Goal: Task Accomplishment & Management: Manage account settings

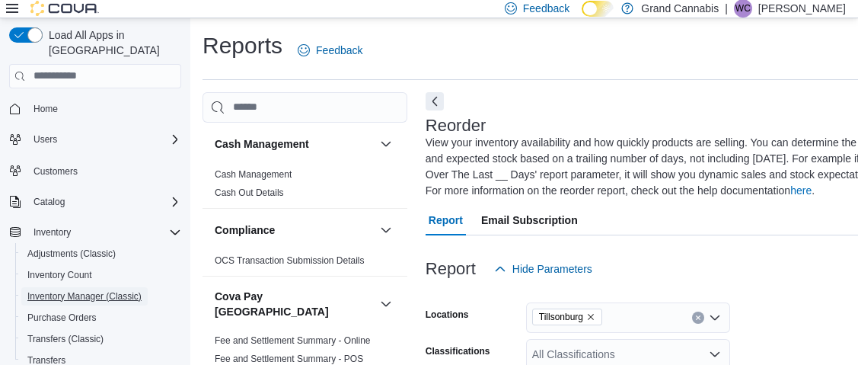
click at [65, 290] on span "Inventory Manager (Classic)" at bounding box center [84, 296] width 114 height 12
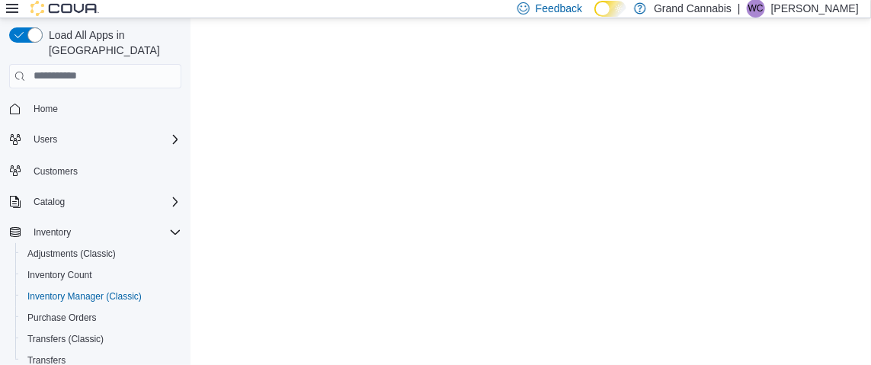
click at [12, 9] on icon at bounding box center [12, 8] width 12 height 12
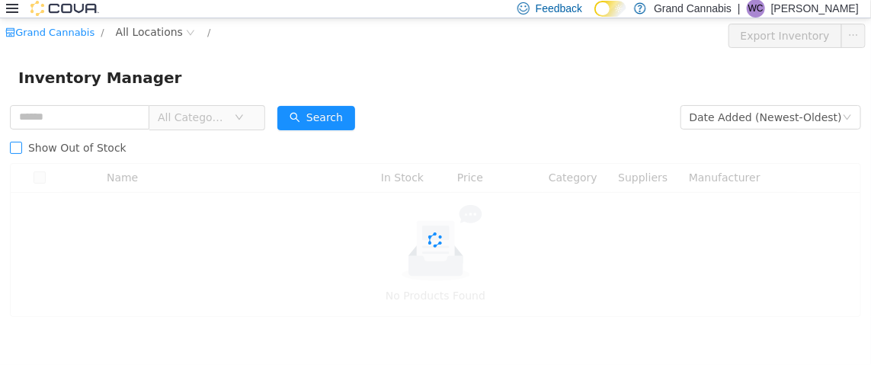
drag, startPoint x: 34, startPoint y: 119, endPoint x: 56, endPoint y: 133, distance: 26.0
click at [37, 119] on input "text" at bounding box center [79, 116] width 139 height 24
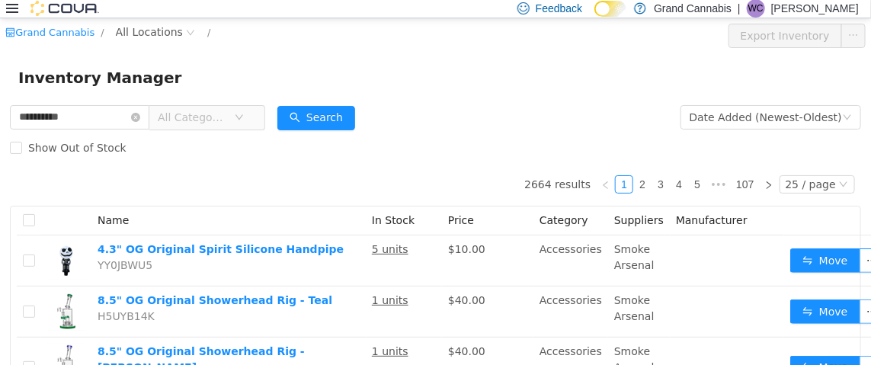
type input "**********"
click at [215, 127] on span "All Categories" at bounding box center [196, 116] width 76 height 23
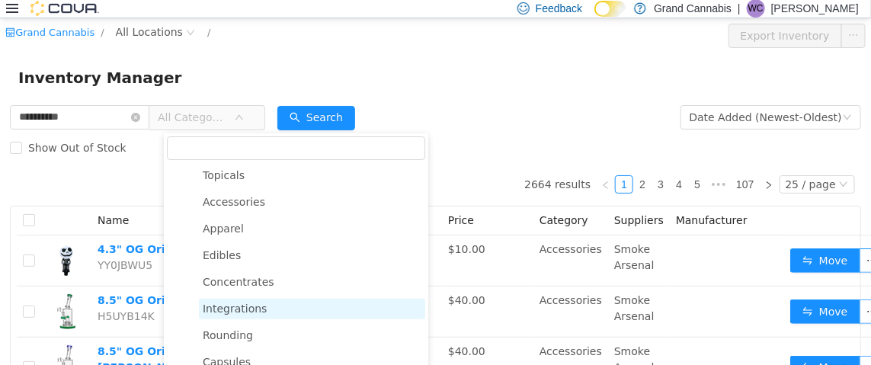
scroll to position [228, 0]
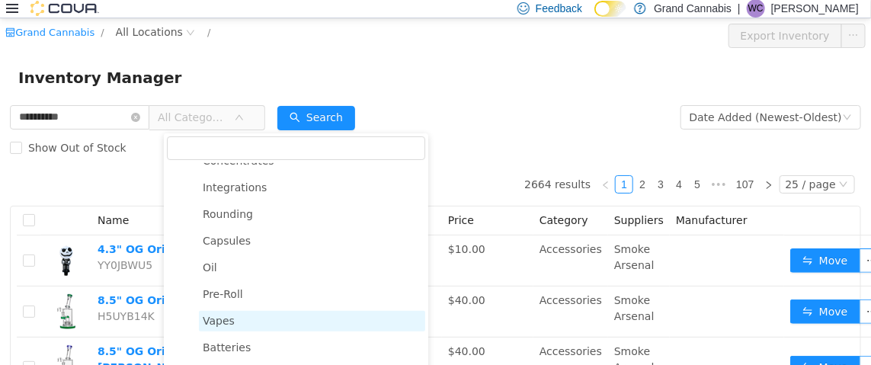
click at [217, 321] on span "Vapes" at bounding box center [219, 320] width 32 height 12
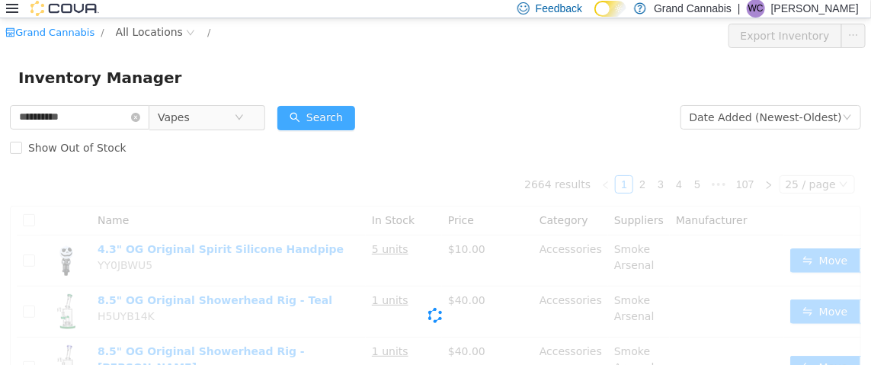
click at [335, 110] on button "Search" at bounding box center [316, 117] width 78 height 24
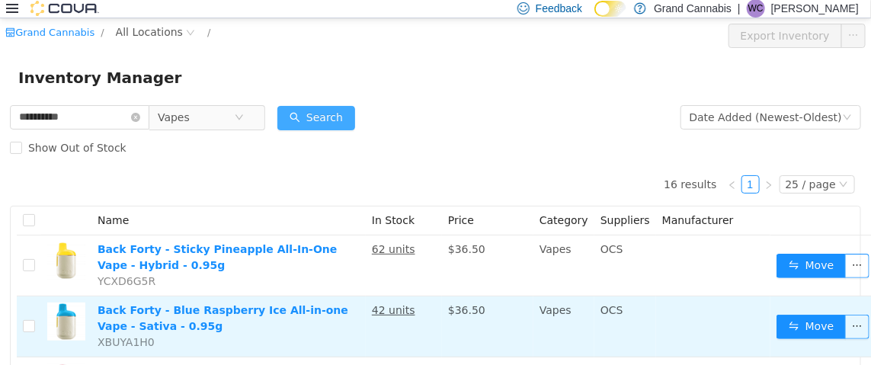
scroll to position [75, 0]
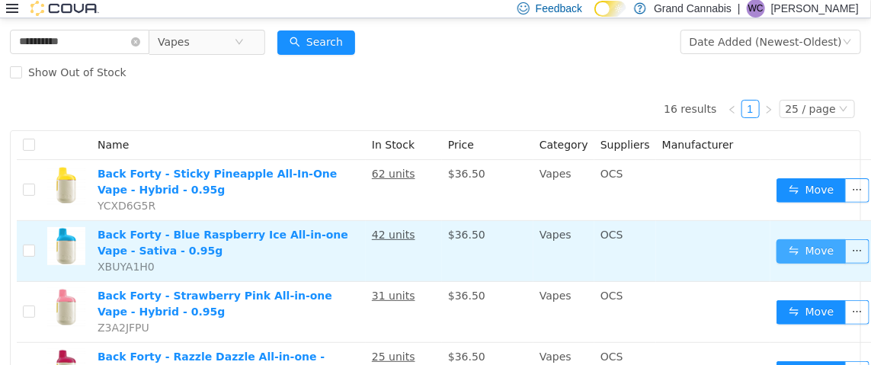
click at [803, 248] on button "Move" at bounding box center [811, 250] width 70 height 24
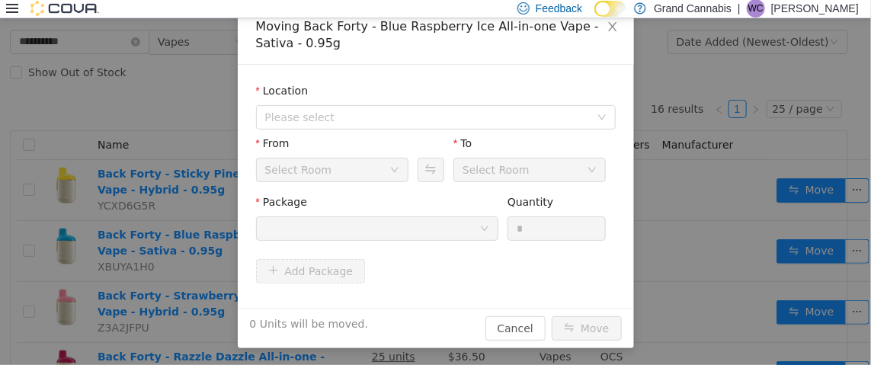
scroll to position [88, 0]
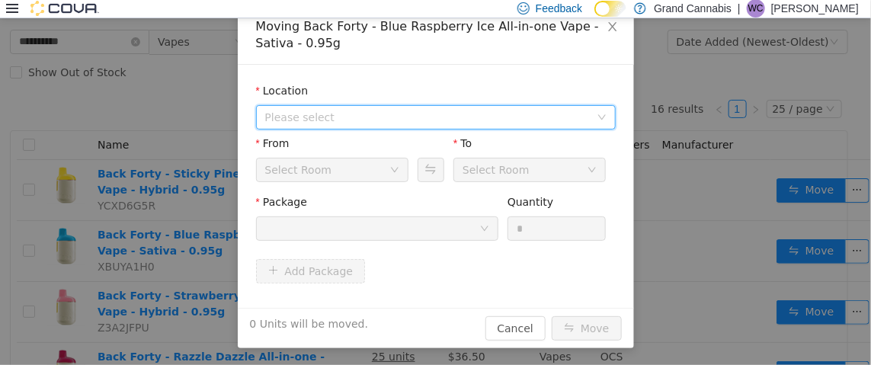
click at [321, 105] on span "Please select" at bounding box center [430, 116] width 331 height 23
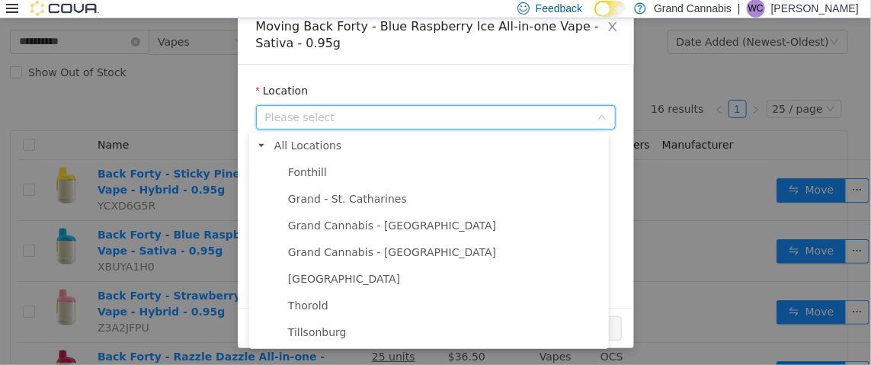
drag, startPoint x: 302, startPoint y: 334, endPoint x: 304, endPoint y: 321, distance: 13.0
click at [302, 334] on span "Tillsonburg" at bounding box center [317, 331] width 59 height 12
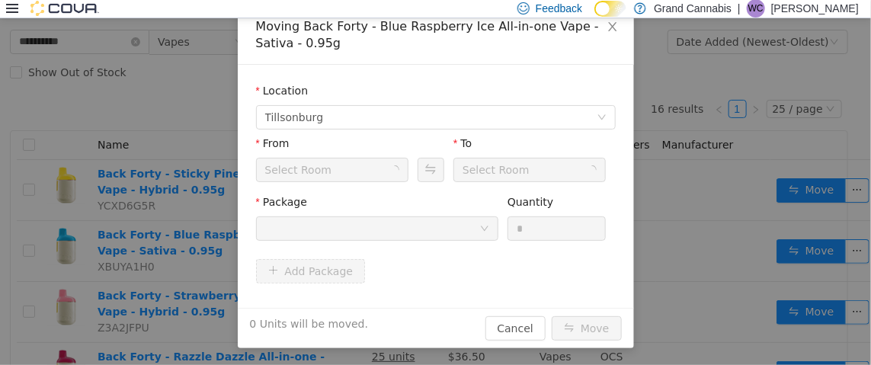
click at [292, 172] on div "Select Room" at bounding box center [298, 169] width 67 height 23
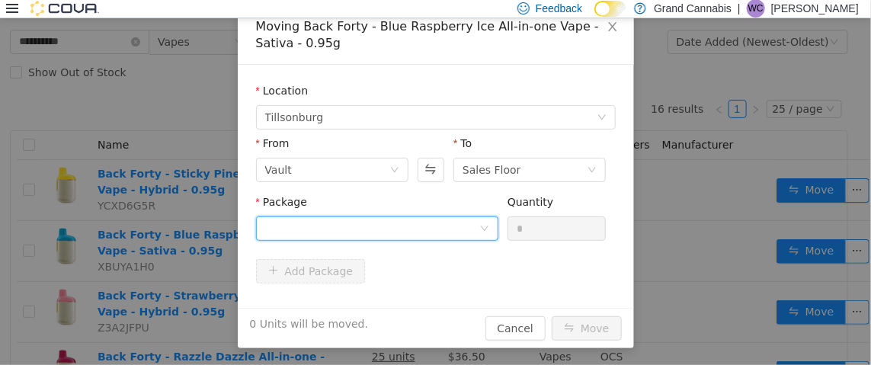
click at [316, 225] on div at bounding box center [372, 227] width 214 height 23
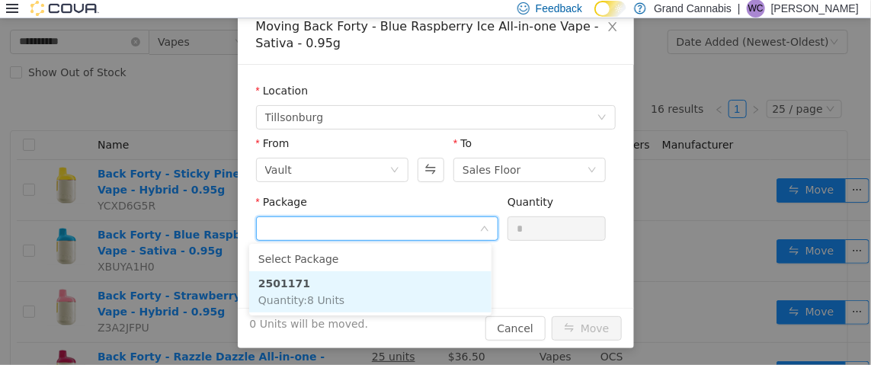
click at [312, 296] on span "Quantity : 8 Units" at bounding box center [301, 299] width 86 height 12
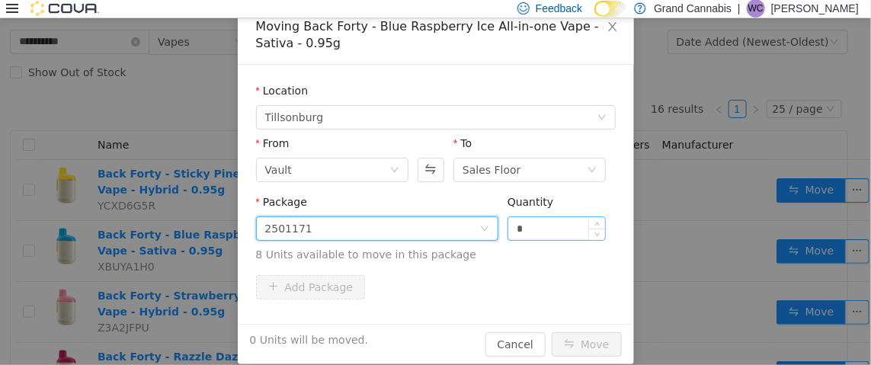
click at [561, 227] on input "*" at bounding box center [556, 227] width 97 height 23
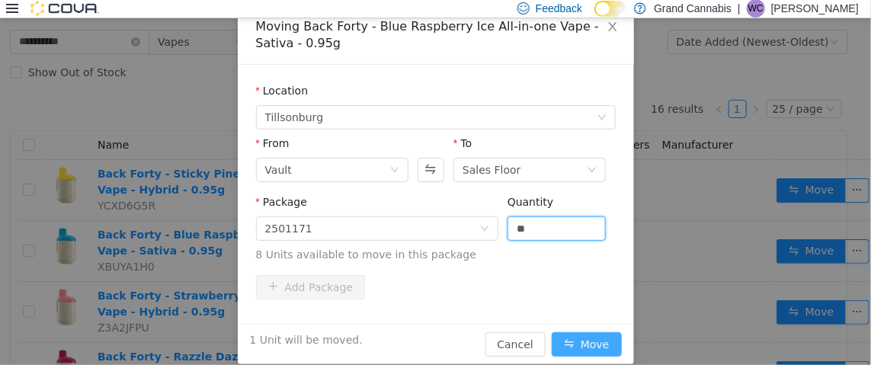
type input "*"
click at [596, 340] on button "Move" at bounding box center [586, 343] width 70 height 24
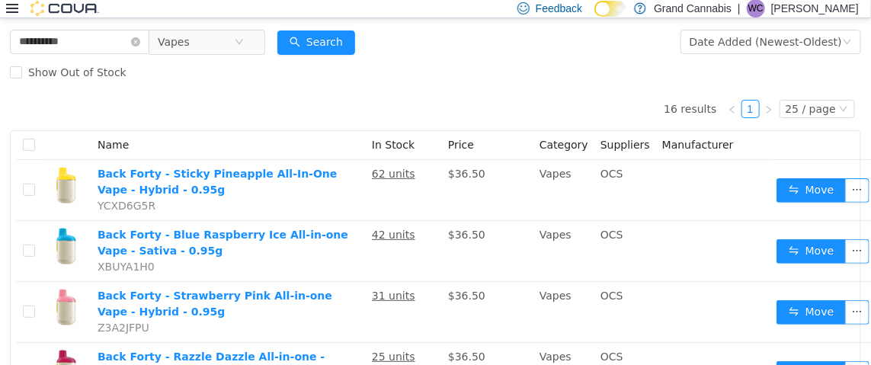
scroll to position [0, 0]
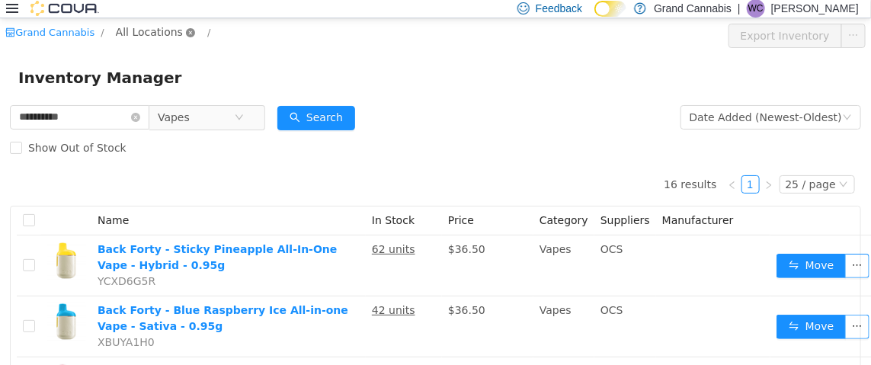
click at [186, 33] on icon "icon: close-circle" at bounding box center [190, 31] width 9 height 9
click at [152, 32] on span "All Locations" at bounding box center [149, 31] width 67 height 17
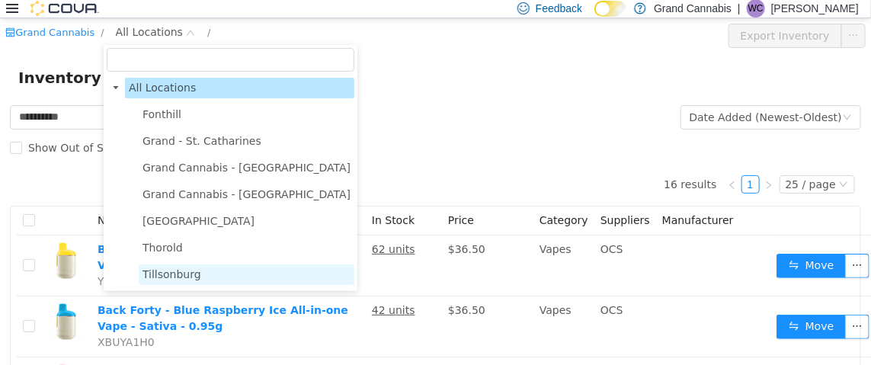
click at [179, 274] on span "Tillsonburg" at bounding box center [171, 273] width 59 height 12
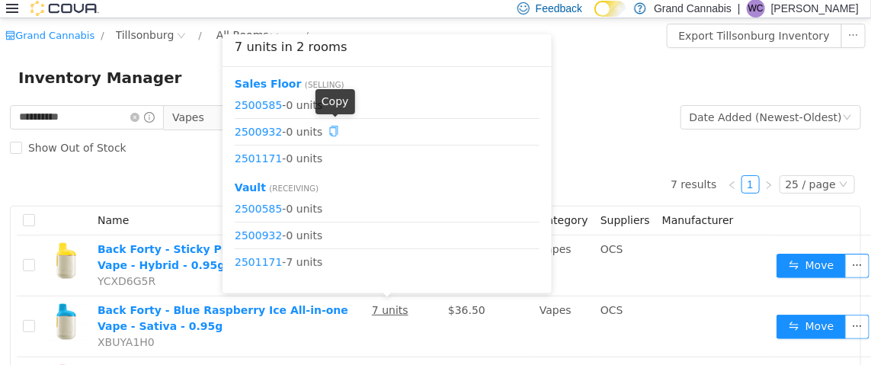
scroll to position [152, 0]
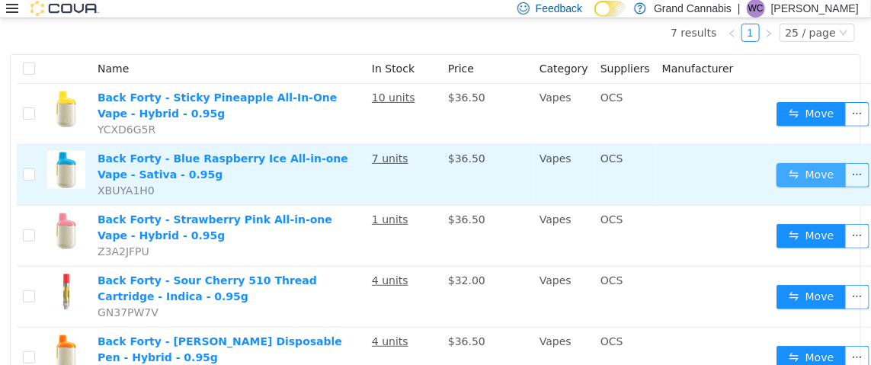
click at [802, 176] on button "Move" at bounding box center [811, 174] width 70 height 24
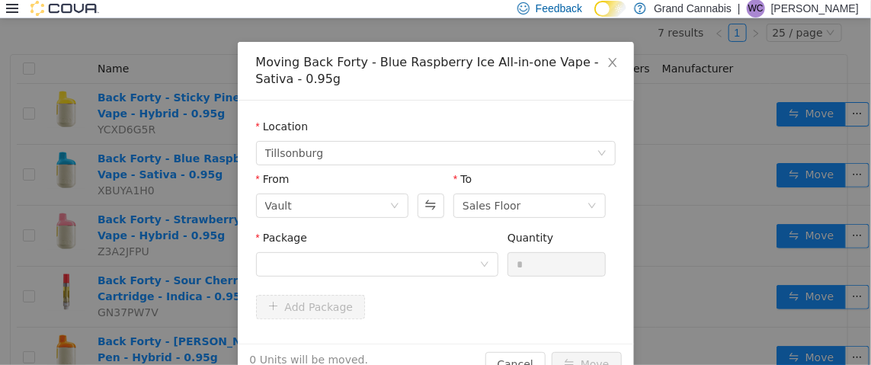
scroll to position [88, 0]
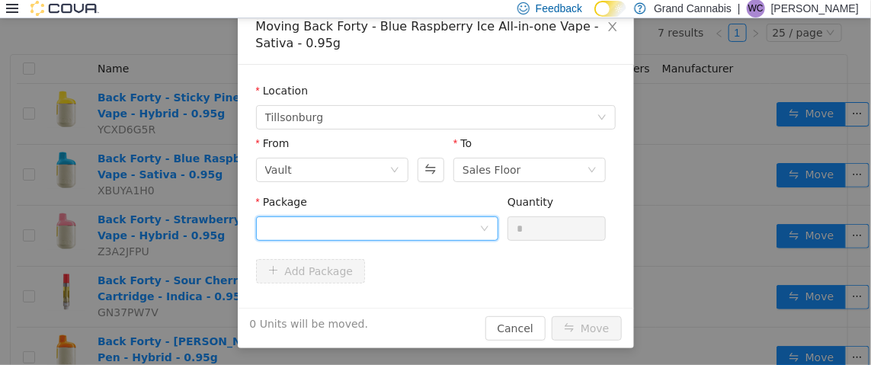
click at [315, 226] on div at bounding box center [372, 227] width 214 height 23
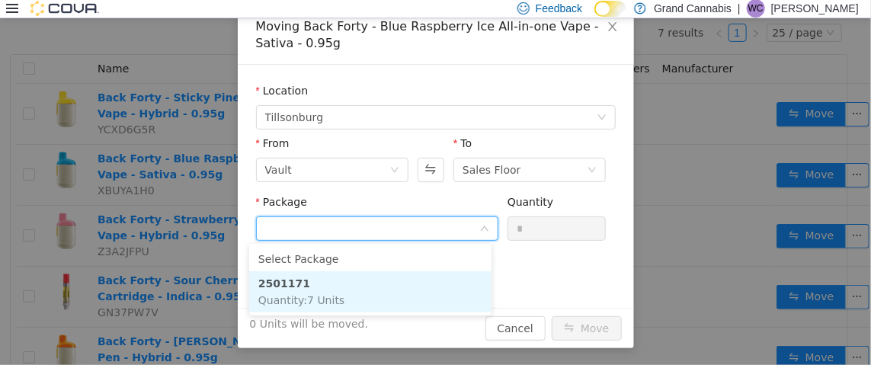
click at [301, 283] on li "2501171 Quantity : 7 Units" at bounding box center [370, 290] width 242 height 41
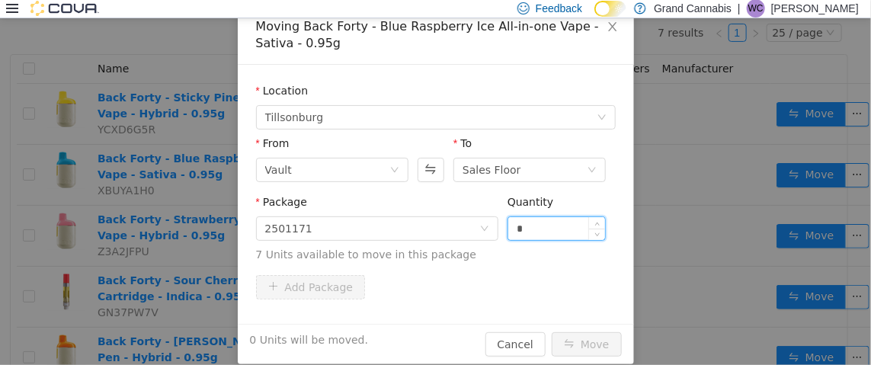
click at [550, 225] on input "*" at bounding box center [556, 227] width 97 height 23
type input "*"
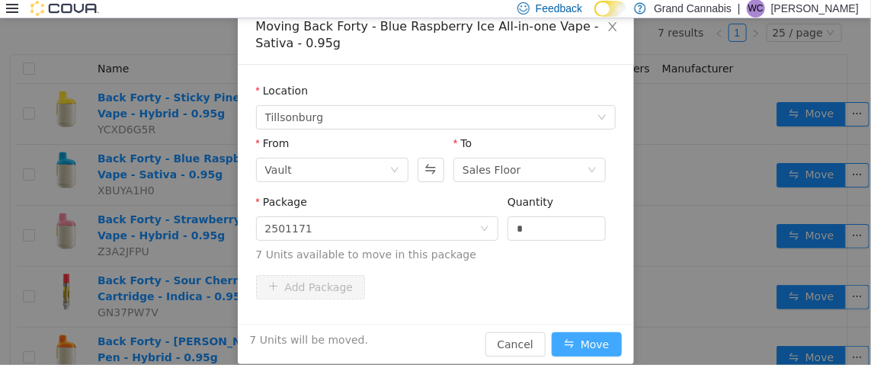
click at [591, 340] on button "Move" at bounding box center [586, 343] width 70 height 24
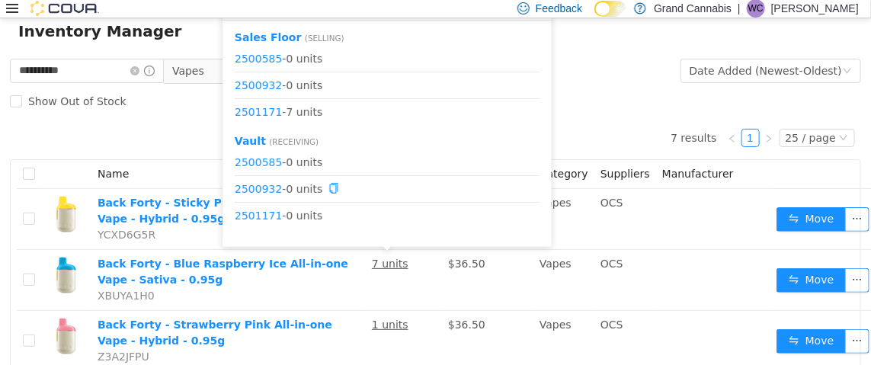
scroll to position [0, 0]
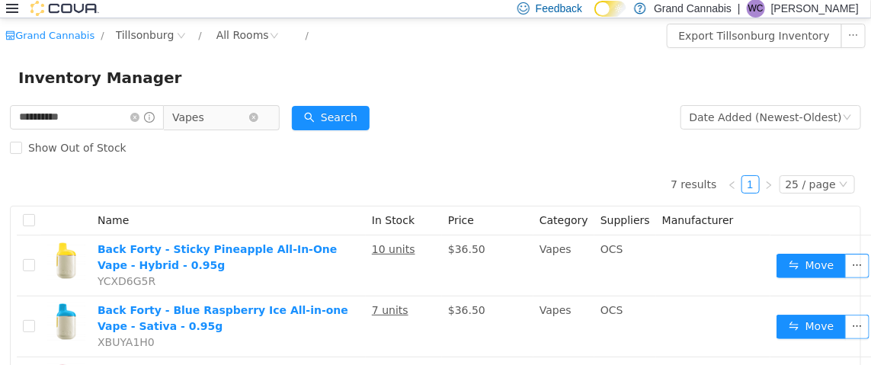
click at [233, 122] on span "Vapes" at bounding box center [210, 116] width 76 height 23
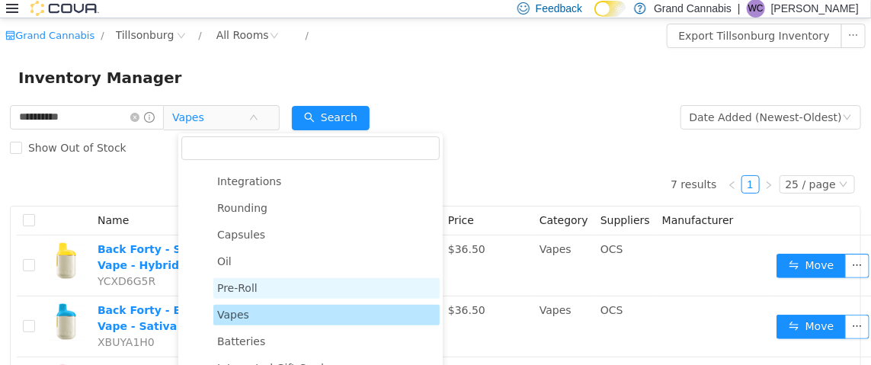
scroll to position [241, 0]
click at [236, 286] on span "Pre-Roll" at bounding box center [237, 287] width 40 height 12
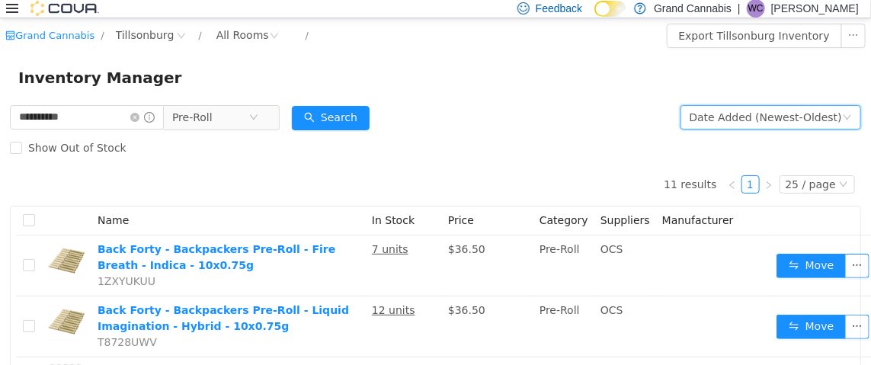
click at [784, 120] on div "Date Added (Newest-Oldest)" at bounding box center [765, 116] width 152 height 23
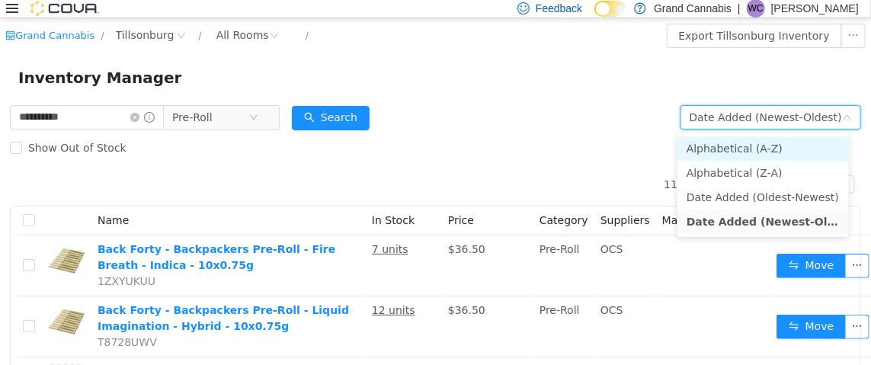
click at [727, 146] on li "Alphabetical (A-Z)" at bounding box center [762, 148] width 171 height 24
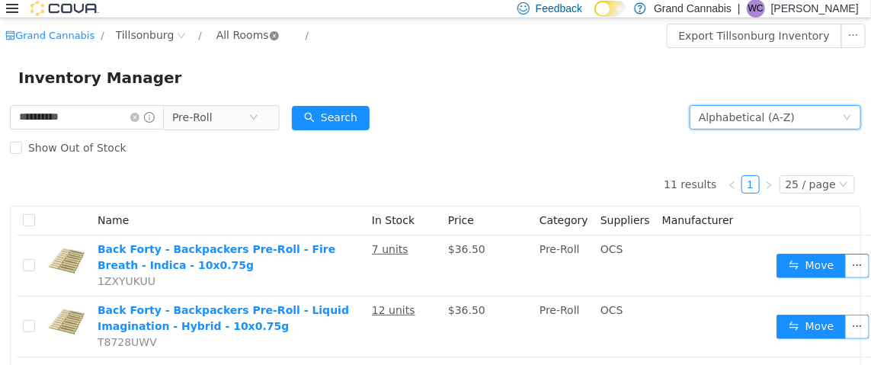
click at [270, 37] on icon "icon: close-circle" at bounding box center [274, 34] width 9 height 9
click at [239, 34] on div "All Rooms" at bounding box center [242, 34] width 53 height 23
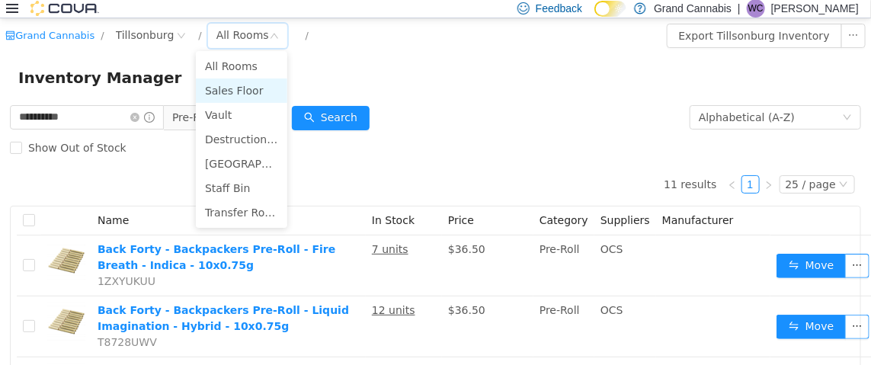
click at [229, 88] on li "Sales Floor" at bounding box center [241, 90] width 91 height 24
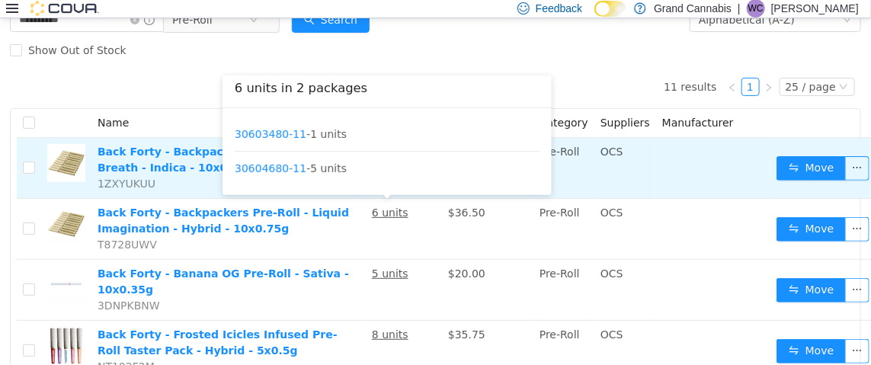
scroll to position [75, 0]
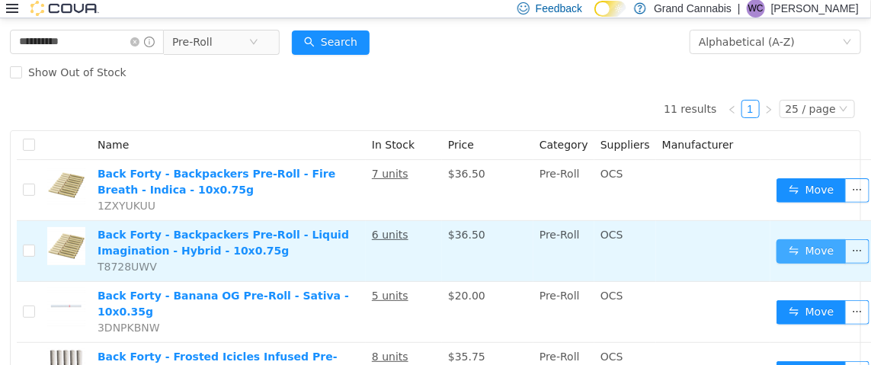
click at [801, 248] on button "Move" at bounding box center [811, 250] width 70 height 24
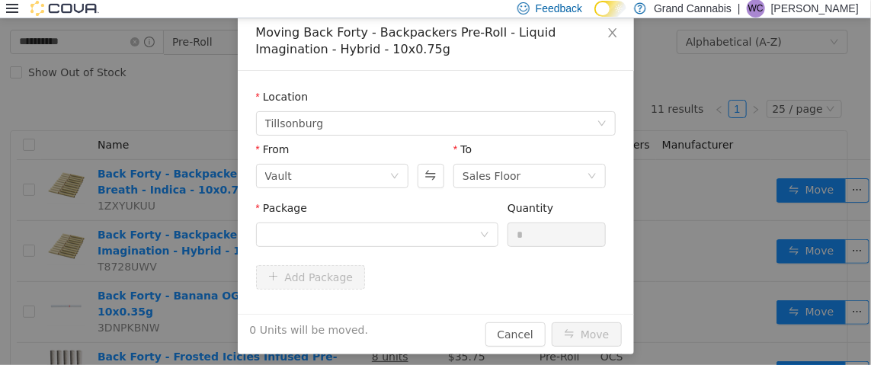
scroll to position [88, 0]
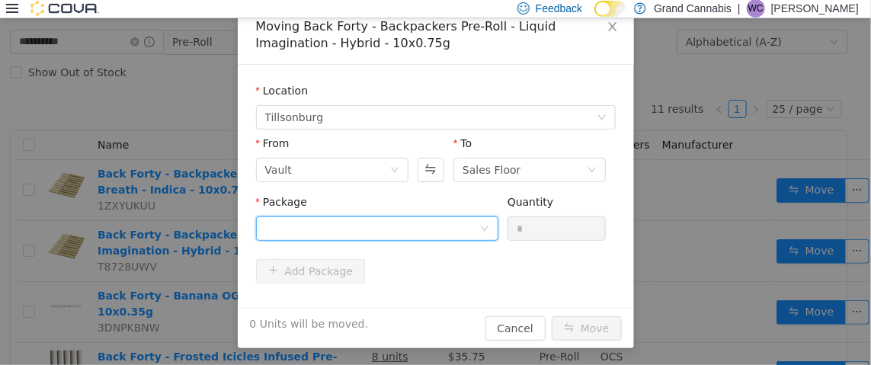
click at [318, 228] on div at bounding box center [372, 227] width 214 height 23
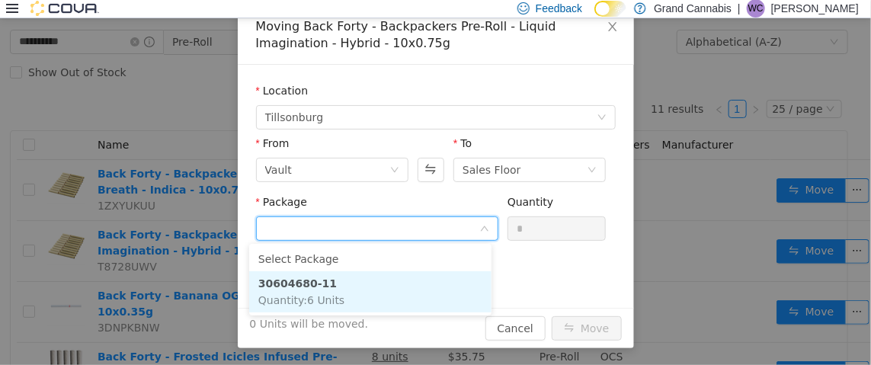
click at [329, 294] on span "Quantity : 6 Units" at bounding box center [301, 299] width 86 height 12
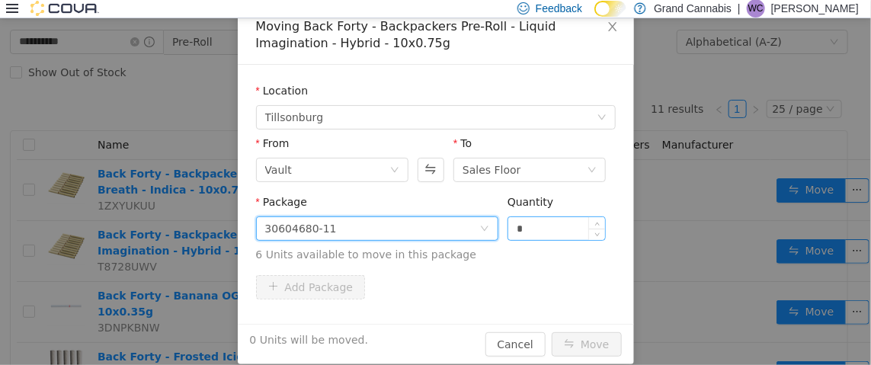
click at [537, 219] on input "*" at bounding box center [556, 227] width 97 height 23
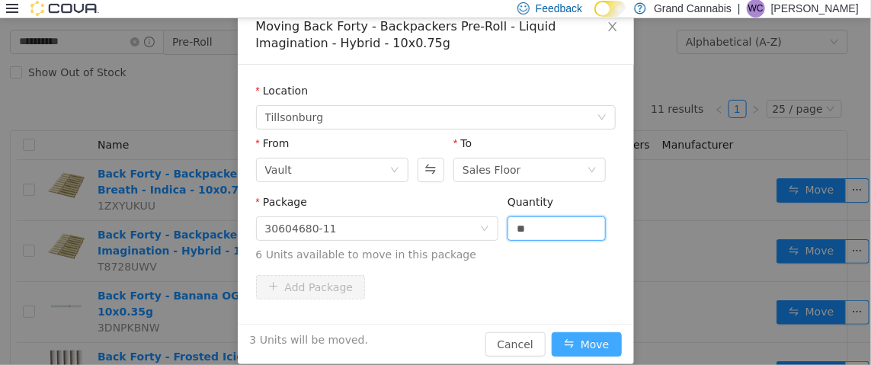
click at [593, 334] on button "Move" at bounding box center [586, 343] width 70 height 24
type input "*"
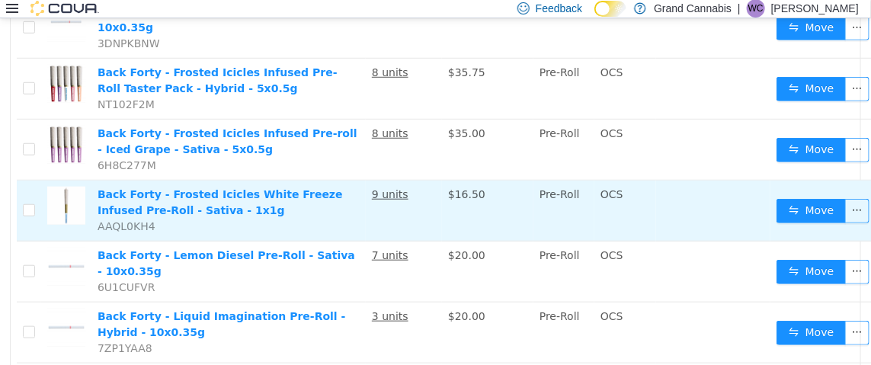
scroll to position [380, 0]
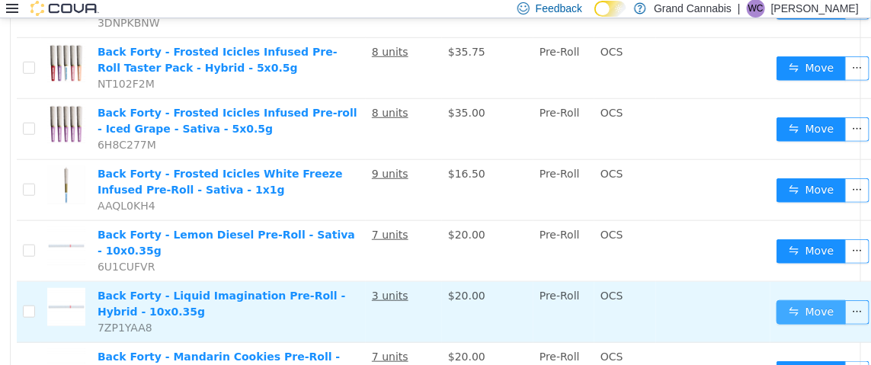
click at [807, 299] on button "Move" at bounding box center [811, 311] width 70 height 24
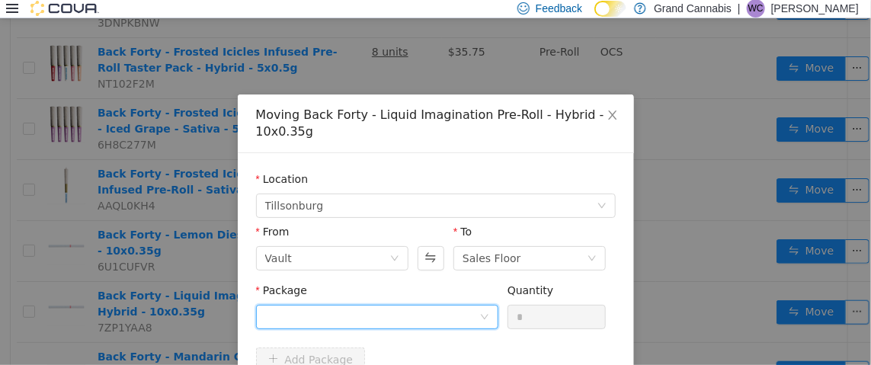
click at [349, 324] on div at bounding box center [372, 316] width 214 height 23
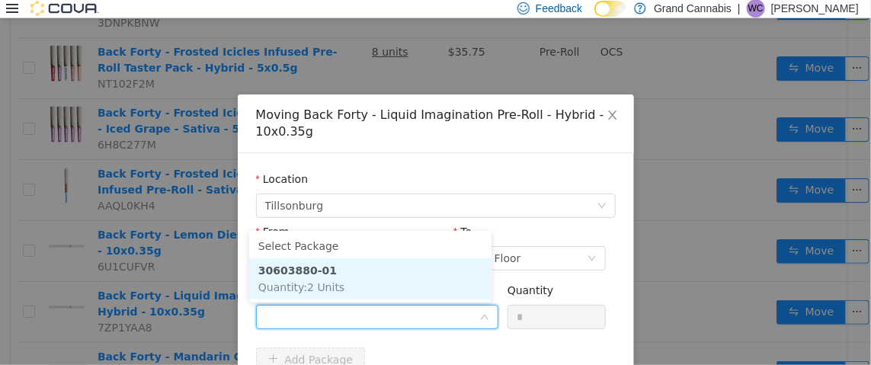
click at [349, 284] on li "30603880-01 Quantity : 2 Units" at bounding box center [370, 277] width 242 height 41
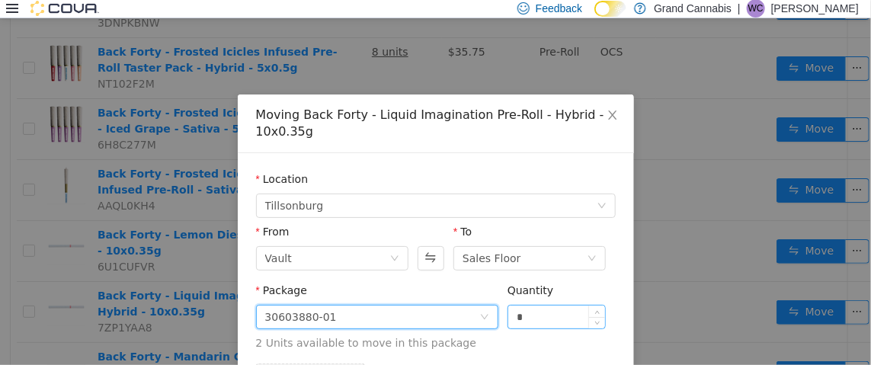
click at [538, 313] on input "*" at bounding box center [556, 316] width 97 height 23
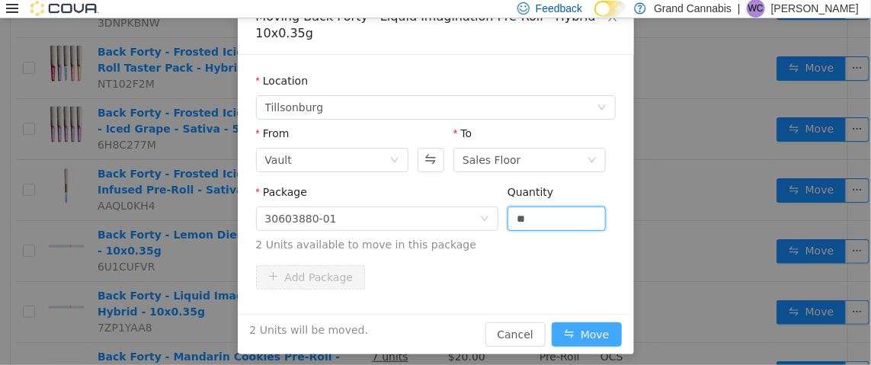
scroll to position [104, 0]
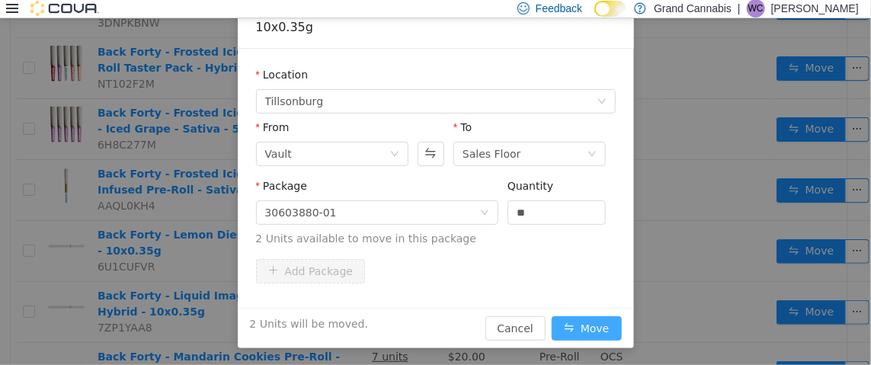
type input "*"
click at [581, 323] on button "Move" at bounding box center [586, 327] width 70 height 24
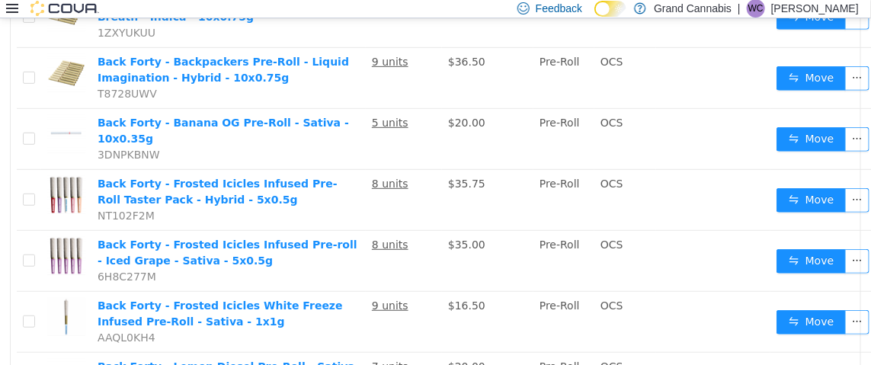
scroll to position [0, 0]
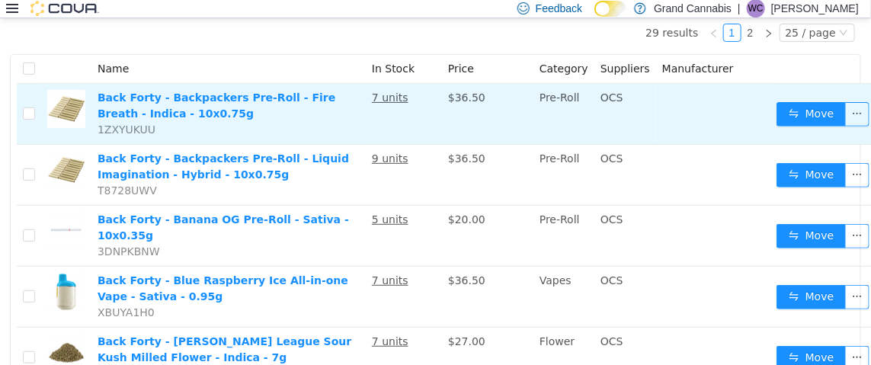
scroll to position [228, 0]
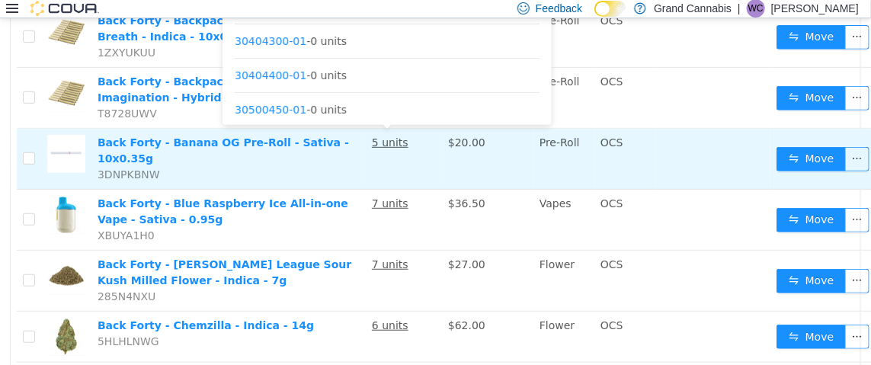
click at [393, 141] on u "5 units" at bounding box center [390, 142] width 37 height 12
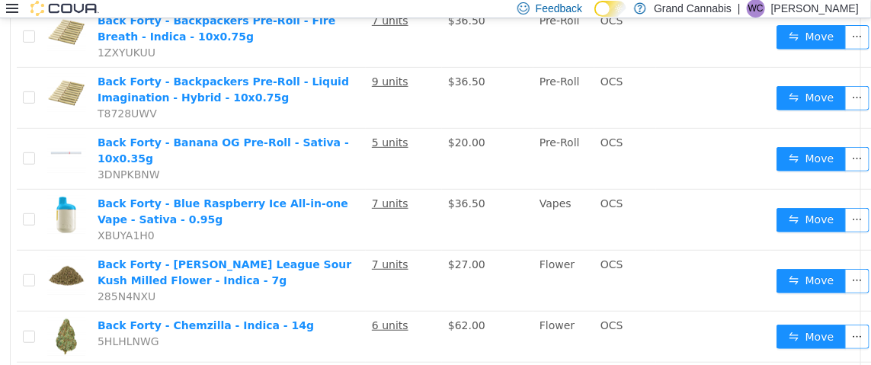
scroll to position [0, 0]
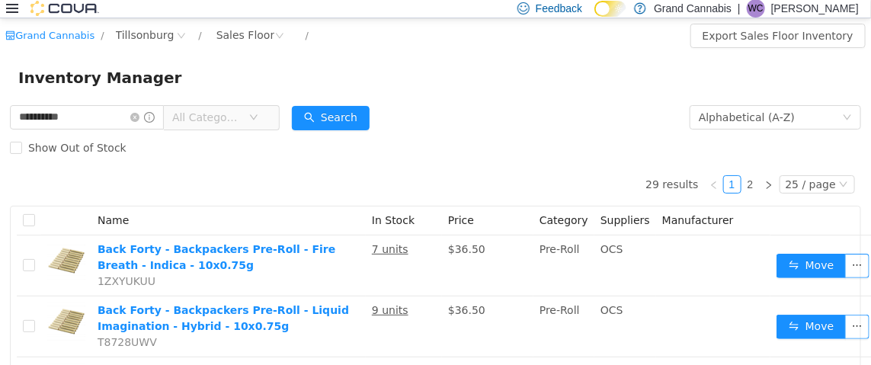
click at [241, 119] on span "All Categories" at bounding box center [206, 116] width 69 height 15
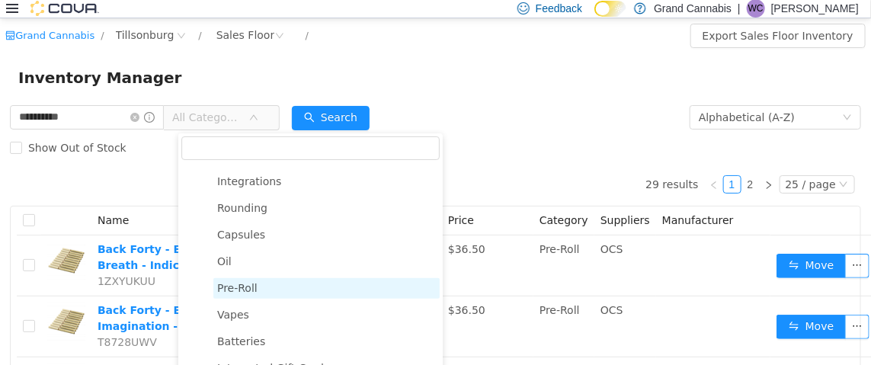
scroll to position [241, 0]
click at [251, 284] on span "Pre-Roll" at bounding box center [237, 287] width 40 height 12
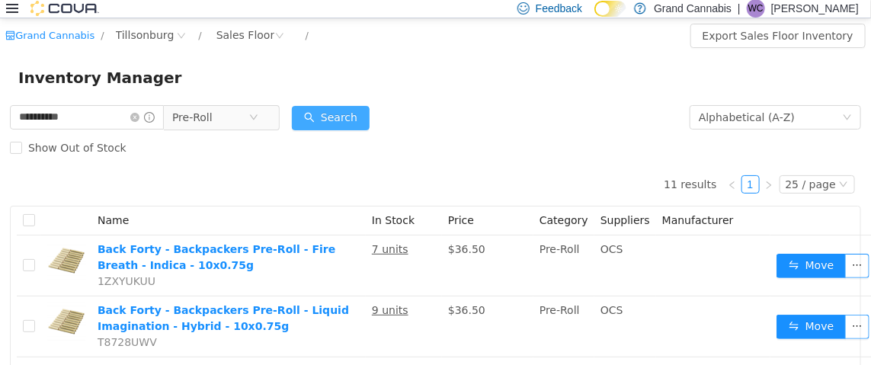
click at [363, 111] on button "Search" at bounding box center [331, 117] width 78 height 24
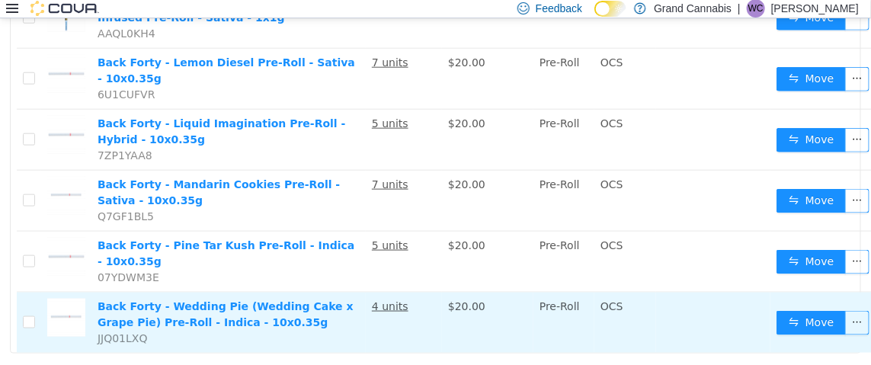
scroll to position [563, 0]
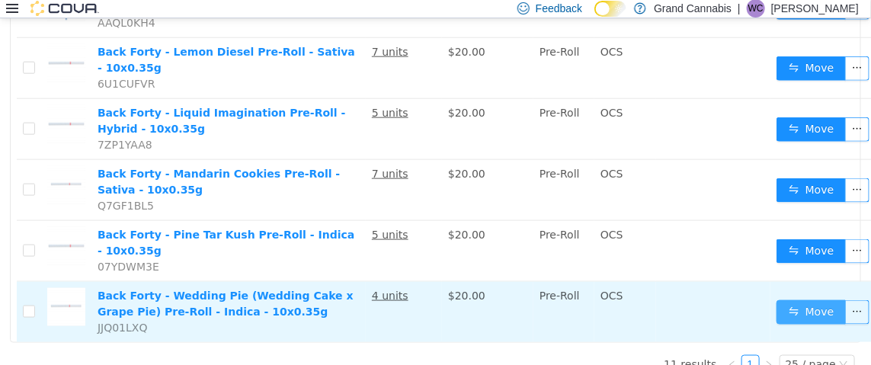
click at [802, 299] on button "Move" at bounding box center [811, 311] width 70 height 24
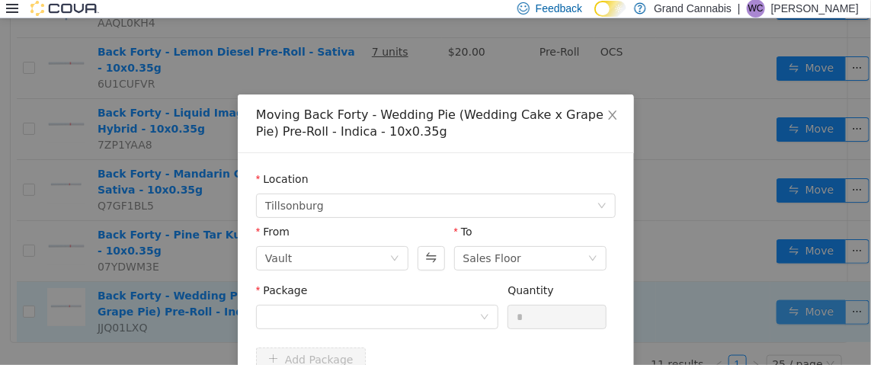
scroll to position [550, 0]
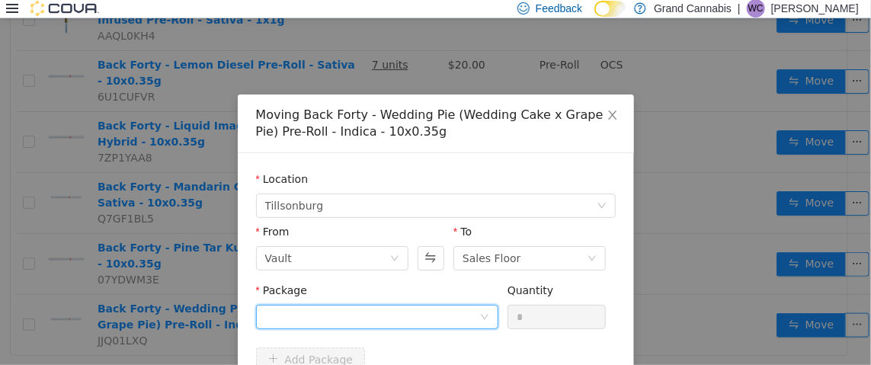
click at [346, 314] on div at bounding box center [372, 316] width 214 height 23
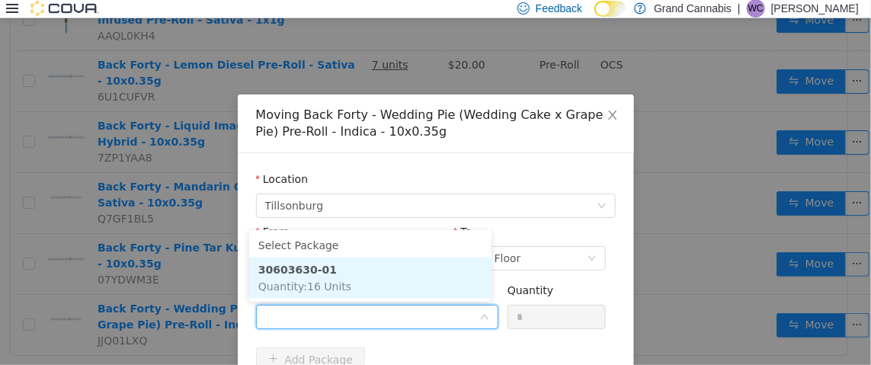
click at [313, 272] on strong "30603630-01" at bounding box center [297, 269] width 78 height 12
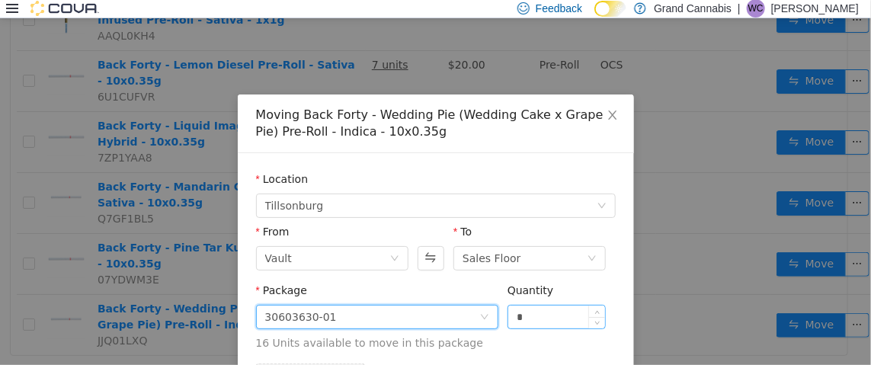
click at [563, 320] on input "*" at bounding box center [556, 316] width 97 height 23
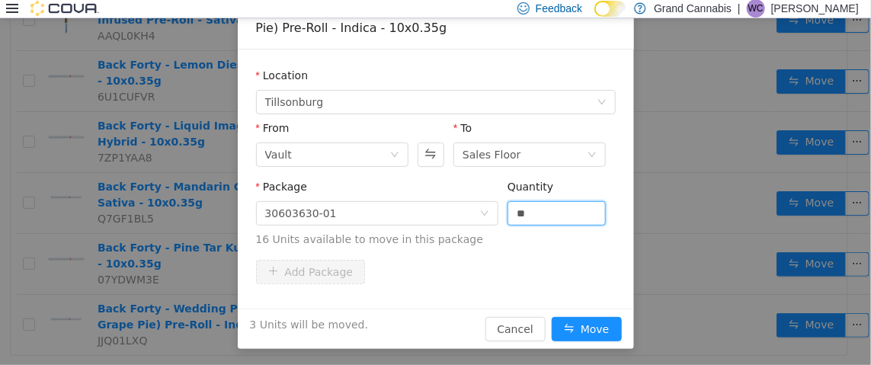
scroll to position [104, 0]
type input "*"
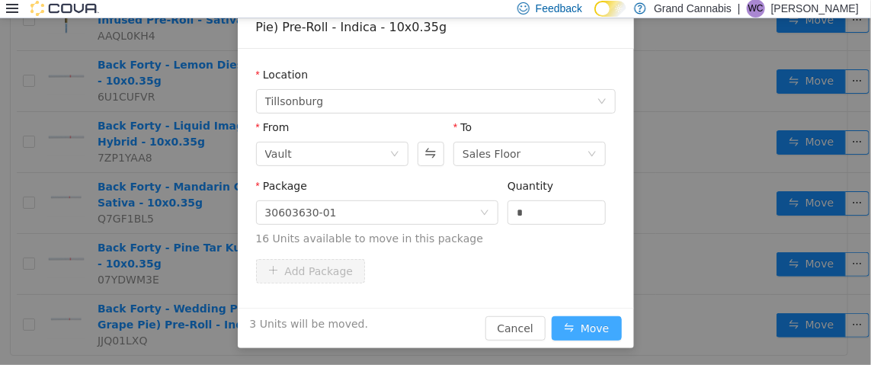
click at [580, 327] on button "Move" at bounding box center [586, 327] width 70 height 24
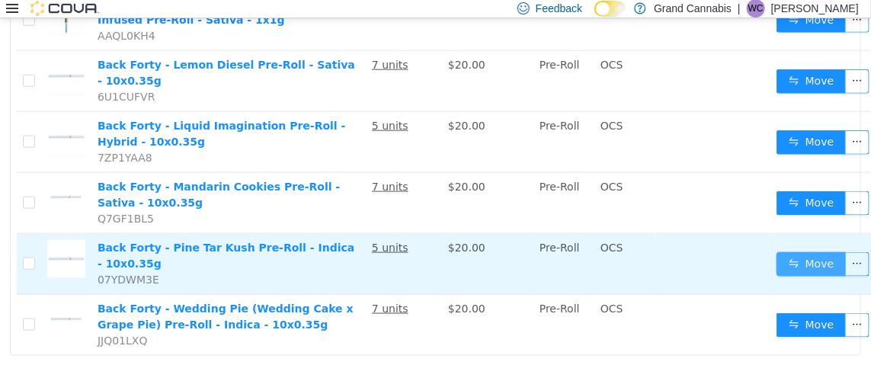
click at [791, 251] on button "Move" at bounding box center [811, 263] width 70 height 24
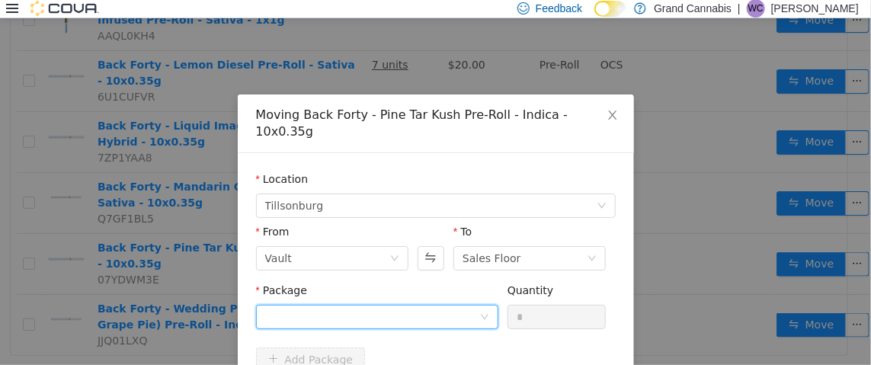
click at [304, 305] on div at bounding box center [372, 316] width 214 height 23
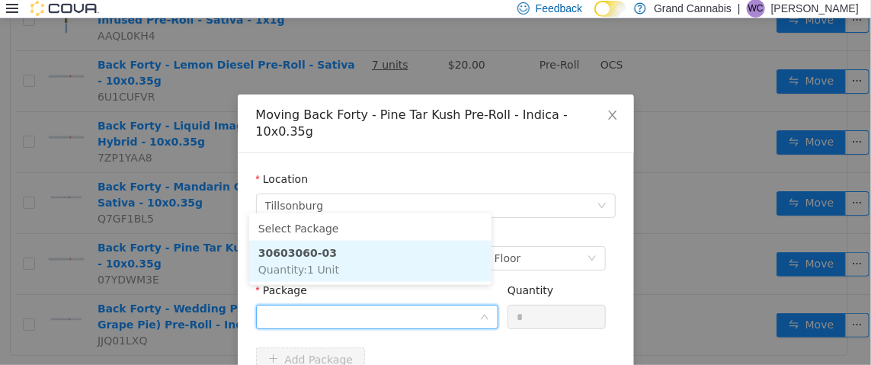
click at [309, 267] on span "Quantity : 1 Unit" at bounding box center [298, 269] width 81 height 12
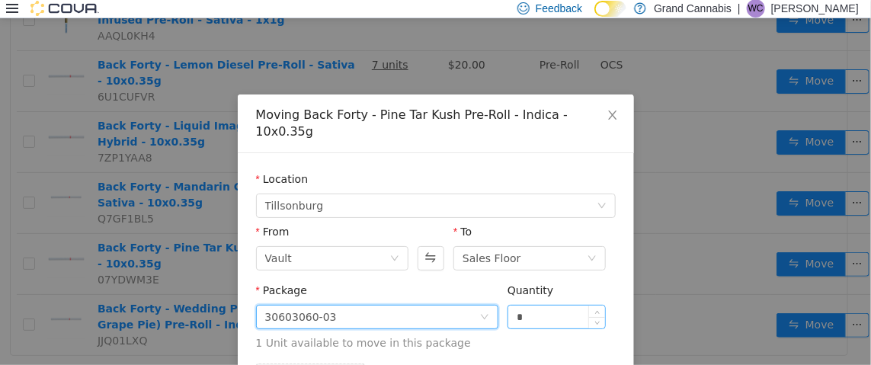
click at [565, 305] on input "*" at bounding box center [556, 316] width 97 height 23
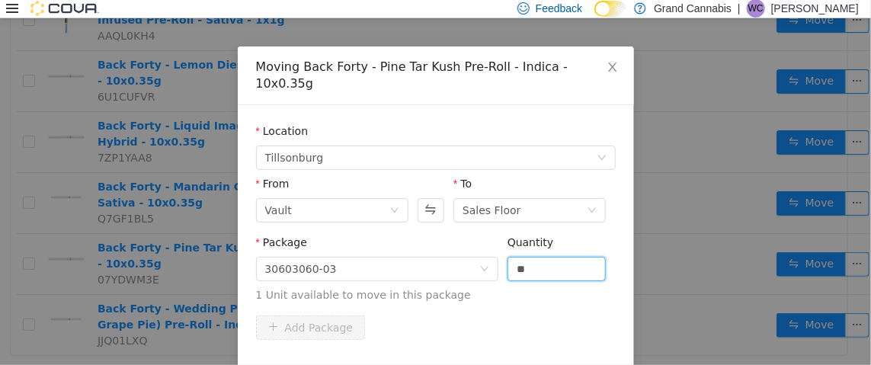
scroll to position [88, 0]
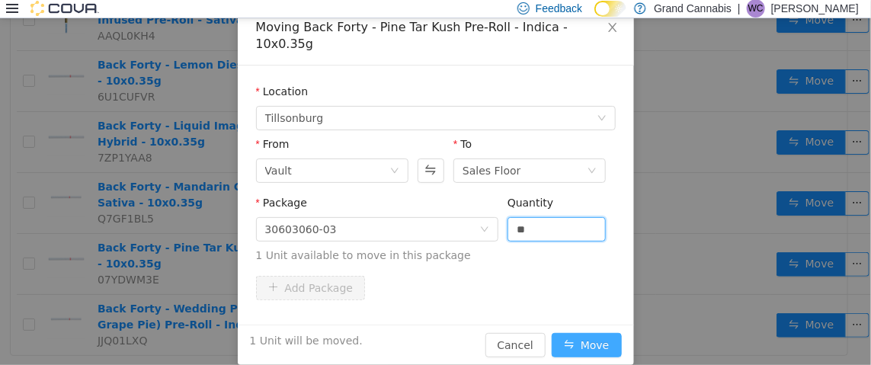
type input "*"
click at [584, 332] on button "Move" at bounding box center [586, 344] width 70 height 24
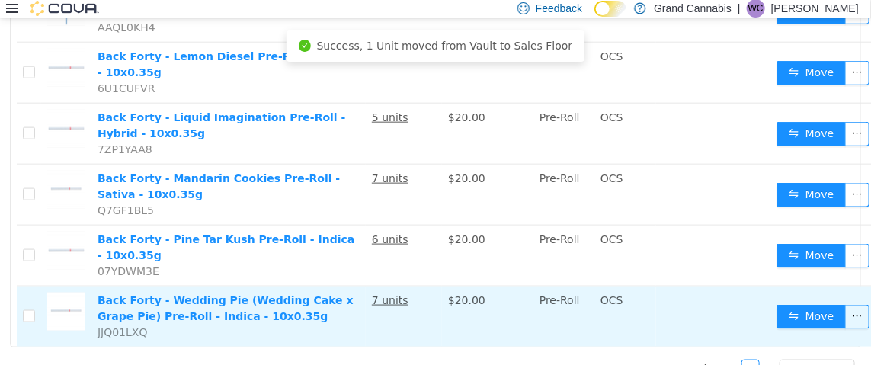
scroll to position [563, 0]
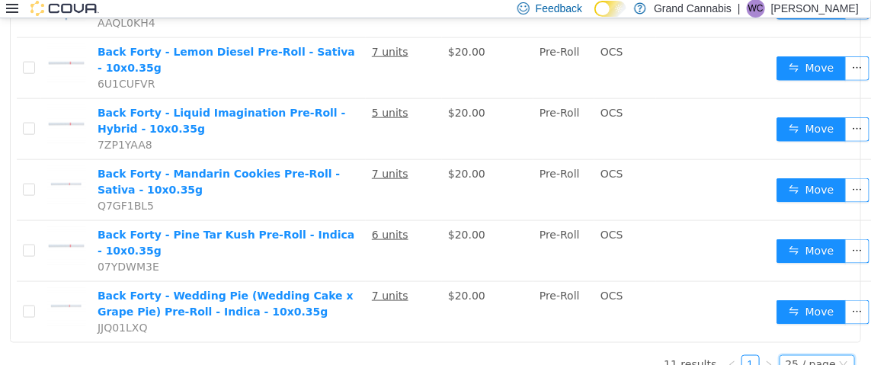
click at [839, 359] on icon "icon: down" at bounding box center [843, 363] width 9 height 9
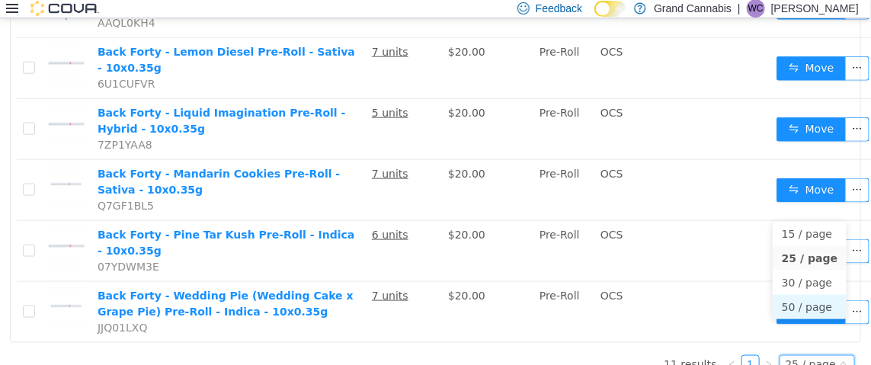
click at [810, 311] on li "50 / page" at bounding box center [809, 306] width 74 height 24
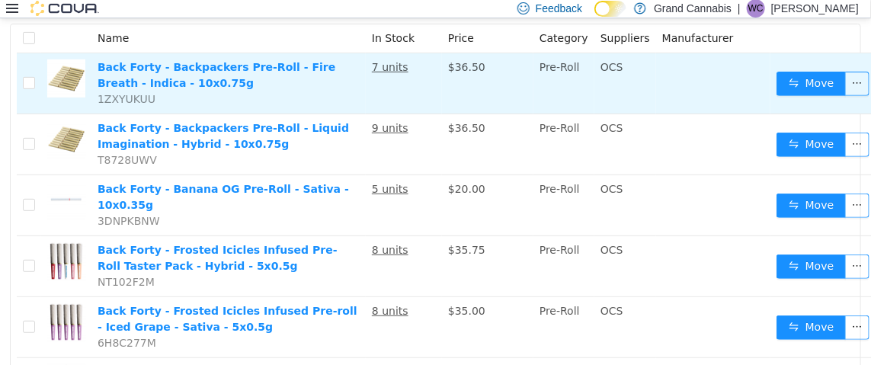
scroll to position [0, 0]
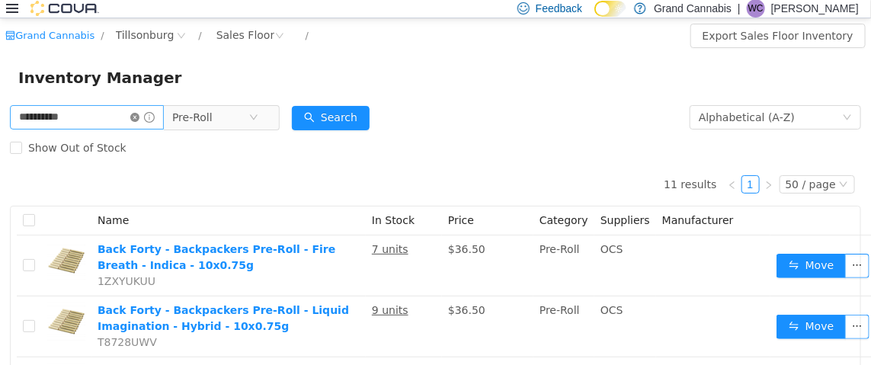
click at [139, 117] on icon "icon: close-circle" at bounding box center [134, 116] width 9 height 9
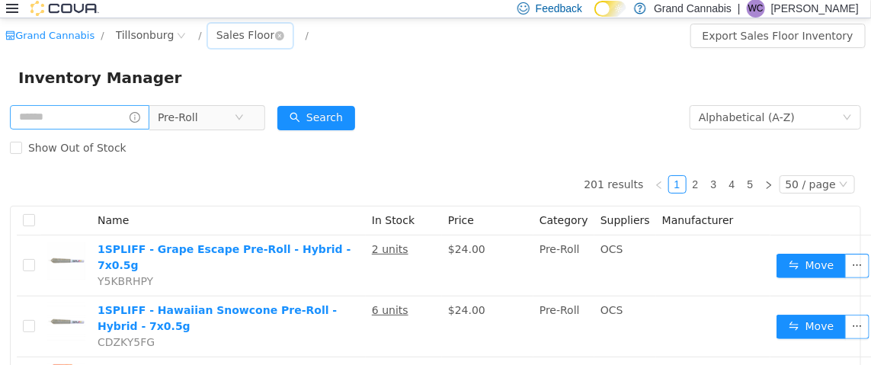
click at [239, 29] on div "Sales Floor" at bounding box center [245, 34] width 59 height 23
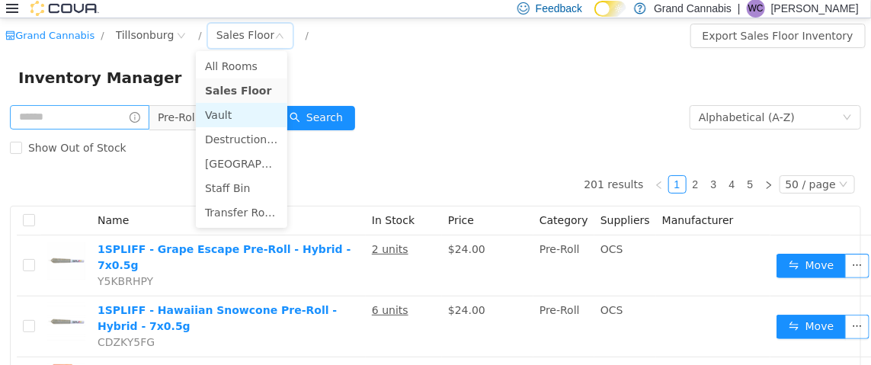
click at [229, 113] on li "Vault" at bounding box center [241, 114] width 91 height 24
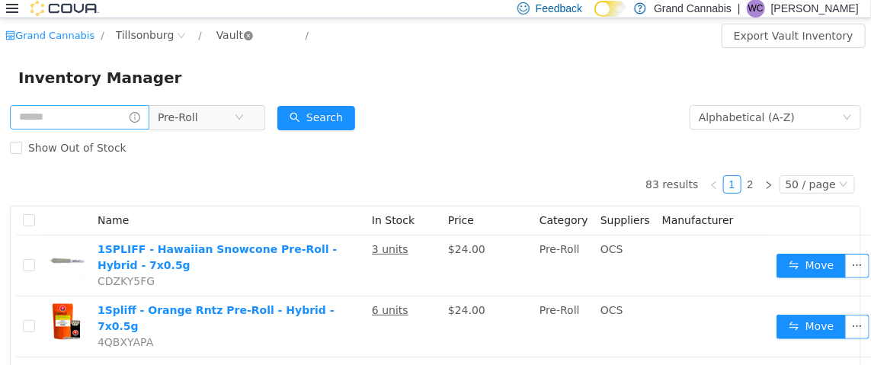
click at [244, 32] on icon "icon: close-circle" at bounding box center [248, 34] width 9 height 9
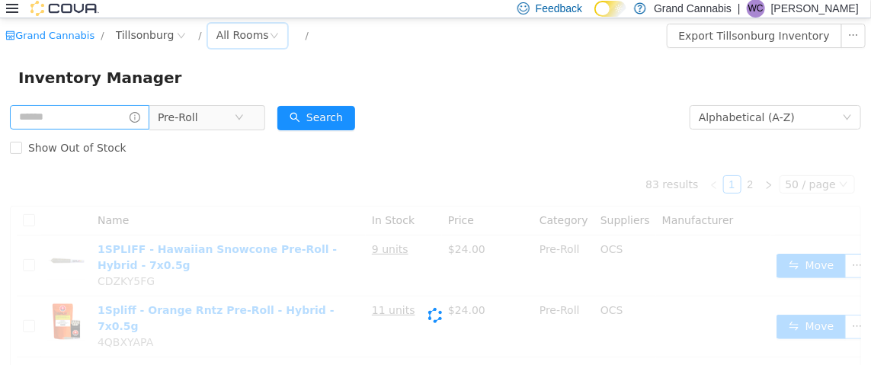
click at [216, 32] on div "All Rooms" at bounding box center [242, 34] width 53 height 23
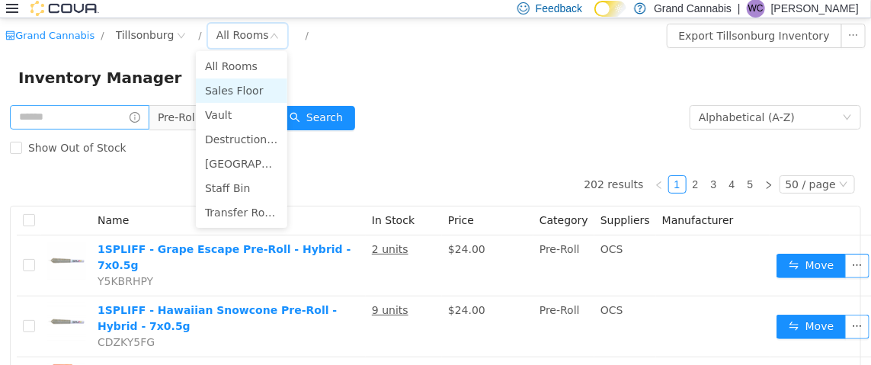
drag, startPoint x: 227, startPoint y: 87, endPoint x: 417, endPoint y: 96, distance: 190.6
click at [226, 86] on li "Sales Floor" at bounding box center [241, 90] width 91 height 24
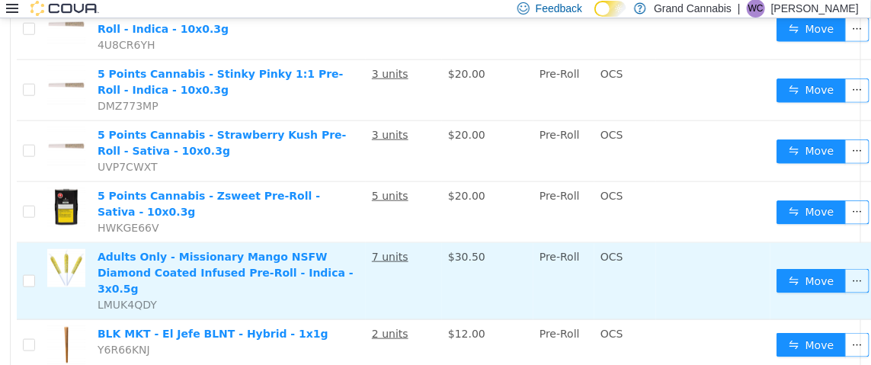
scroll to position [609, 0]
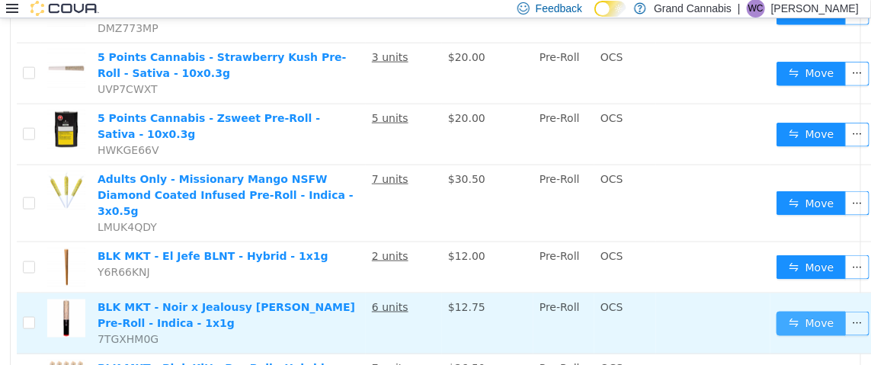
click at [810, 311] on button "Move" at bounding box center [811, 323] width 70 height 24
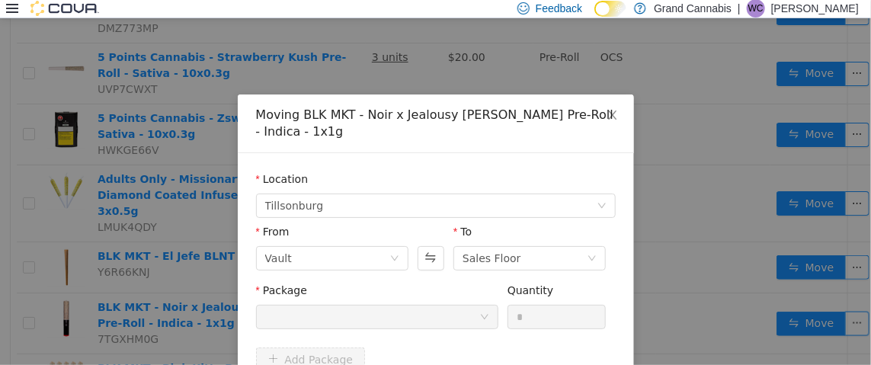
scroll to position [88, 0]
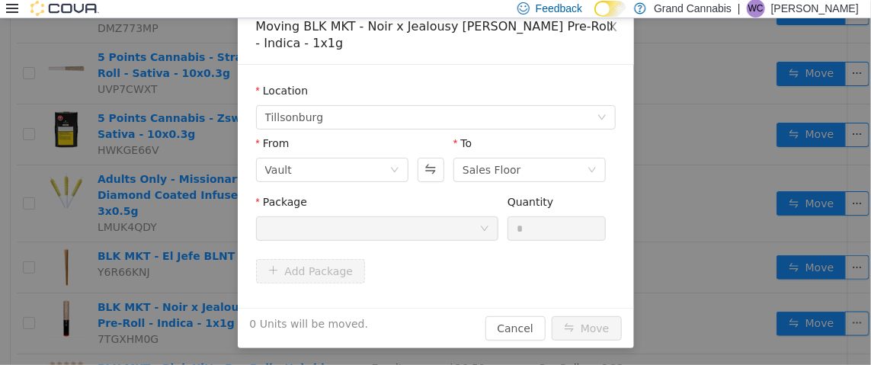
click at [372, 239] on div "Package" at bounding box center [377, 219] width 242 height 53
click at [384, 232] on div at bounding box center [372, 227] width 214 height 23
drag, startPoint x: 505, startPoint y: 321, endPoint x: 433, endPoint y: 265, distance: 91.1
click at [505, 320] on button "Cancel" at bounding box center [515, 327] width 60 height 24
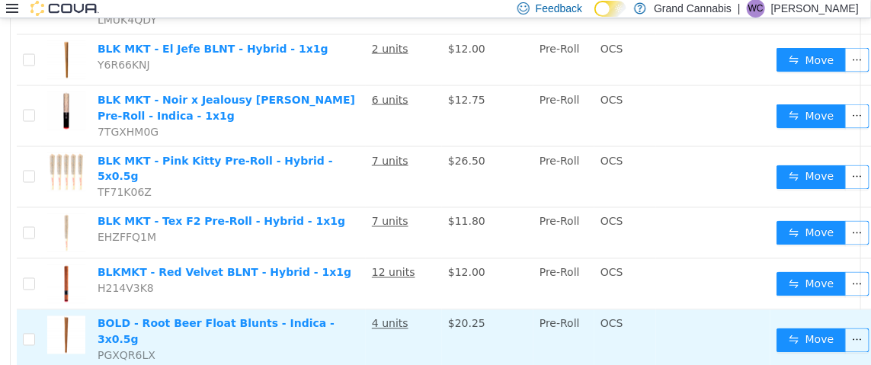
scroll to position [838, 0]
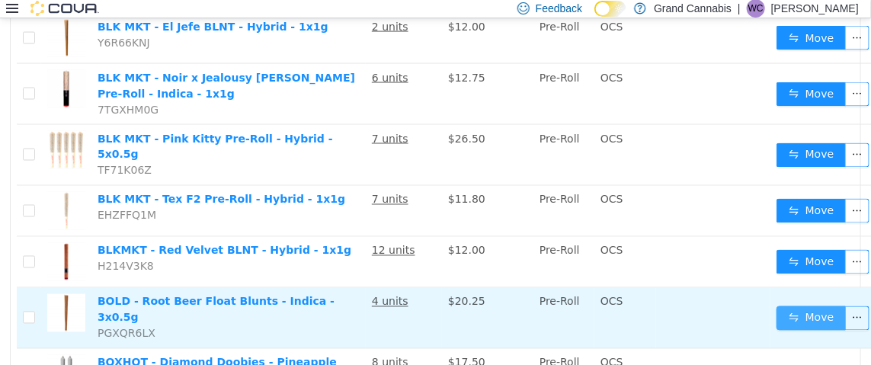
click at [791, 305] on button "Move" at bounding box center [811, 317] width 70 height 24
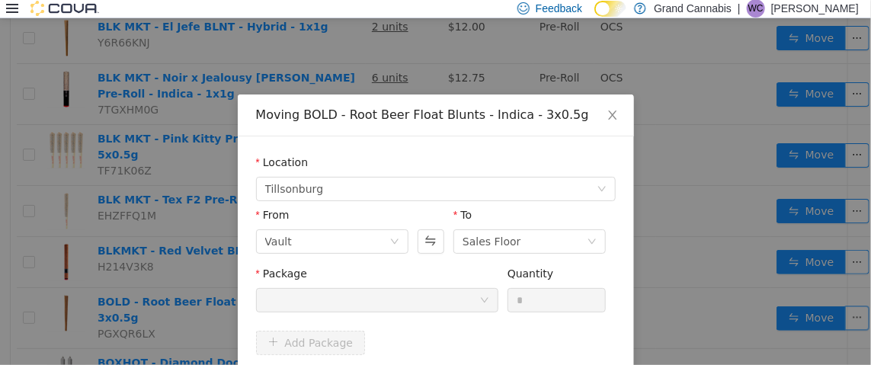
click at [318, 300] on div at bounding box center [372, 299] width 214 height 23
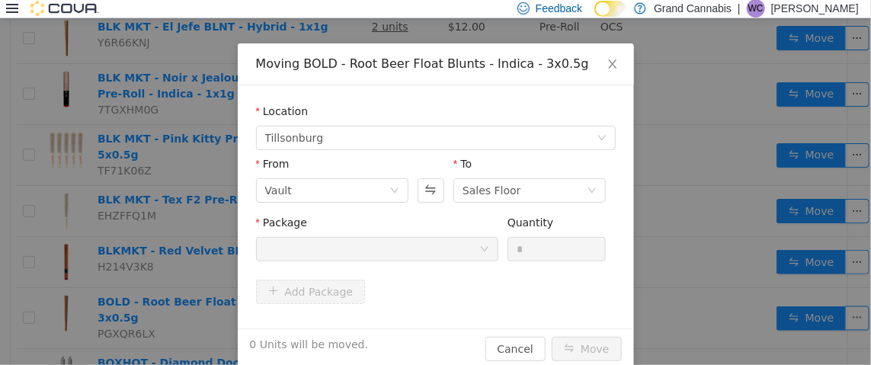
scroll to position [72, 0]
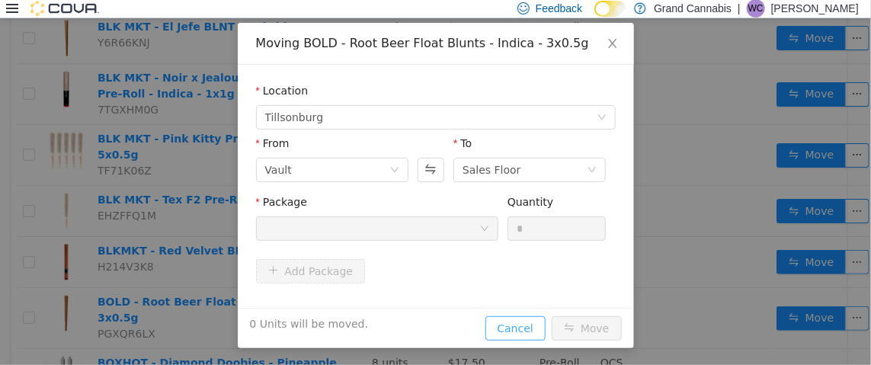
click at [510, 317] on button "Cancel" at bounding box center [515, 327] width 60 height 24
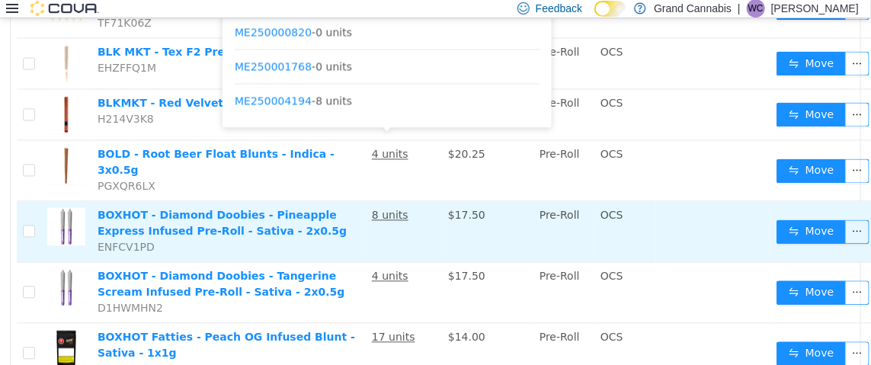
scroll to position [990, 0]
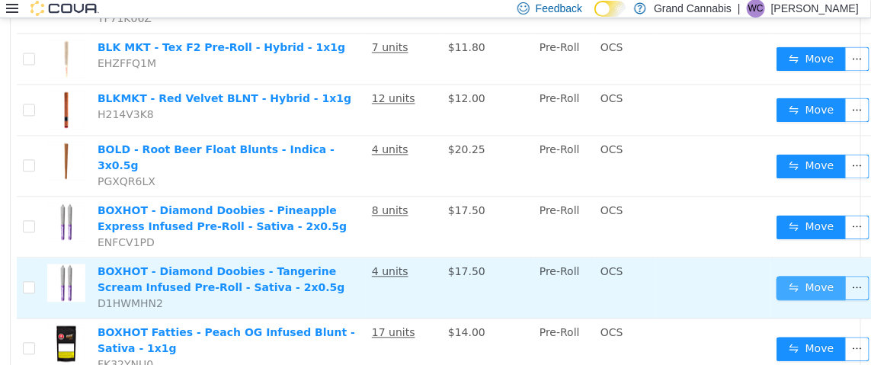
click at [782, 275] on button "Move" at bounding box center [811, 287] width 70 height 24
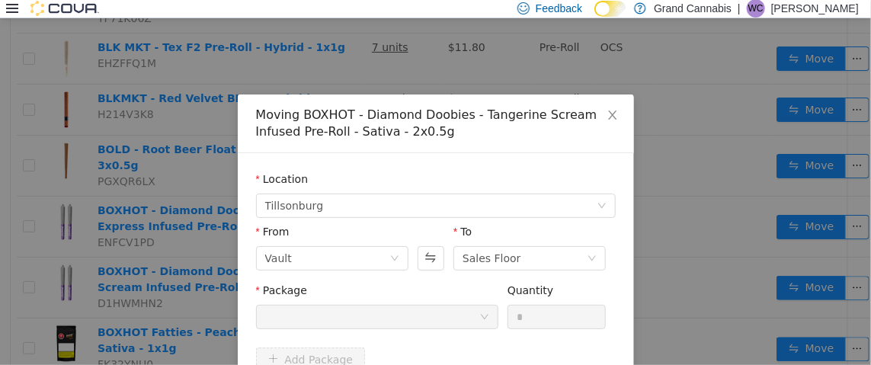
scroll to position [88, 0]
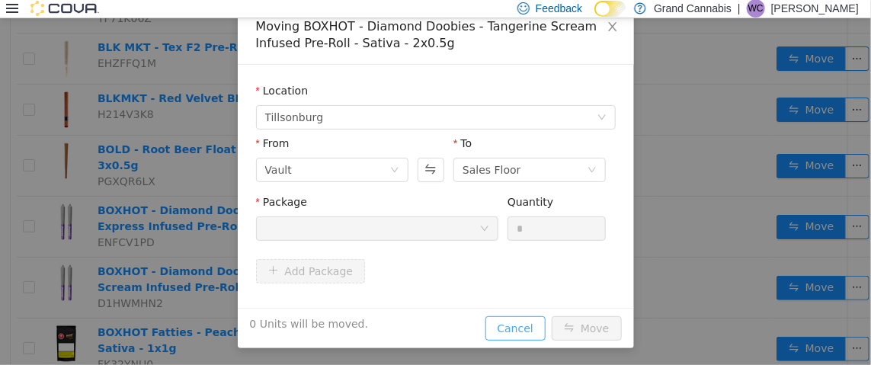
click at [517, 328] on button "Cancel" at bounding box center [515, 327] width 60 height 24
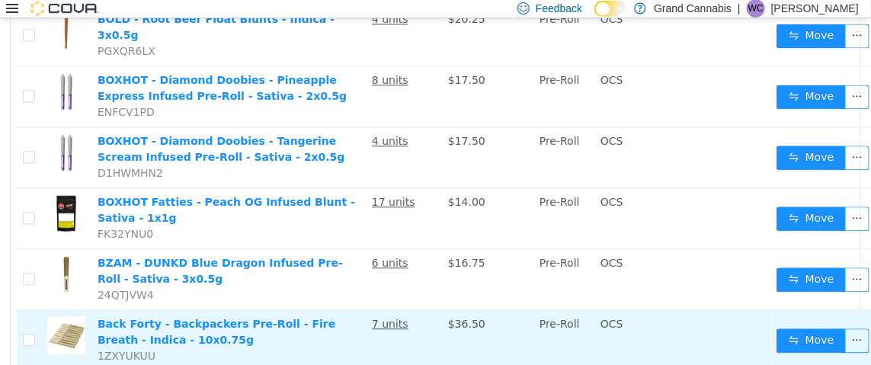
scroll to position [1142, 0]
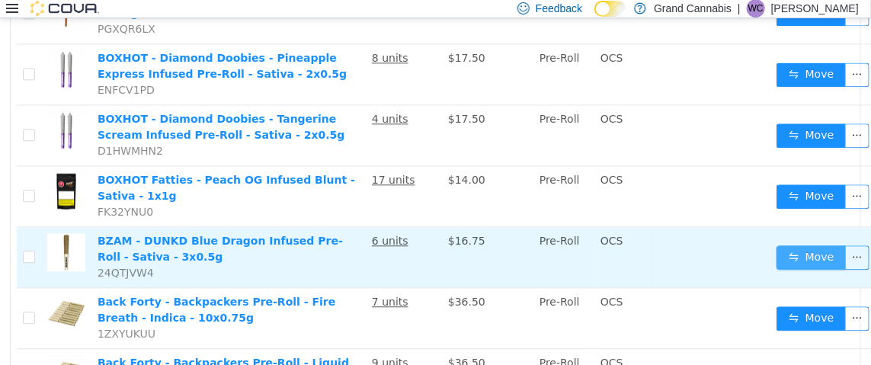
click at [803, 244] on button "Move" at bounding box center [811, 256] width 70 height 24
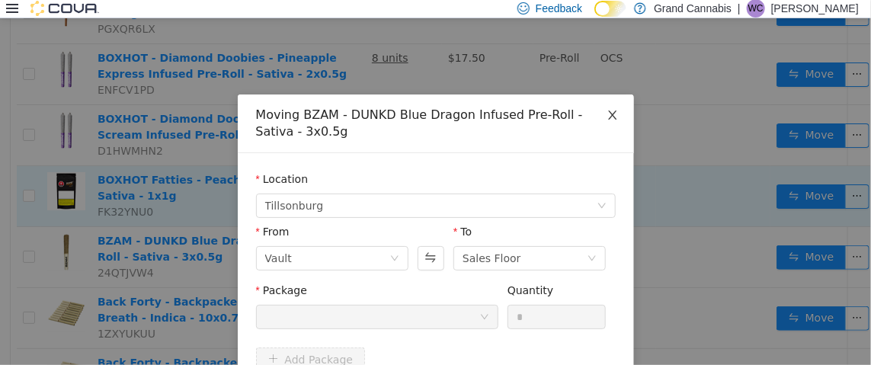
click at [606, 110] on icon "icon: close" at bounding box center [612, 114] width 12 height 12
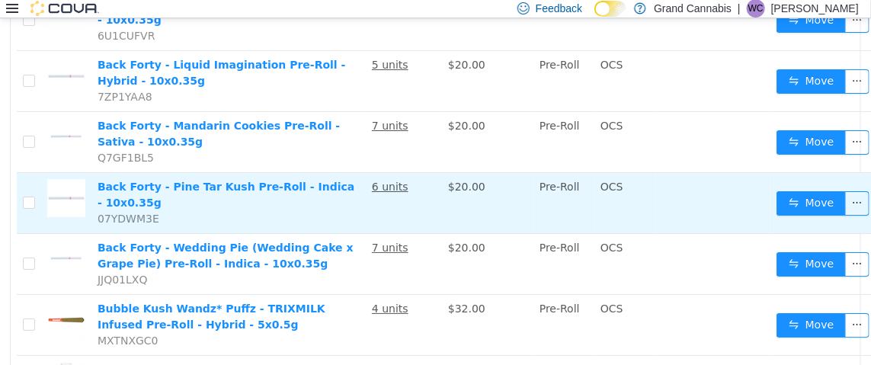
scroll to position [1828, 0]
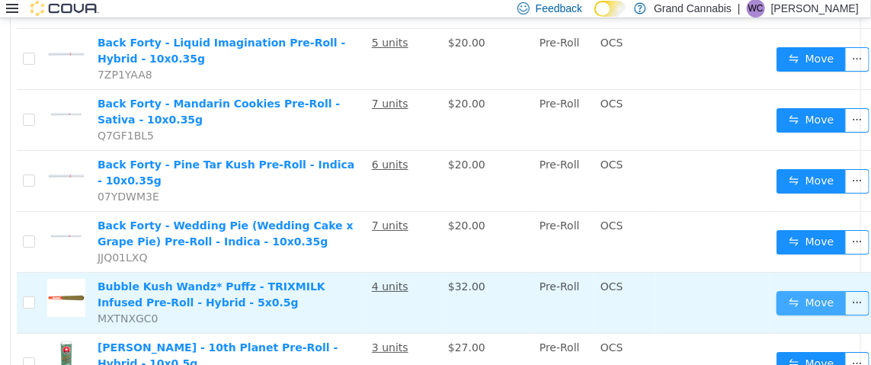
click at [810, 290] on button "Move" at bounding box center [811, 302] width 70 height 24
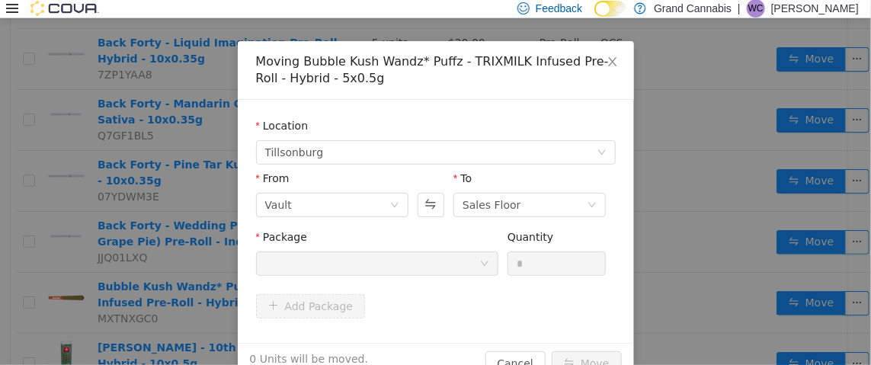
scroll to position [88, 0]
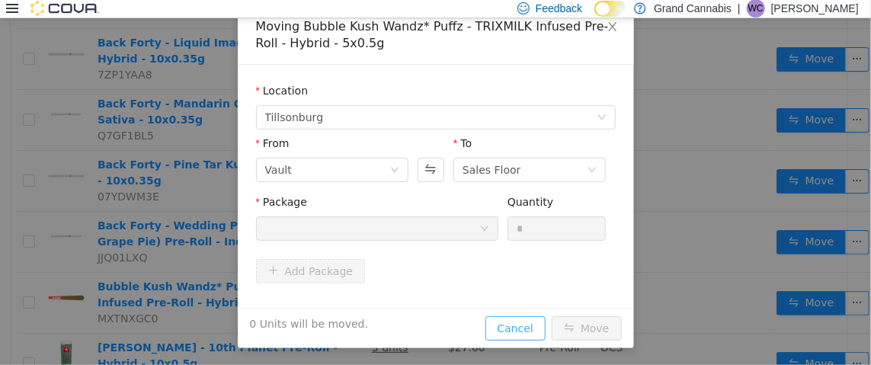
click at [519, 322] on button "Cancel" at bounding box center [515, 327] width 60 height 24
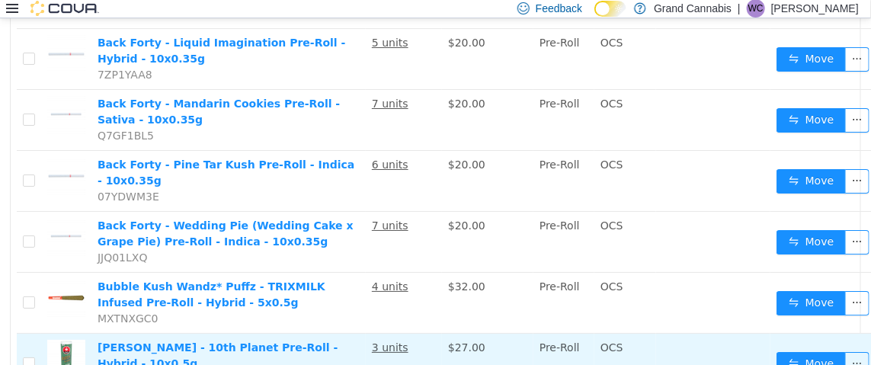
scroll to position [1904, 0]
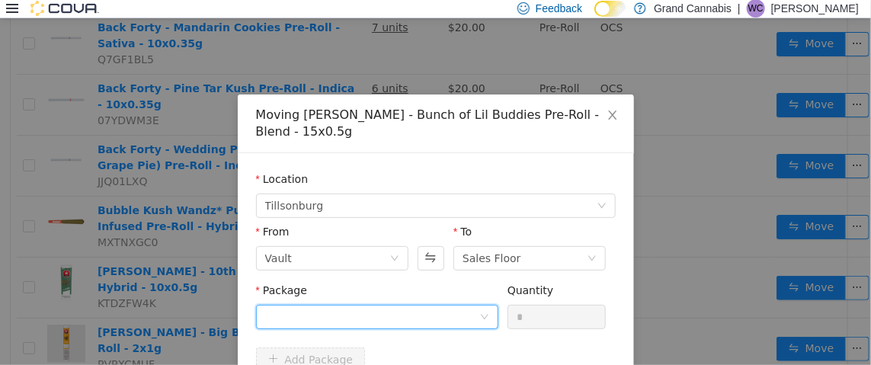
click at [334, 320] on div at bounding box center [372, 316] width 214 height 23
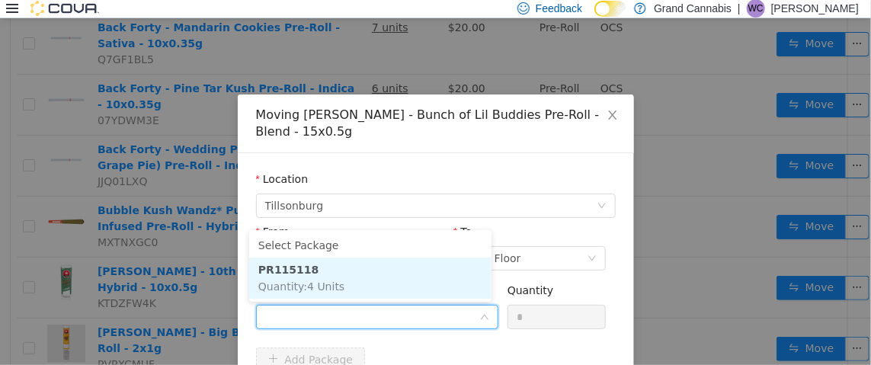
click at [317, 281] on span "Quantity : 4 Units" at bounding box center [301, 286] width 86 height 12
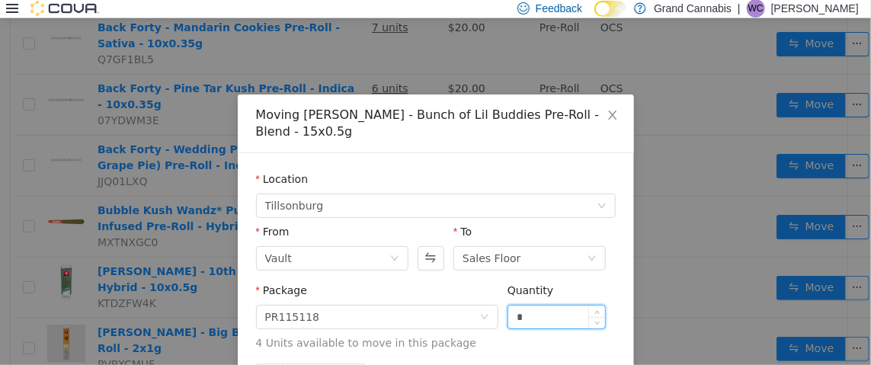
click at [536, 321] on input "*" at bounding box center [556, 316] width 97 height 23
type input "*"
click at [612, 111] on span "Close" at bounding box center [612, 115] width 43 height 43
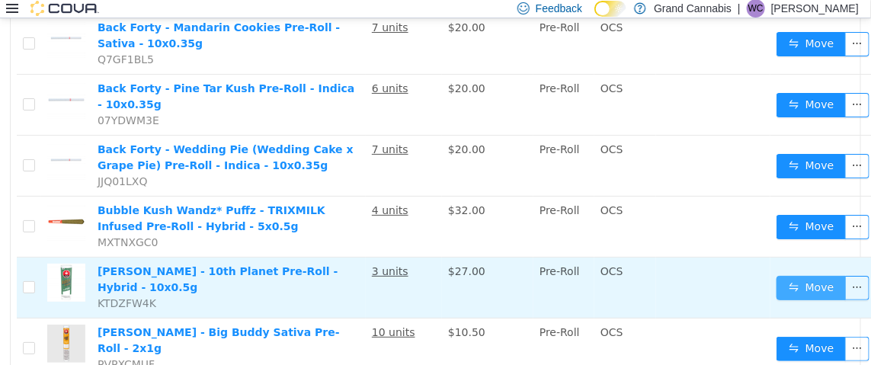
click at [819, 275] on button "Move" at bounding box center [811, 287] width 70 height 24
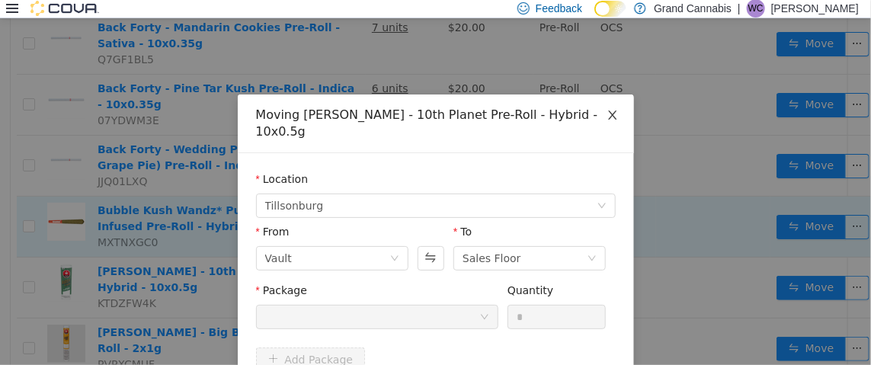
click at [605, 107] on span "Close" at bounding box center [612, 115] width 43 height 43
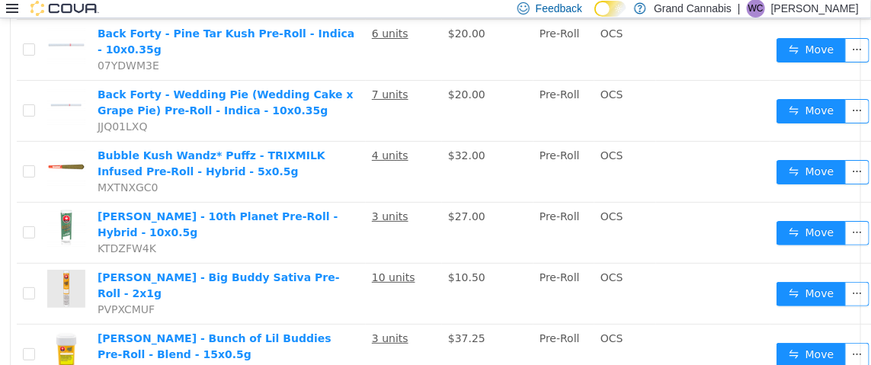
scroll to position [1980, 0]
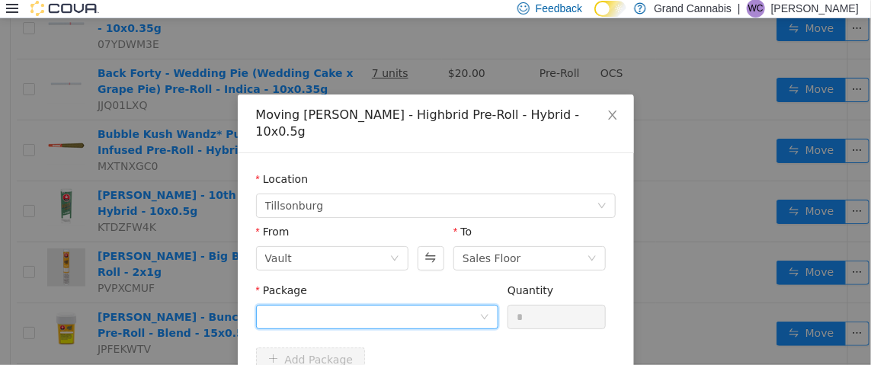
click at [363, 305] on div at bounding box center [372, 316] width 214 height 23
click at [366, 306] on input "Package" at bounding box center [372, 317] width 214 height 23
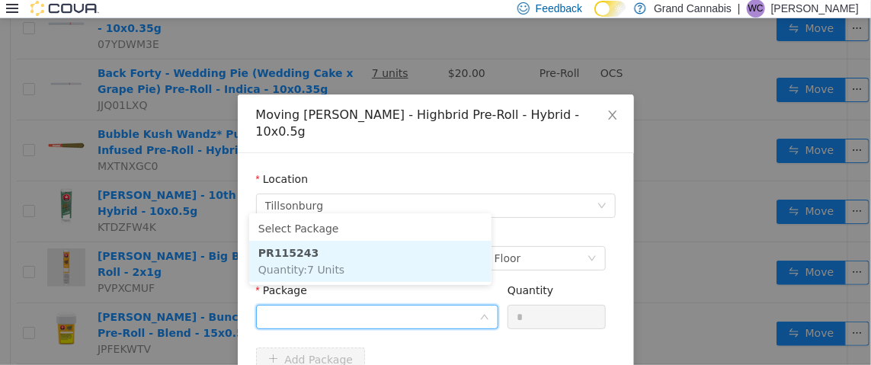
click at [337, 264] on li "PR115243 Quantity : 7 Units" at bounding box center [370, 260] width 242 height 41
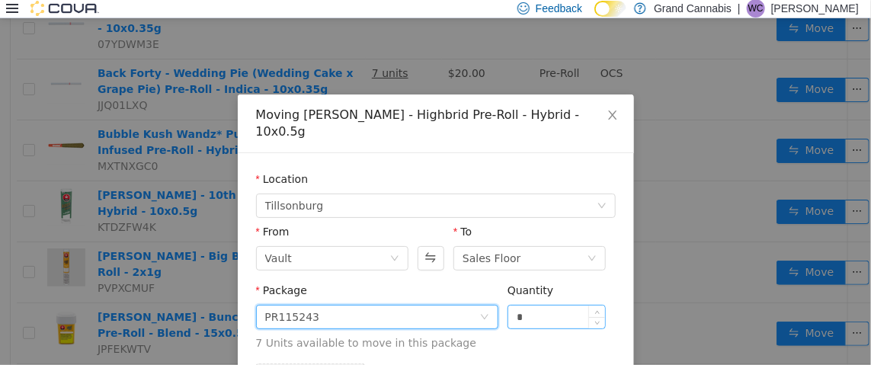
click at [551, 306] on input "*" at bounding box center [556, 316] width 97 height 23
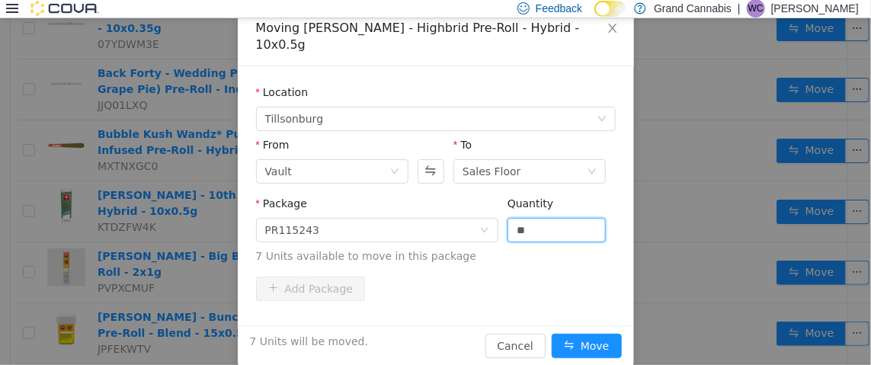
scroll to position [88, 0]
type input "*"
click at [582, 332] on button "Move" at bounding box center [586, 344] width 70 height 24
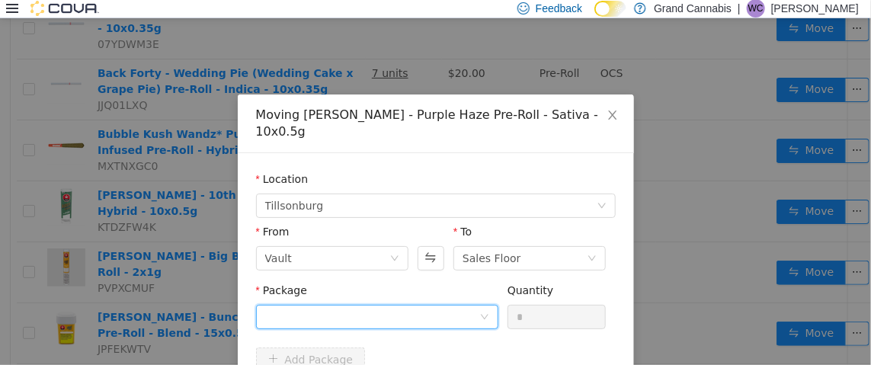
click at [375, 305] on div at bounding box center [372, 316] width 214 height 23
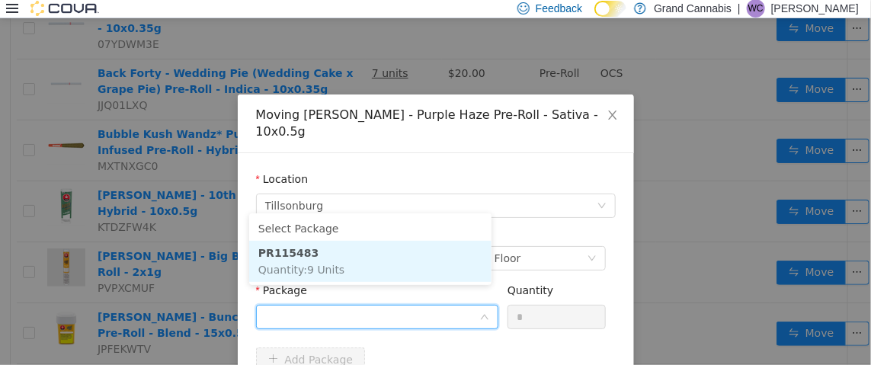
click at [364, 270] on li "PR115483 Quantity : 9 Units" at bounding box center [370, 260] width 242 height 41
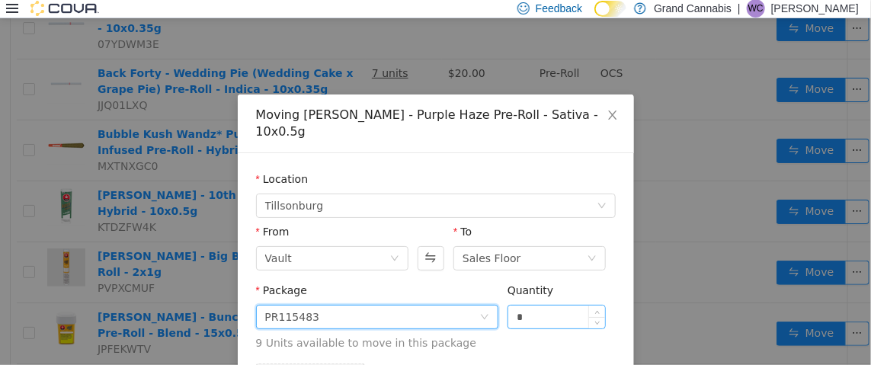
click at [542, 305] on input "*" at bounding box center [556, 316] width 97 height 23
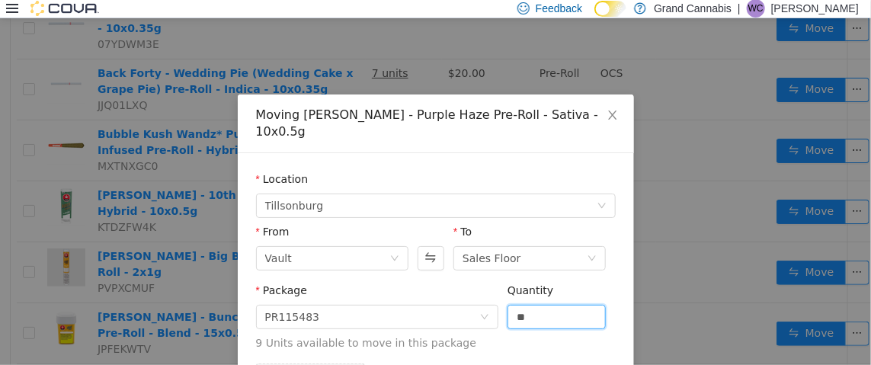
type input "**"
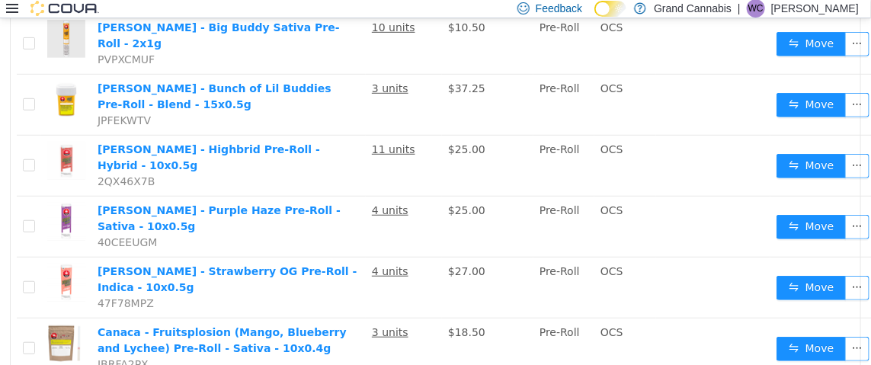
scroll to position [2360, 0]
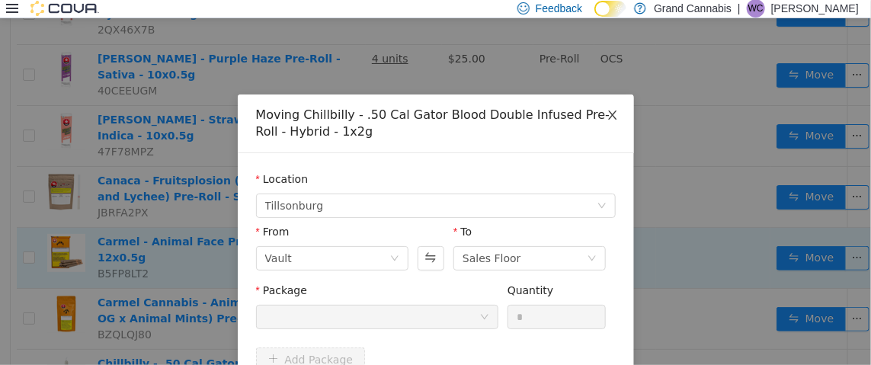
drag, startPoint x: 612, startPoint y: 113, endPoint x: 602, endPoint y: 117, distance: 10.6
click at [610, 113] on span "Close" at bounding box center [612, 115] width 43 height 43
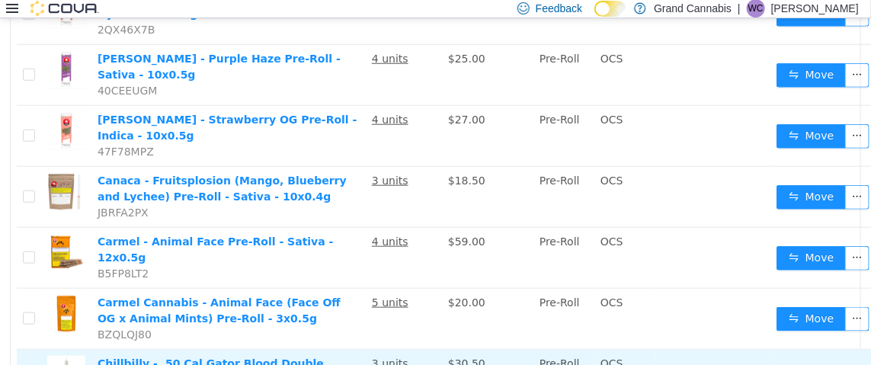
scroll to position [2436, 0]
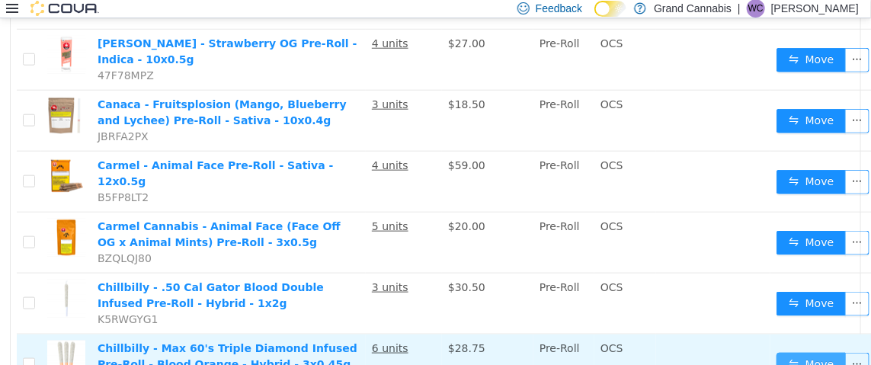
click at [776, 352] on button "Move" at bounding box center [811, 364] width 70 height 24
click at [772, 227] on div "Moving Chillbilly - Max 60's Triple Diamond Infused Pre-Roll - Blood Orange - H…" at bounding box center [435, 191] width 871 height 347
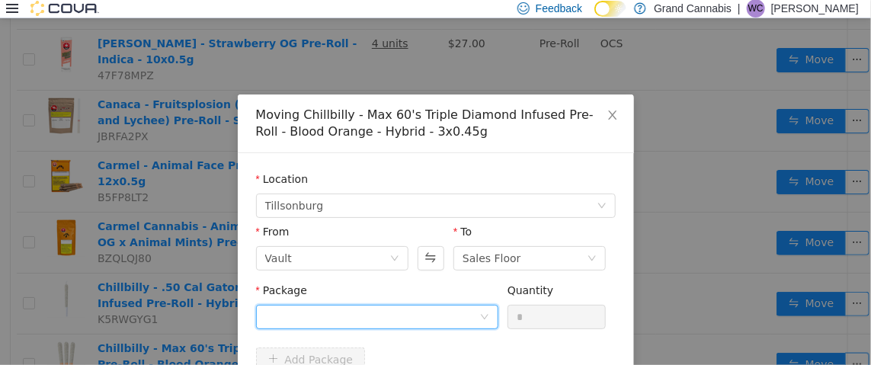
click at [324, 316] on div at bounding box center [372, 316] width 214 height 23
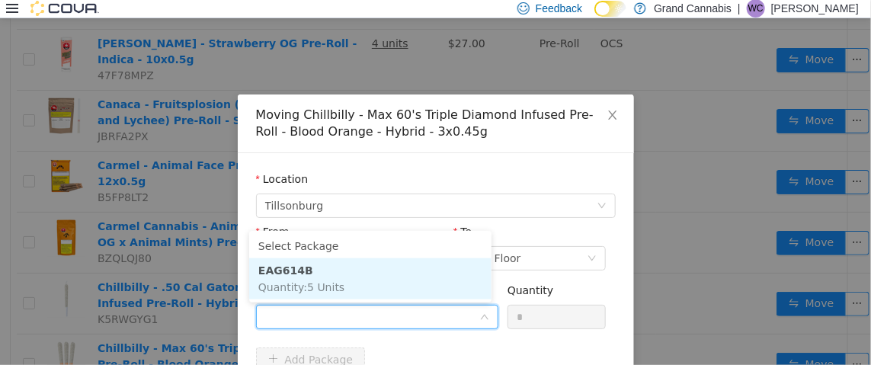
click at [341, 284] on li "EAG614B Quantity : 5 Units" at bounding box center [370, 277] width 242 height 41
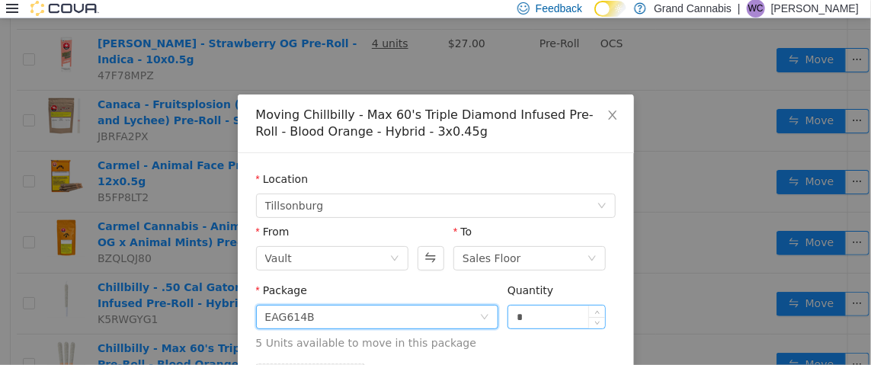
click at [535, 310] on input "*" at bounding box center [556, 316] width 97 height 23
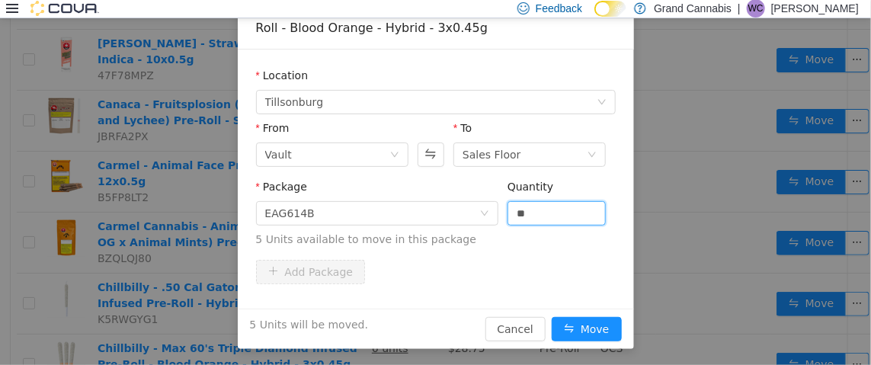
scroll to position [104, 0]
type input "*"
click at [570, 329] on button "Move" at bounding box center [586, 327] width 70 height 24
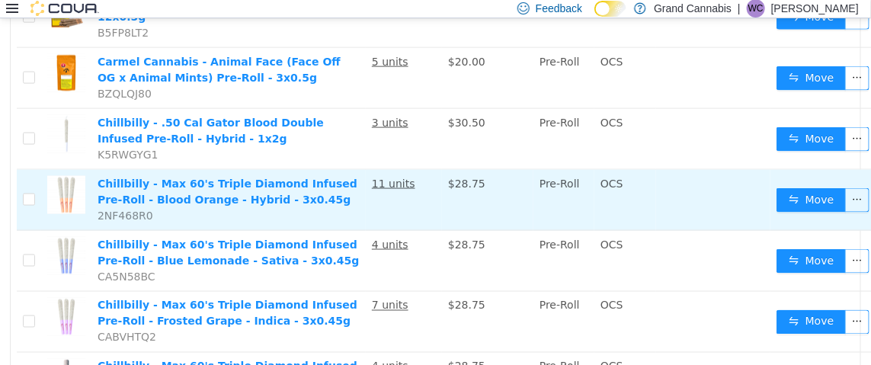
scroll to position [2579, 0]
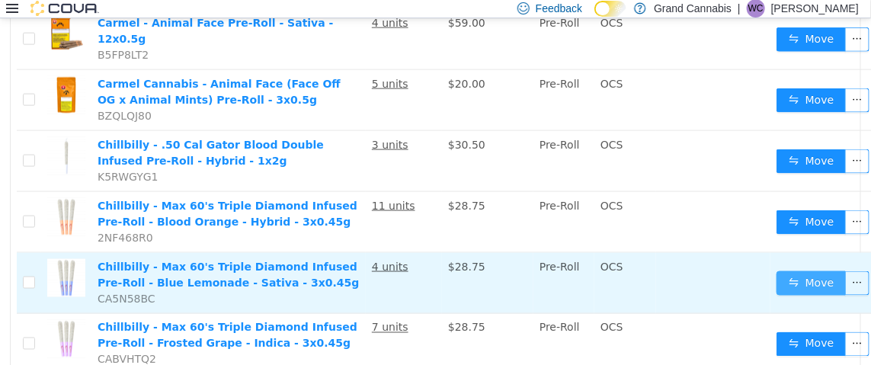
click at [800, 270] on button "Move" at bounding box center [811, 282] width 70 height 24
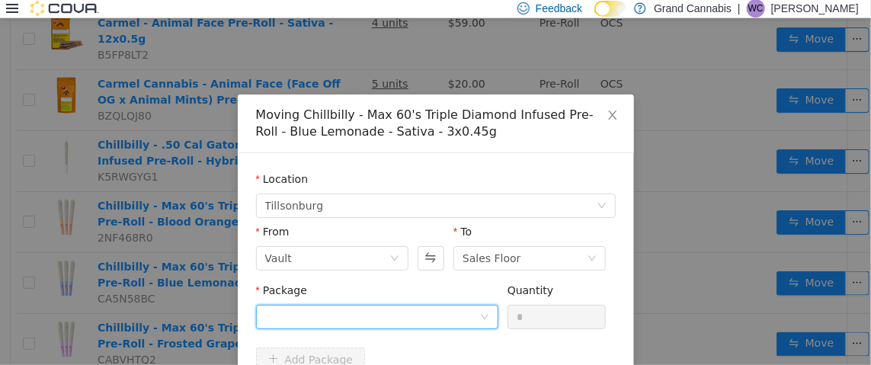
click at [324, 315] on div at bounding box center [372, 316] width 214 height 23
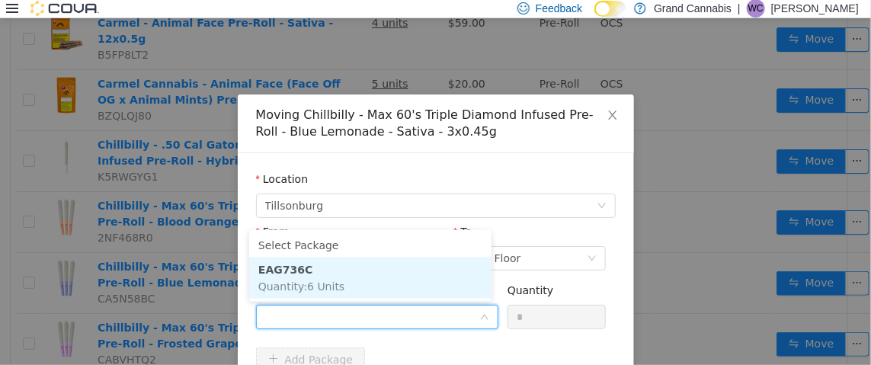
click at [369, 279] on li "EAG736C Quantity : 6 Units" at bounding box center [370, 277] width 242 height 41
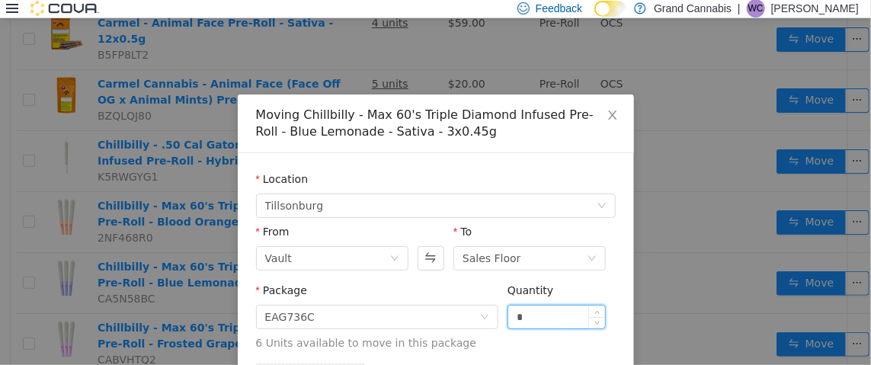
click at [546, 308] on input "*" at bounding box center [556, 316] width 97 height 23
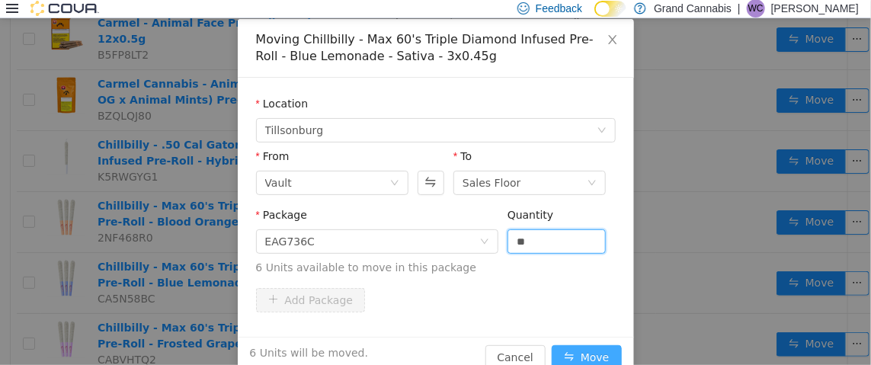
type input "*"
click at [596, 353] on button "Move" at bounding box center [586, 356] width 70 height 24
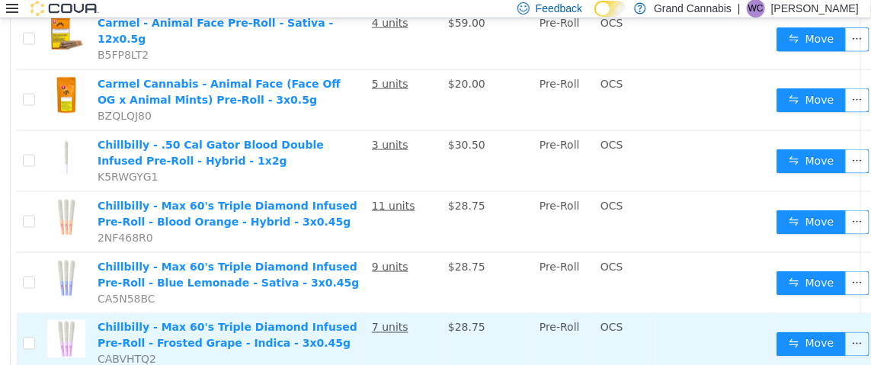
scroll to position [2655, 0]
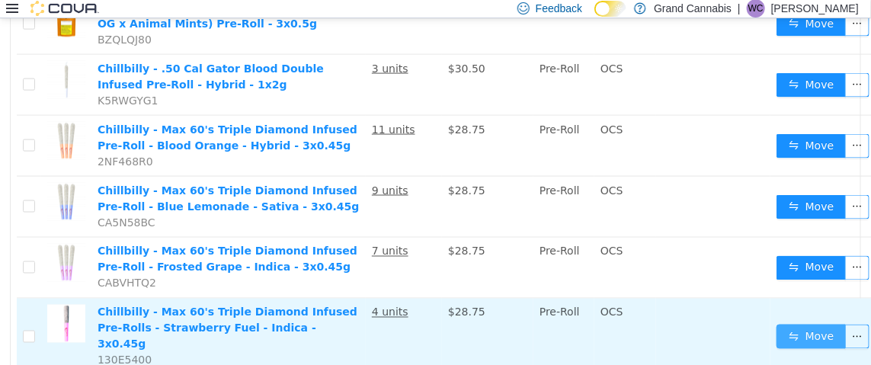
click at [814, 324] on button "Move" at bounding box center [811, 336] width 70 height 24
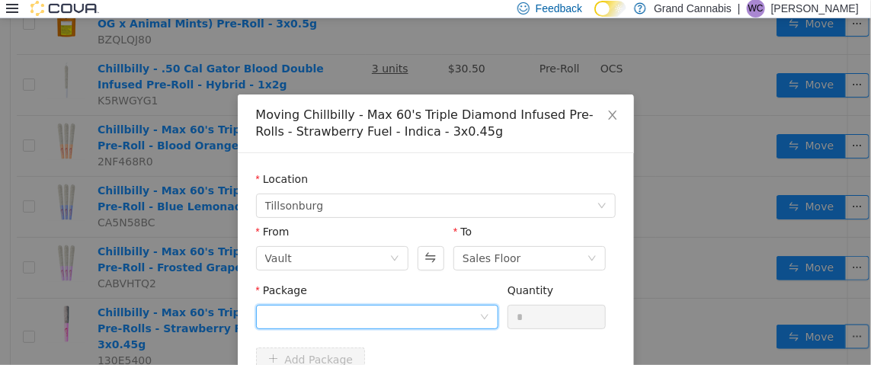
click at [389, 315] on div at bounding box center [372, 316] width 214 height 23
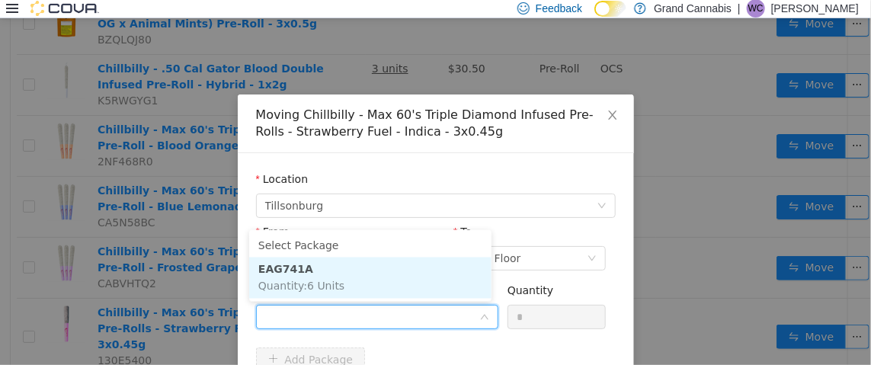
click at [375, 285] on li "EAG741A Quantity : 6 Units" at bounding box center [370, 277] width 242 height 41
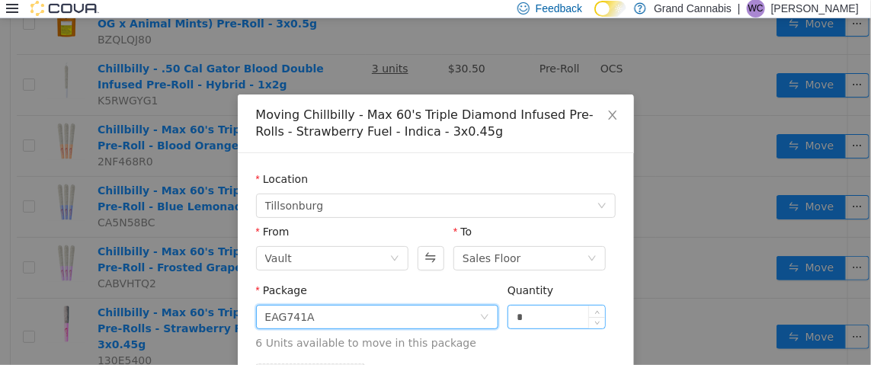
click at [532, 315] on input "*" at bounding box center [556, 316] width 97 height 23
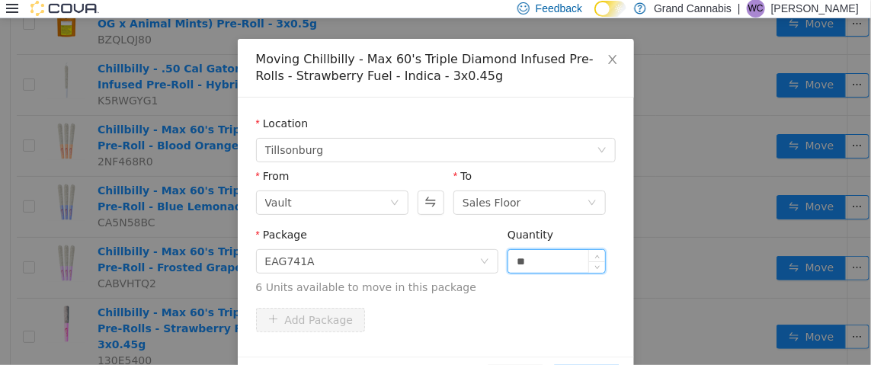
scroll to position [104, 0]
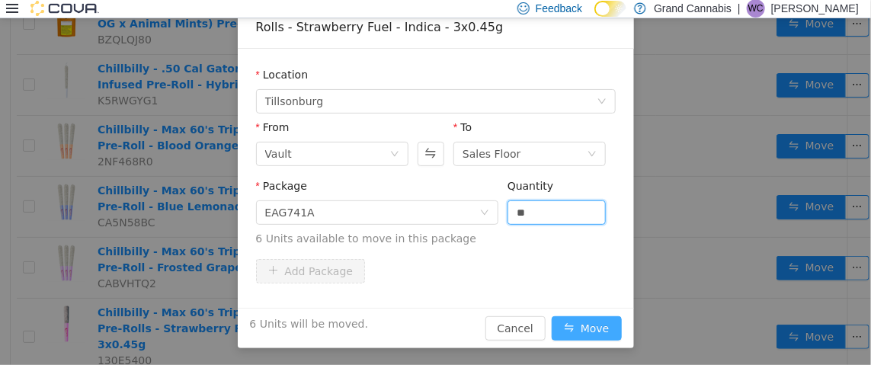
type input "*"
click at [591, 333] on button "Move" at bounding box center [586, 327] width 70 height 24
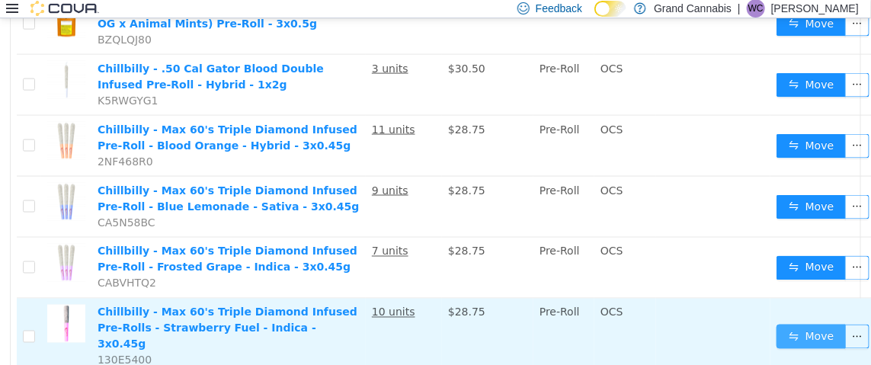
click at [790, 324] on button "Move" at bounding box center [811, 336] width 70 height 24
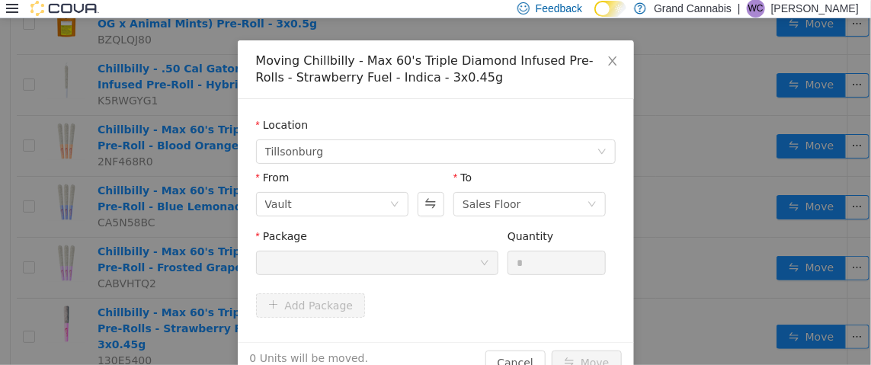
scroll to position [75, 0]
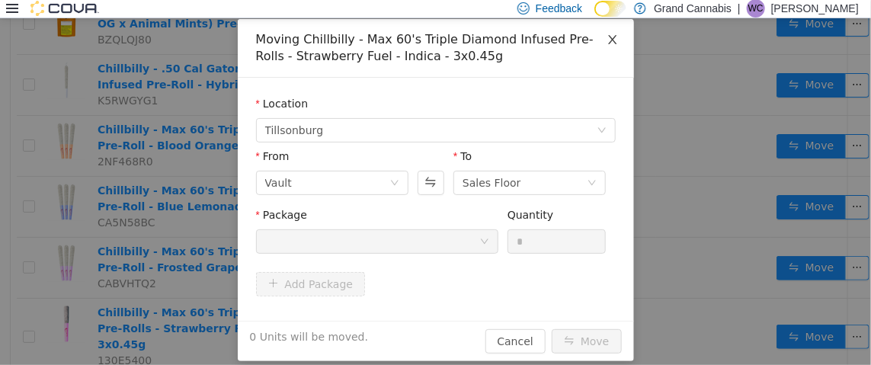
click at [606, 41] on icon "icon: close" at bounding box center [612, 39] width 12 height 12
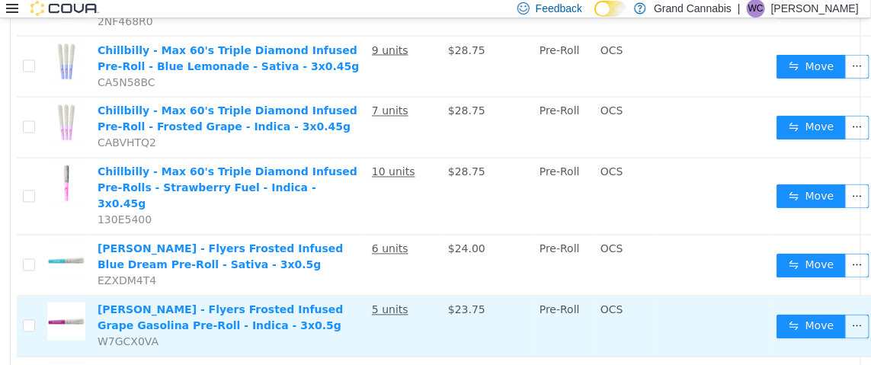
scroll to position [2807, 0]
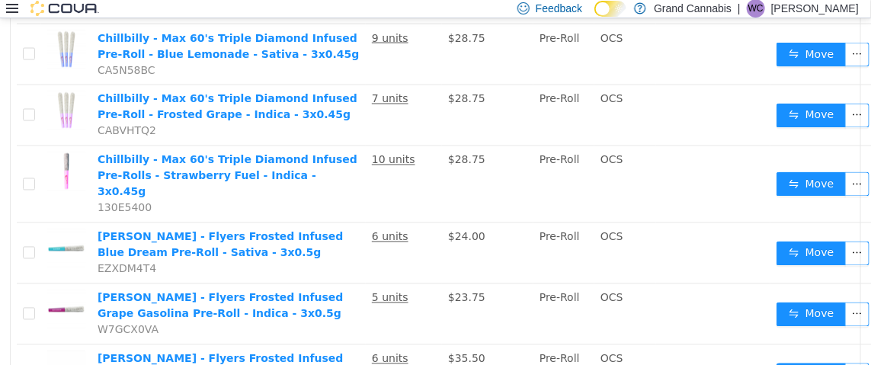
drag, startPoint x: 683, startPoint y: 331, endPoint x: 691, endPoint y: 338, distance: 10.2
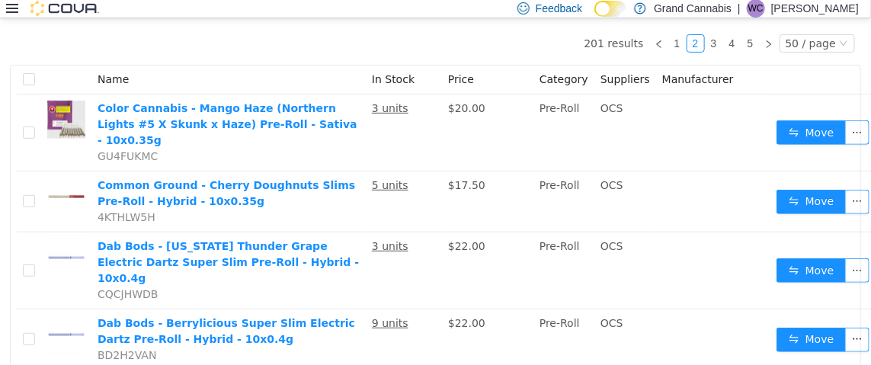
scroll to position [152, 0]
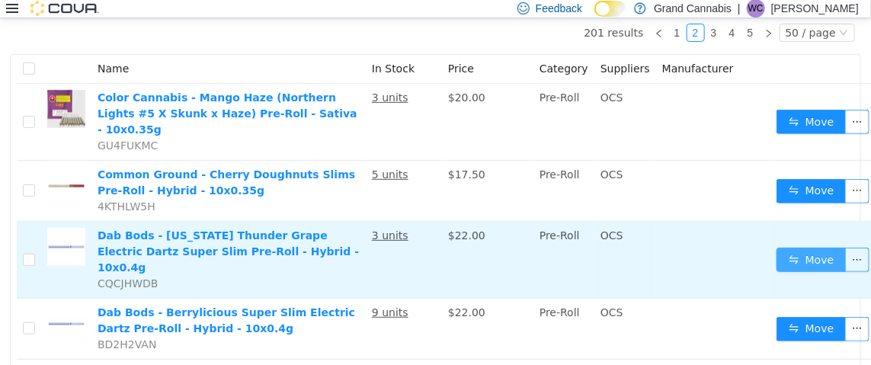
click at [782, 247] on button "Move" at bounding box center [811, 259] width 70 height 24
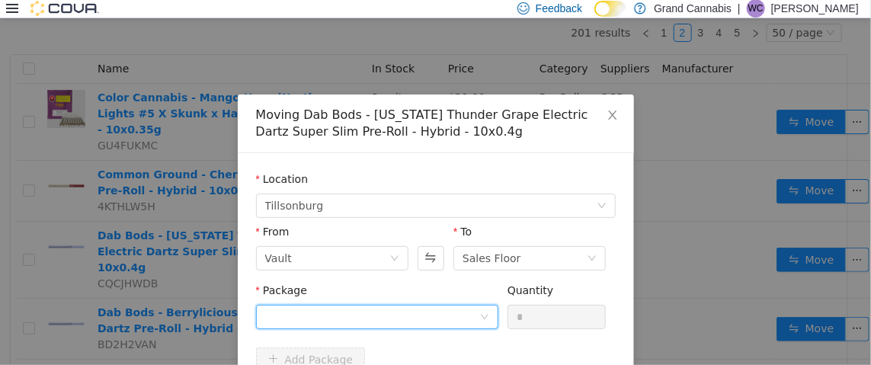
click at [336, 311] on div at bounding box center [372, 316] width 214 height 23
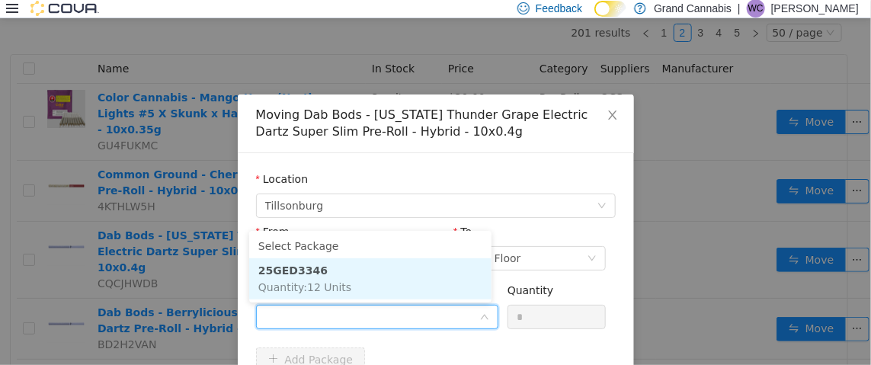
click at [337, 284] on span "Quantity : 12 Units" at bounding box center [304, 286] width 93 height 12
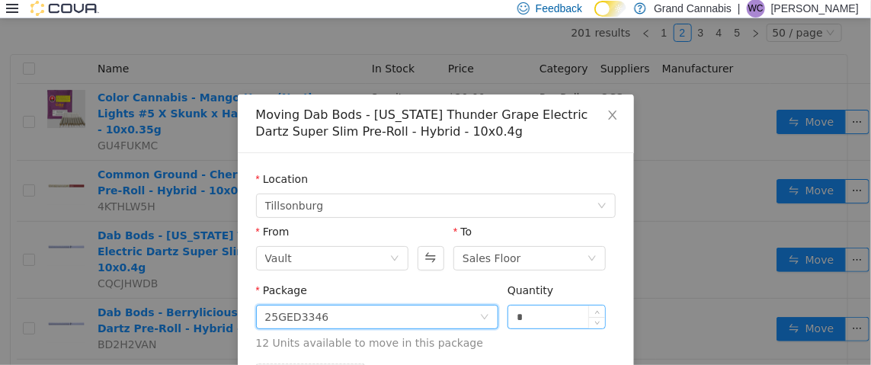
click at [524, 313] on input "*" at bounding box center [556, 316] width 97 height 23
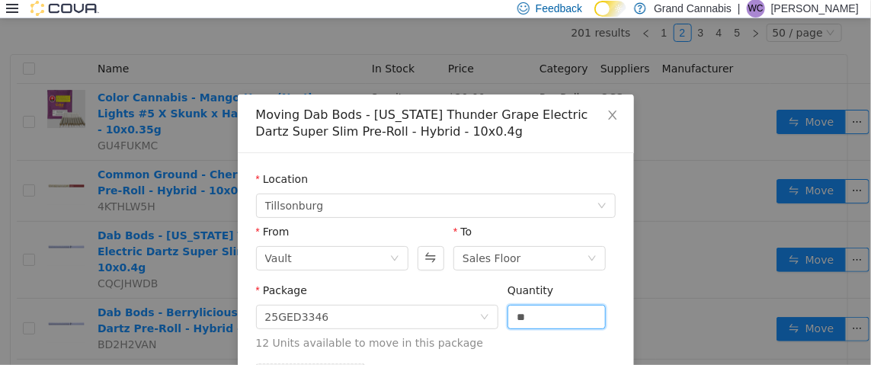
scroll to position [104, 0]
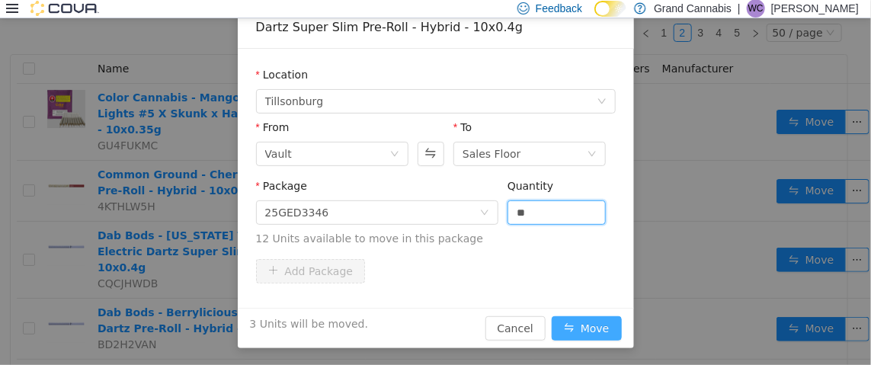
type input "*"
click at [579, 319] on button "Move" at bounding box center [586, 327] width 70 height 24
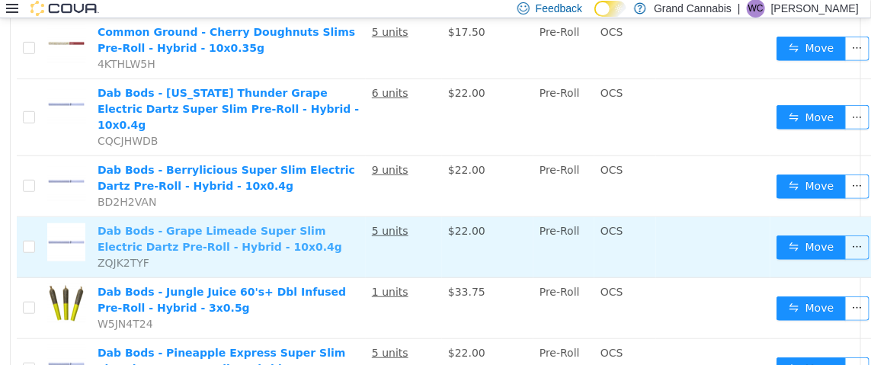
scroll to position [304, 0]
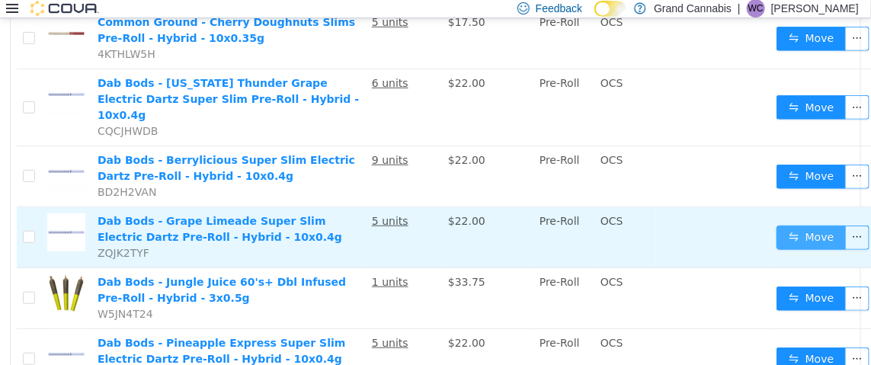
click at [787, 225] on button "Move" at bounding box center [811, 237] width 70 height 24
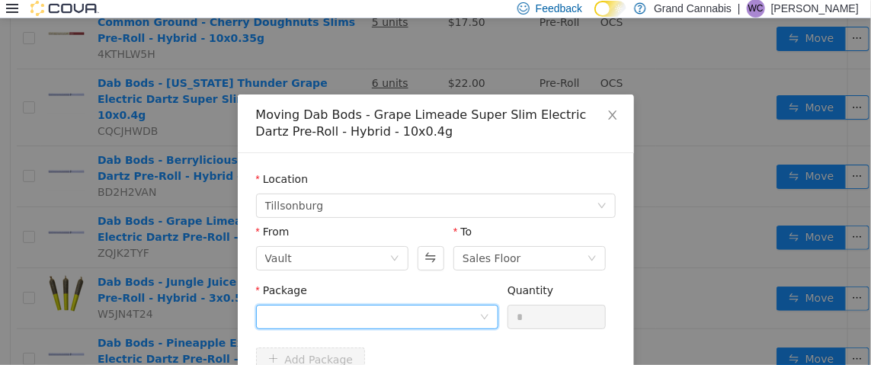
click at [299, 316] on div at bounding box center [372, 316] width 214 height 23
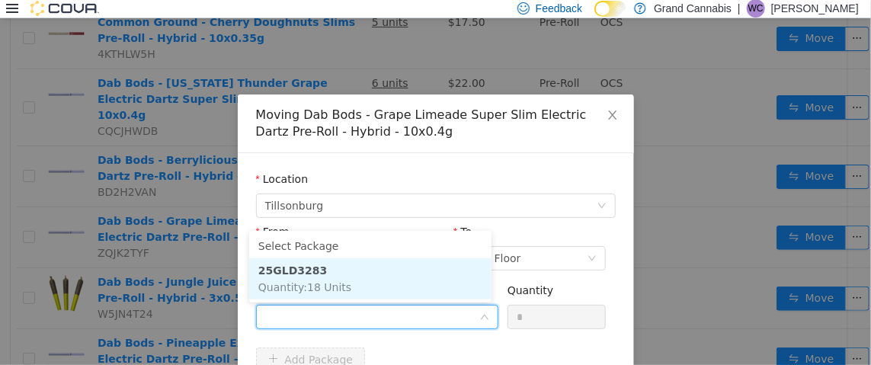
click at [331, 276] on li "25GLD3283 Quantity : 18 Units" at bounding box center [370, 277] width 242 height 41
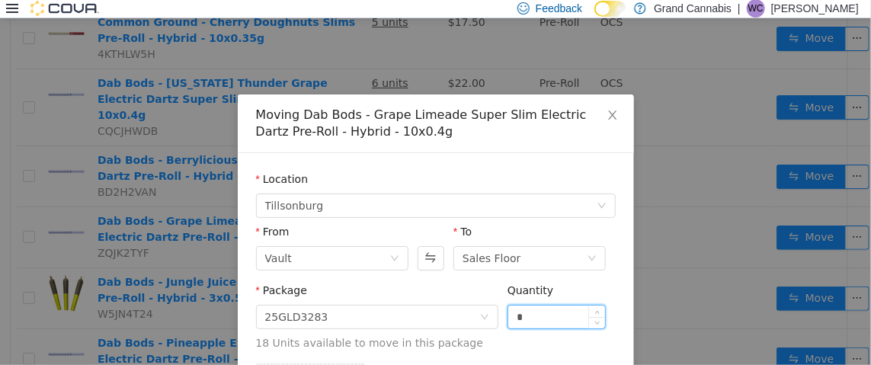
click at [535, 317] on input "*" at bounding box center [556, 316] width 97 height 23
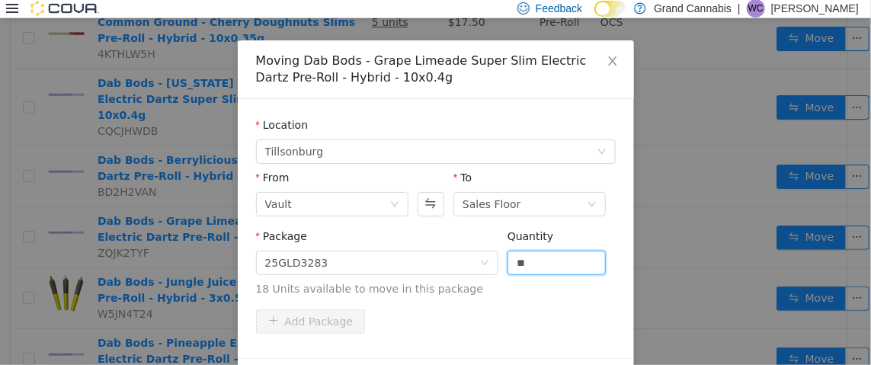
scroll to position [75, 0]
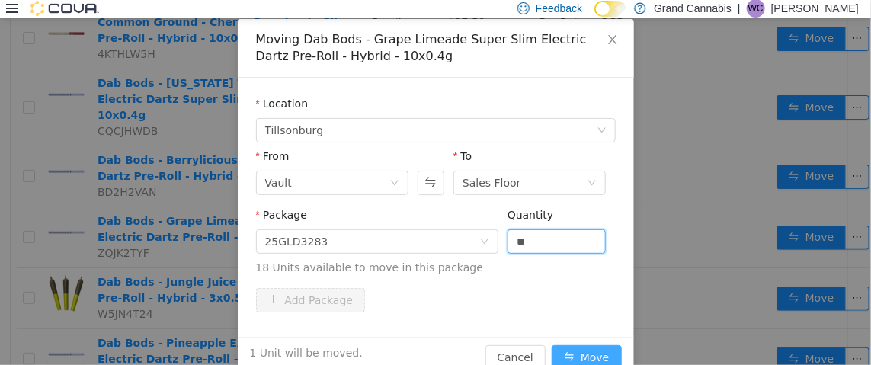
type input "*"
click at [601, 348] on button "Move" at bounding box center [586, 356] width 70 height 24
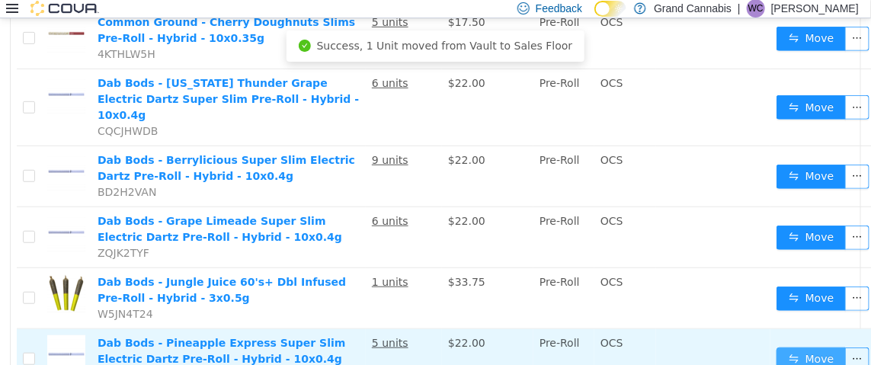
click at [787, 347] on button "Move" at bounding box center [811, 359] width 70 height 24
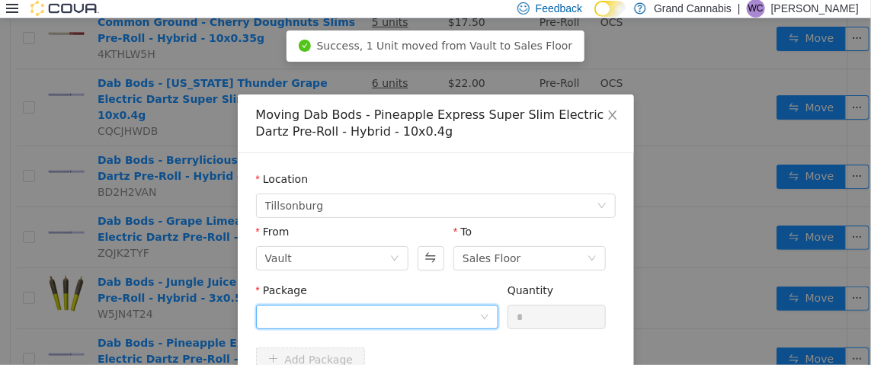
click at [309, 320] on div at bounding box center [372, 316] width 214 height 23
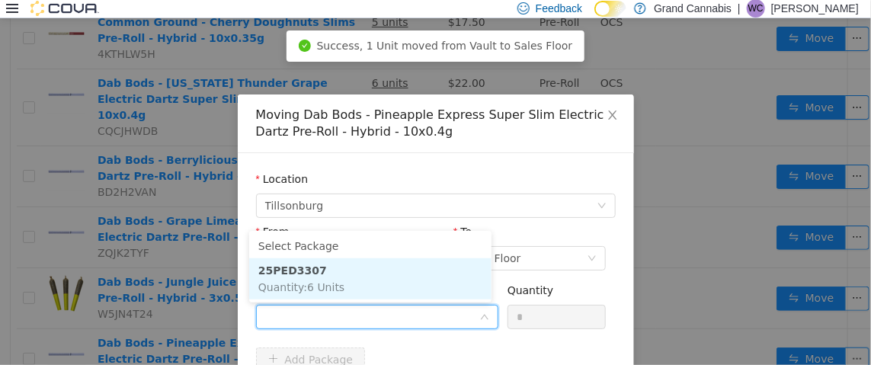
click at [331, 291] on span "Quantity : 6 Units" at bounding box center [301, 286] width 86 height 12
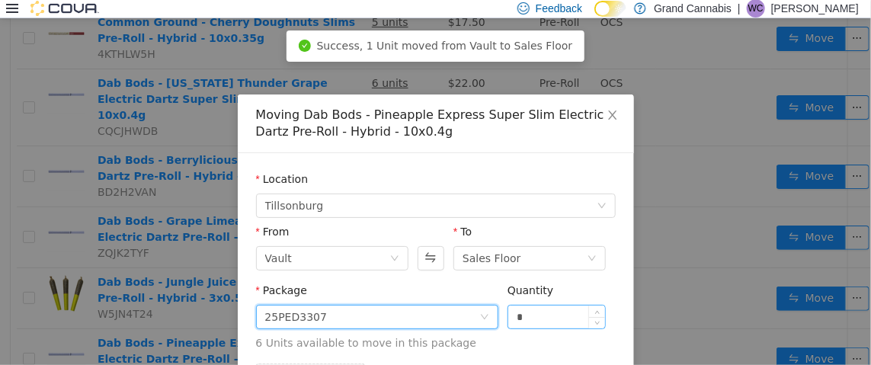
click at [546, 311] on input "*" at bounding box center [556, 316] width 97 height 23
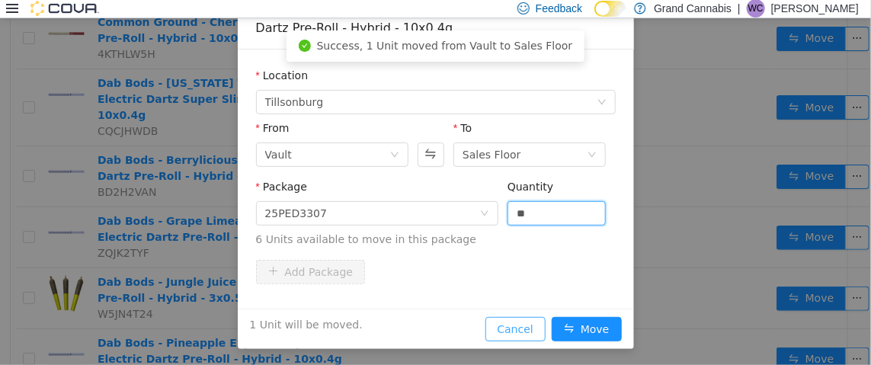
scroll to position [104, 0]
type input "*"
click at [565, 322] on button "Move" at bounding box center [586, 327] width 70 height 24
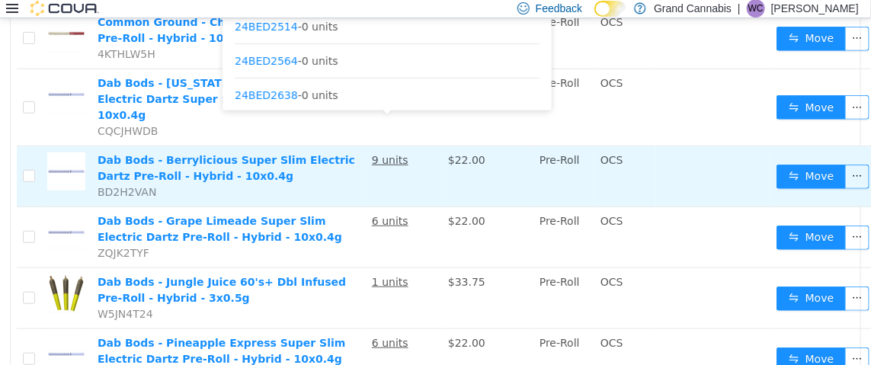
click at [384, 153] on u "9 units" at bounding box center [390, 159] width 37 height 12
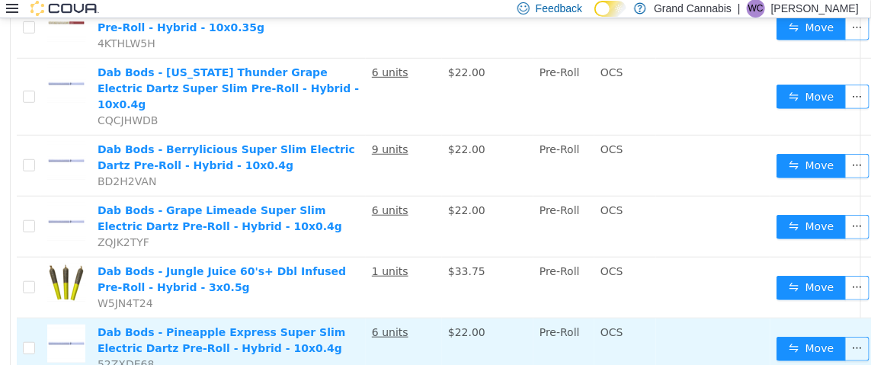
scroll to position [304, 0]
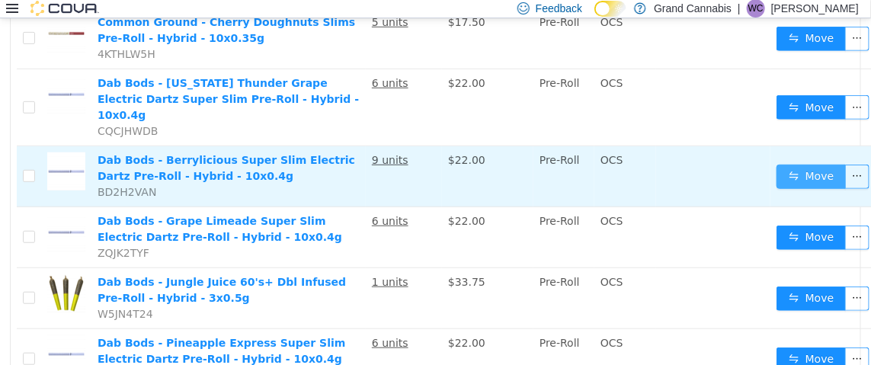
click at [792, 164] on button "Move" at bounding box center [811, 176] width 70 height 24
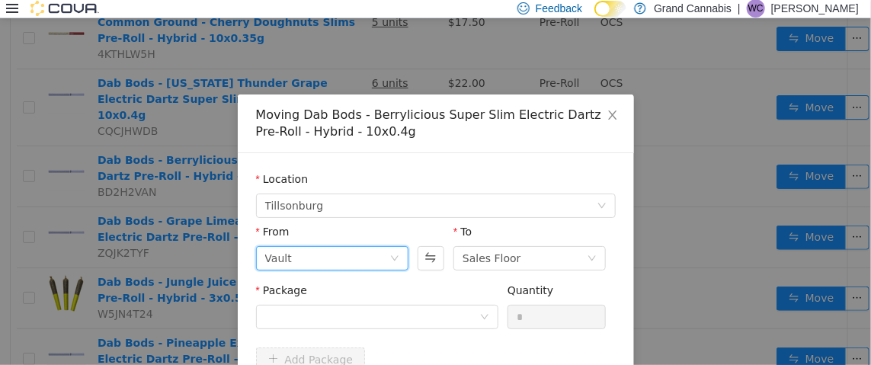
click at [339, 252] on div "Vault" at bounding box center [327, 257] width 124 height 23
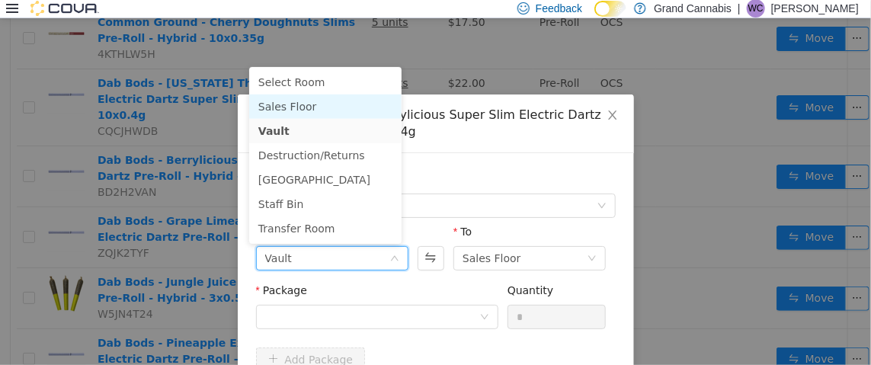
click at [305, 107] on li "Sales Floor" at bounding box center [325, 106] width 152 height 24
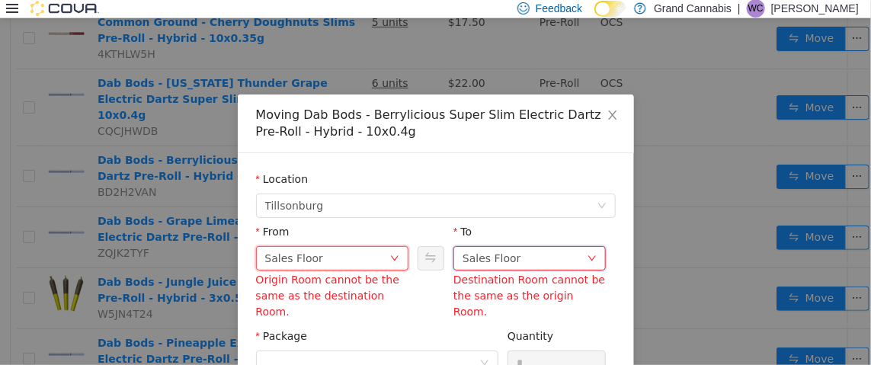
click at [514, 260] on div "Sales Floor" at bounding box center [524, 257] width 124 height 23
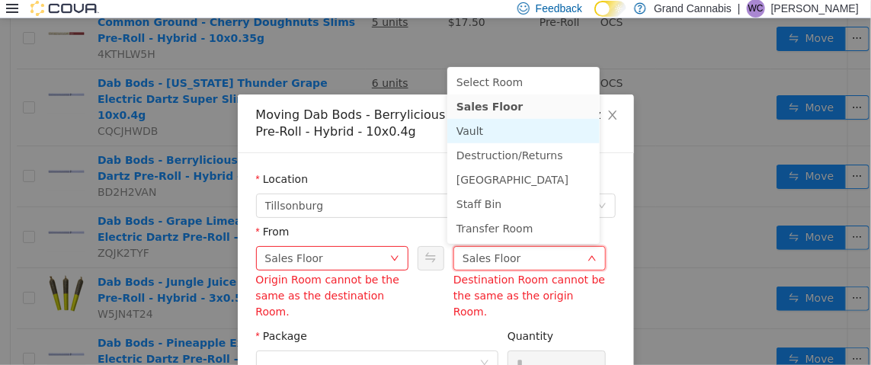
click at [478, 127] on li "Vault" at bounding box center [523, 130] width 152 height 24
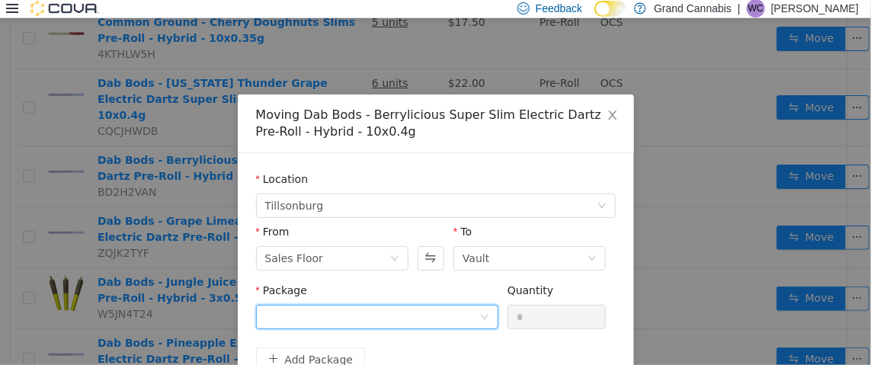
click at [296, 315] on div at bounding box center [372, 316] width 214 height 23
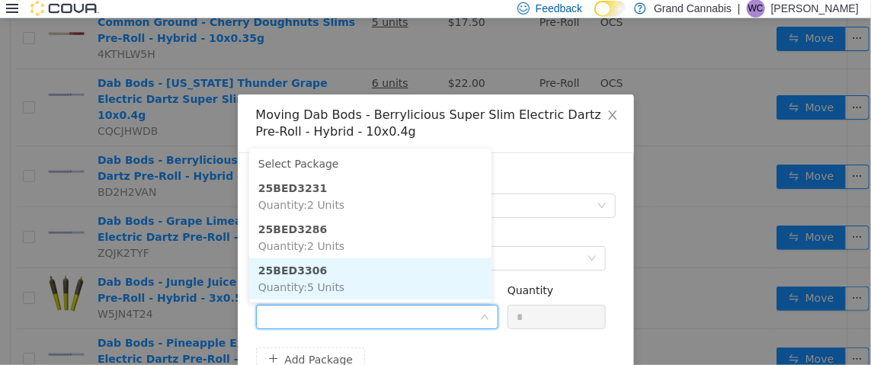
click at [309, 273] on strong "25BED3306" at bounding box center [292, 270] width 69 height 12
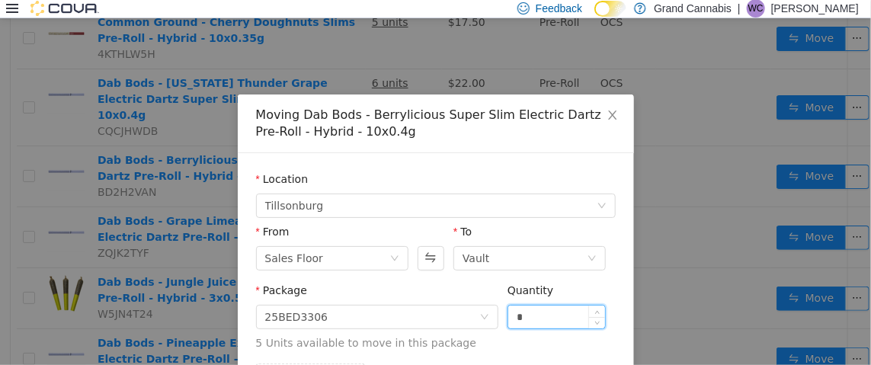
click at [529, 317] on input "*" at bounding box center [556, 316] width 97 height 23
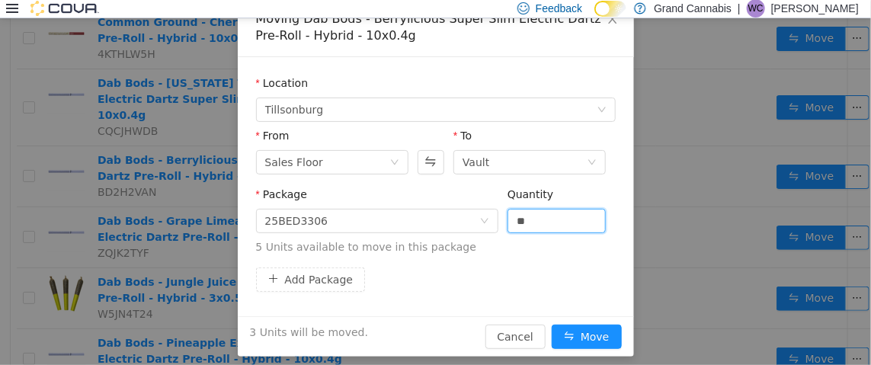
scroll to position [104, 0]
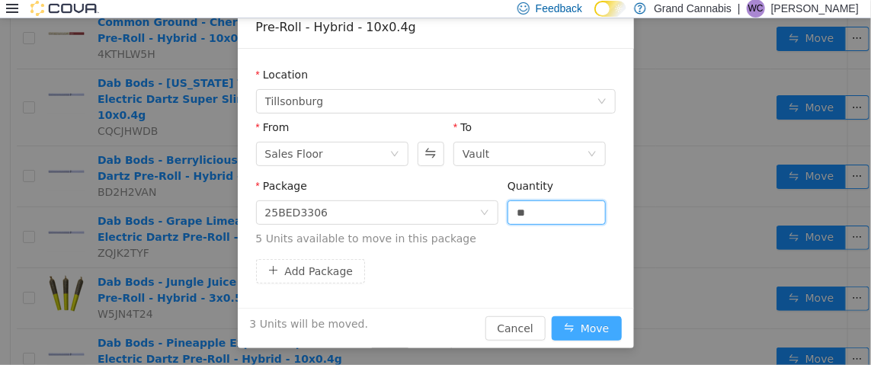
type input "*"
click at [594, 321] on button "Move" at bounding box center [586, 327] width 70 height 24
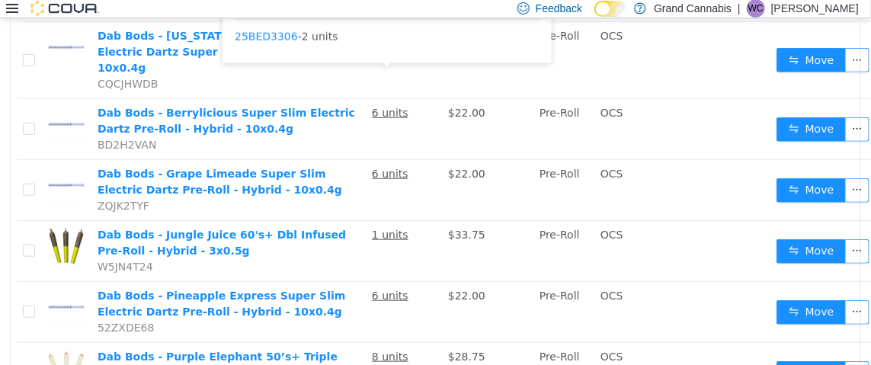
scroll to position [380, 0]
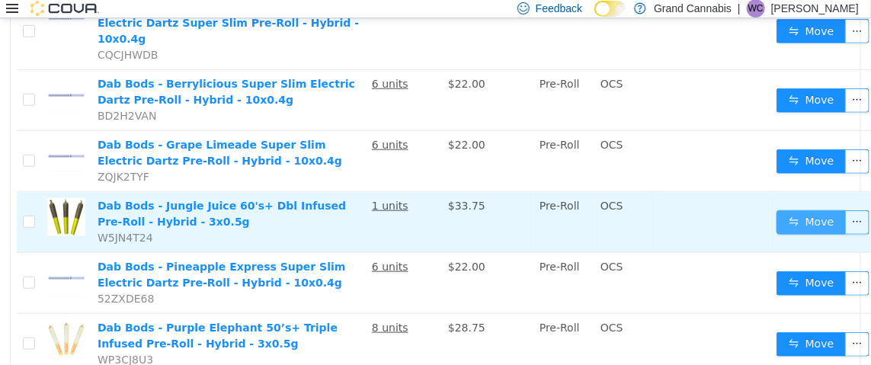
click at [806, 209] on button "Move" at bounding box center [811, 221] width 70 height 24
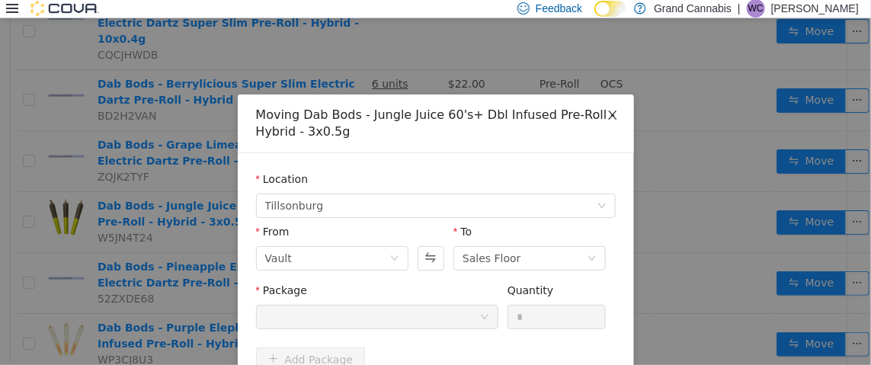
click at [607, 111] on icon "icon: close" at bounding box center [612, 114] width 12 height 12
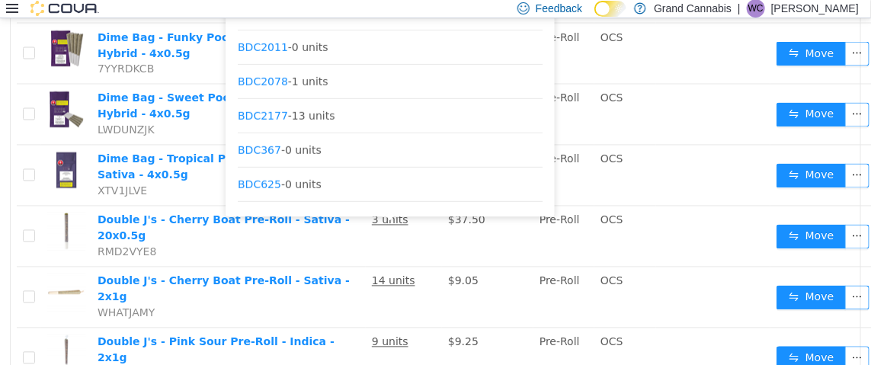
scroll to position [286, 0]
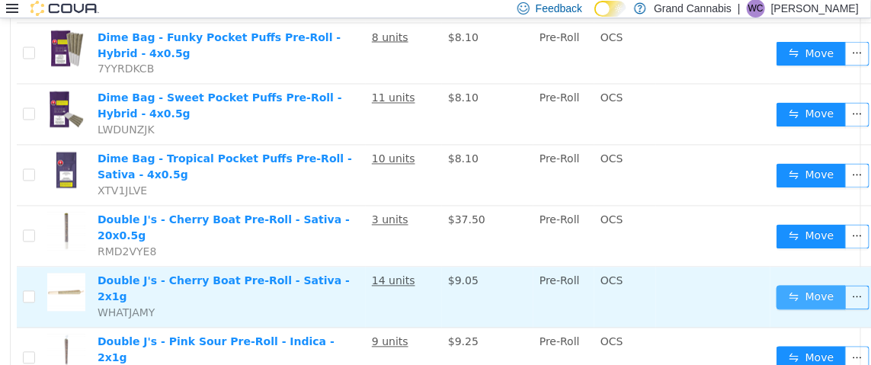
click at [805, 285] on button "Move" at bounding box center [811, 297] width 70 height 24
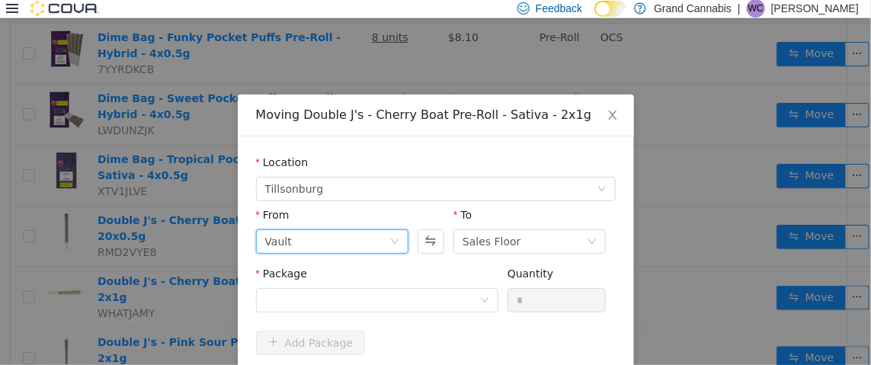
click at [339, 235] on div "Vault" at bounding box center [327, 240] width 124 height 23
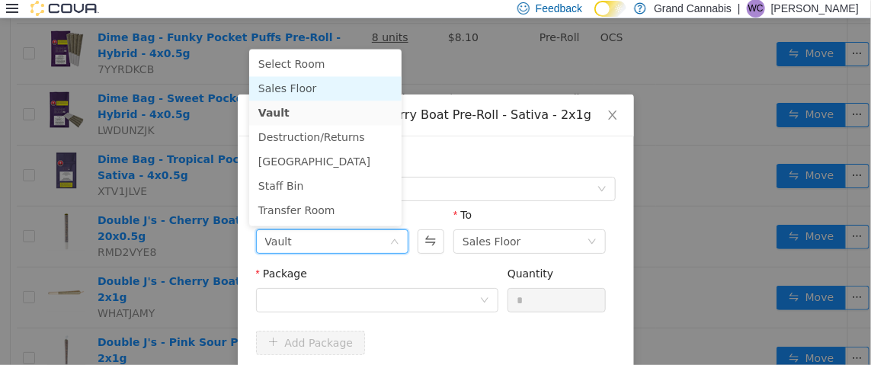
click at [297, 87] on li "Sales Floor" at bounding box center [325, 88] width 152 height 24
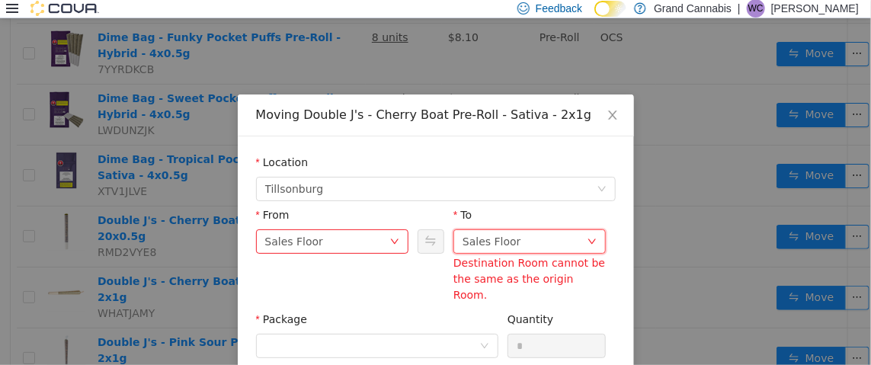
click at [503, 236] on div "Sales Floor" at bounding box center [491, 240] width 59 height 23
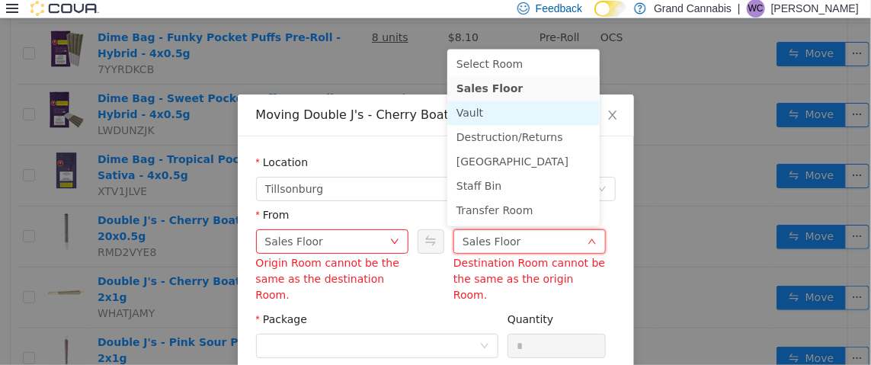
click at [476, 110] on li "Vault" at bounding box center [523, 113] width 152 height 24
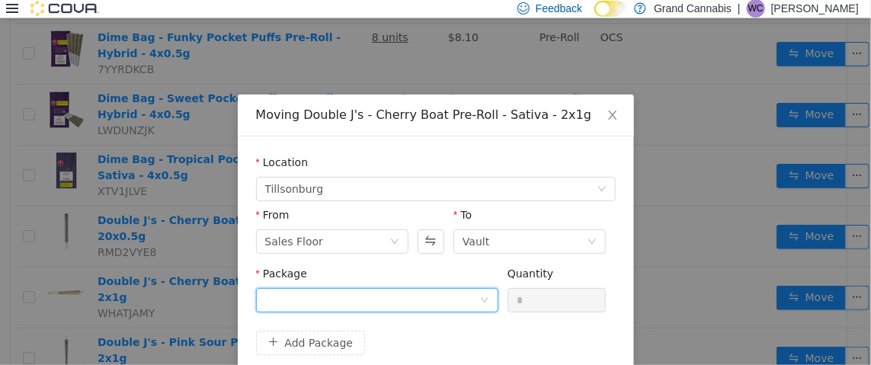
click at [325, 305] on div at bounding box center [372, 299] width 214 height 23
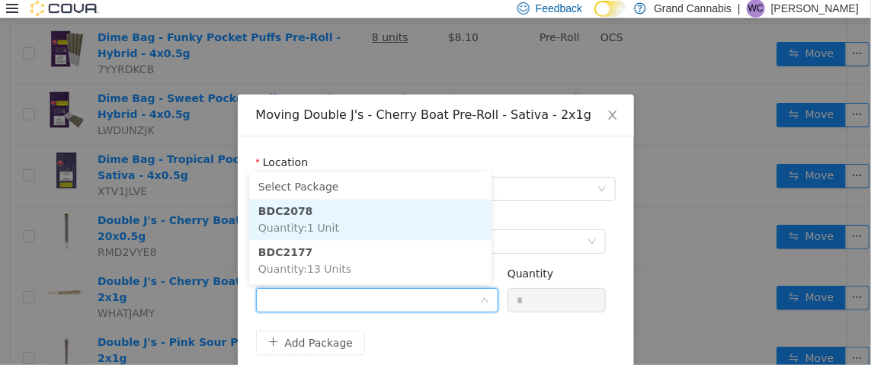
click at [318, 217] on li "BDC2078 Quantity : 1 Unit" at bounding box center [370, 219] width 242 height 41
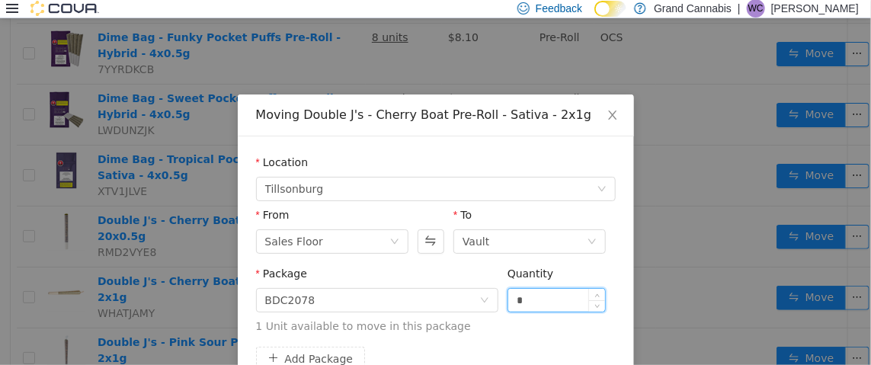
click at [529, 294] on input "*" at bounding box center [556, 299] width 97 height 23
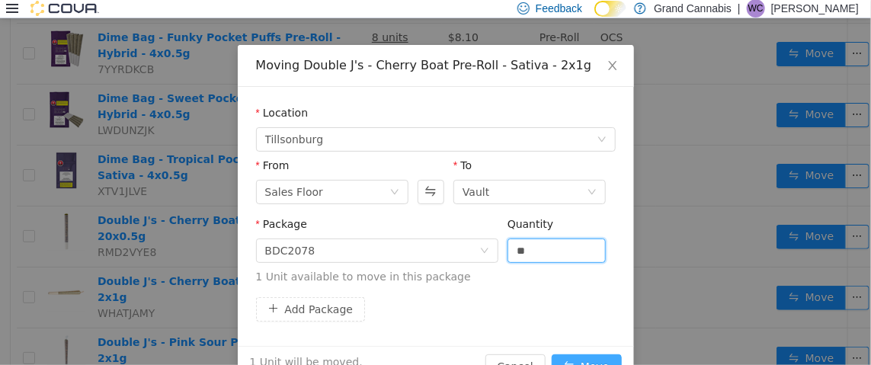
scroll to position [88, 0]
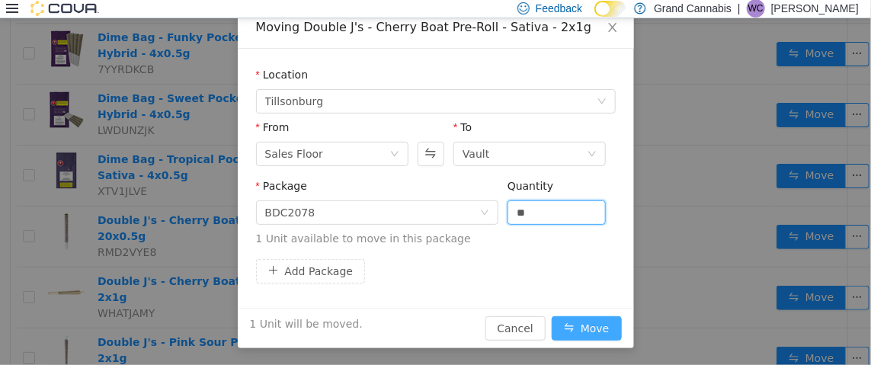
type input "*"
click at [582, 321] on button "Move" at bounding box center [586, 327] width 70 height 24
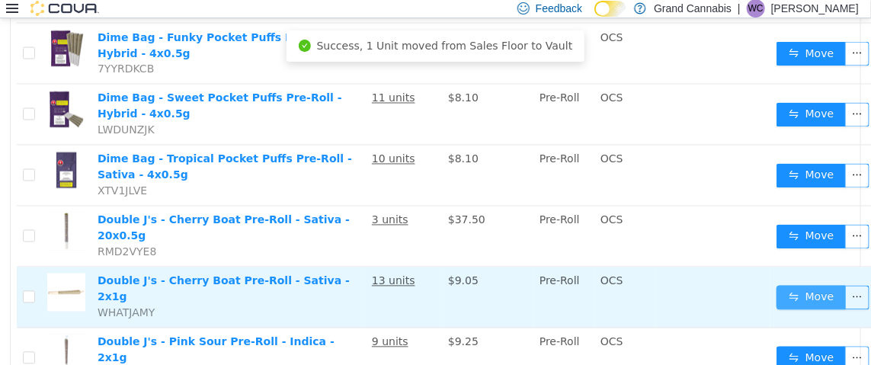
click at [791, 285] on button "Move" at bounding box center [811, 297] width 70 height 24
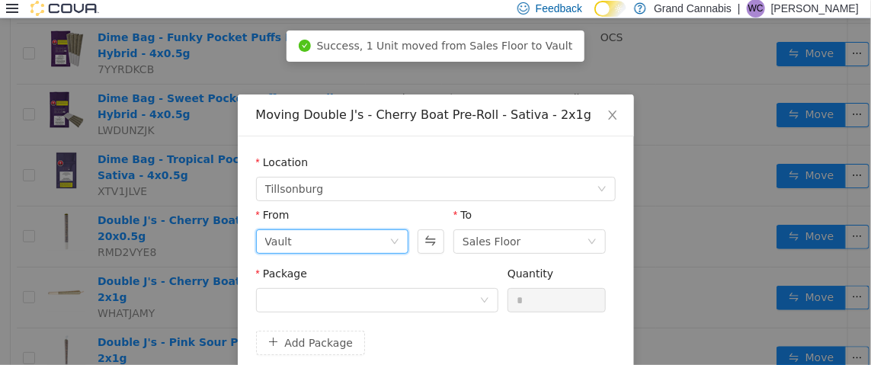
click at [356, 235] on div "Vault" at bounding box center [327, 240] width 124 height 23
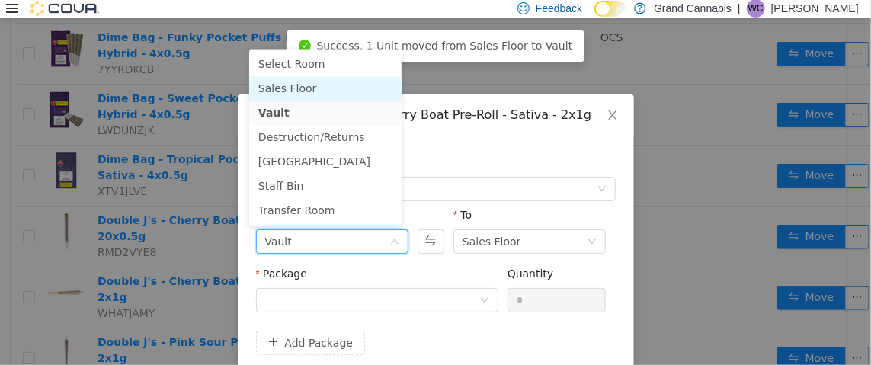
click at [311, 85] on li "Sales Floor" at bounding box center [325, 88] width 152 height 24
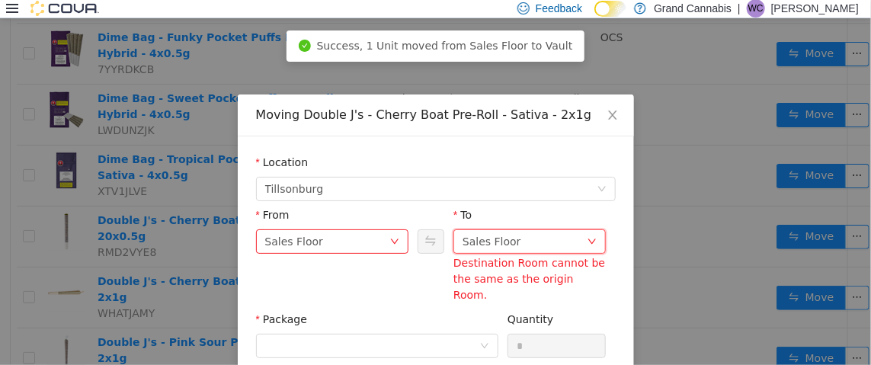
click at [497, 245] on div "Sales Floor" at bounding box center [491, 240] width 59 height 23
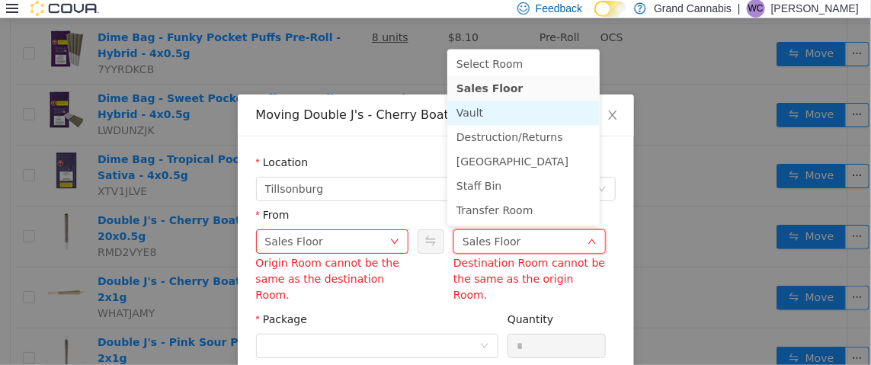
click at [506, 115] on li "Vault" at bounding box center [523, 113] width 152 height 24
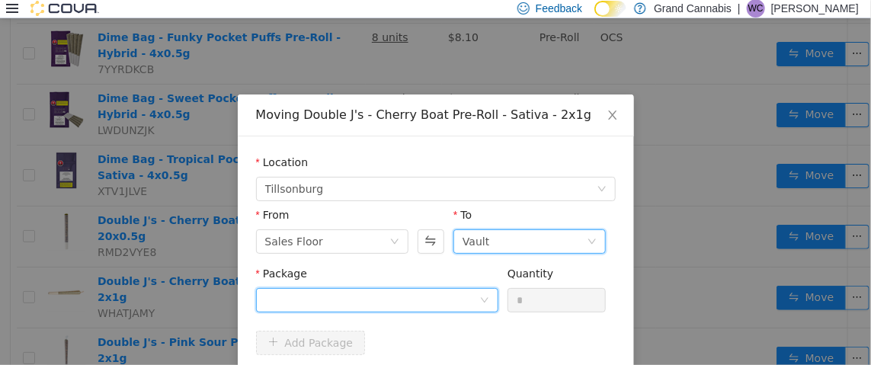
click at [321, 303] on div at bounding box center [372, 299] width 214 height 23
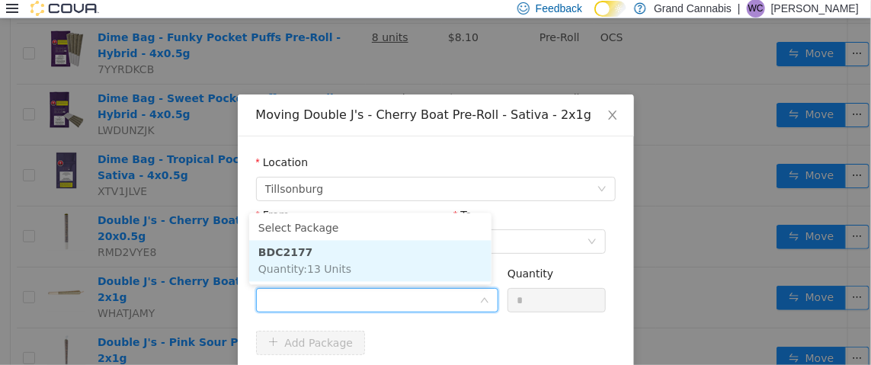
click at [309, 273] on span "Quantity : 13 Units" at bounding box center [304, 269] width 93 height 12
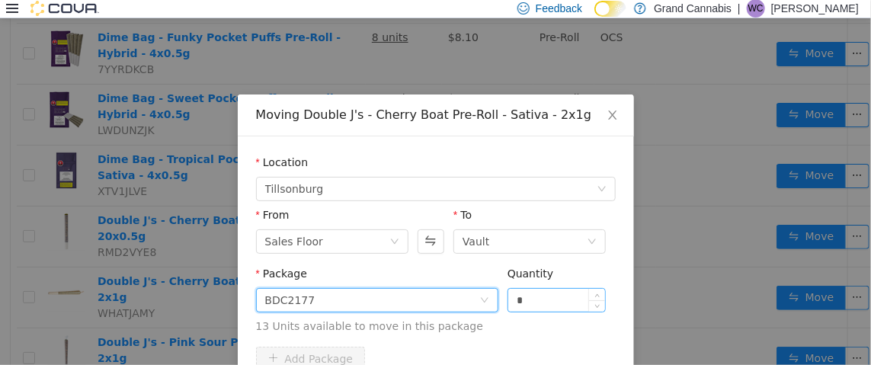
click at [533, 298] on input "*" at bounding box center [556, 299] width 97 height 23
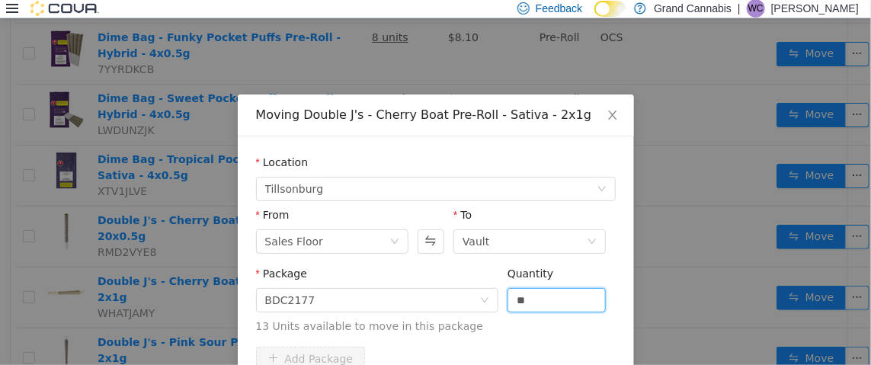
scroll to position [75, 0]
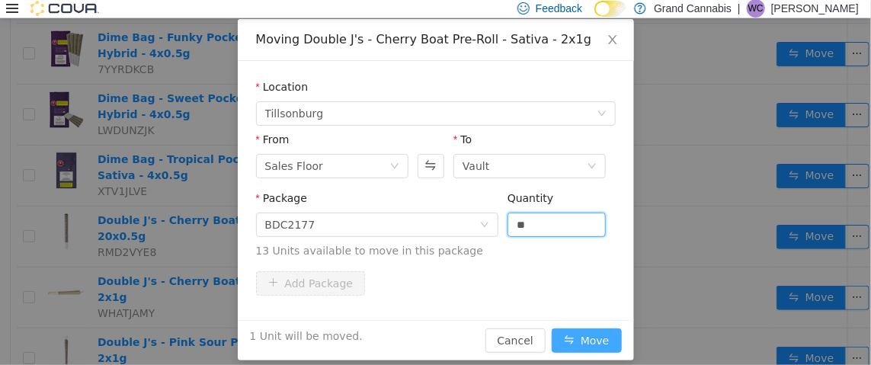
type input "*"
click at [572, 334] on button "Move" at bounding box center [586, 339] width 70 height 24
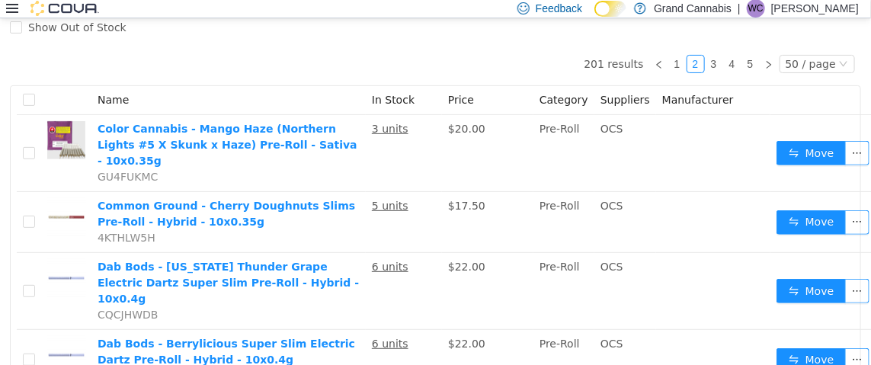
scroll to position [0, 0]
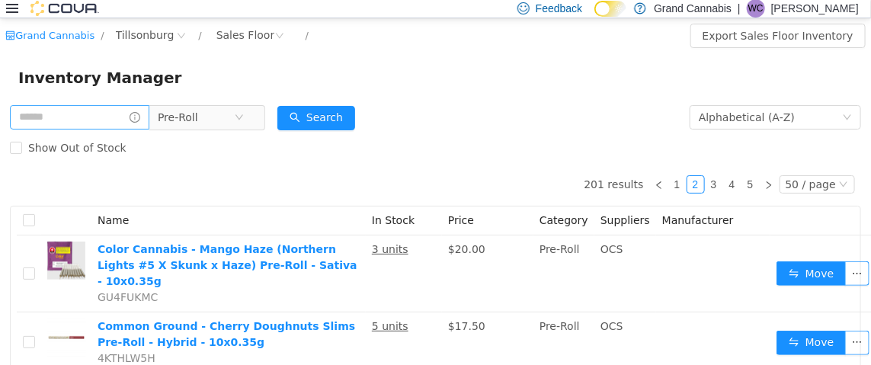
drag, startPoint x: 255, startPoint y: 115, endPoint x: 133, endPoint y: 115, distance: 121.9
click at [244, 115] on icon "icon: close-circle" at bounding box center [239, 116] width 9 height 9
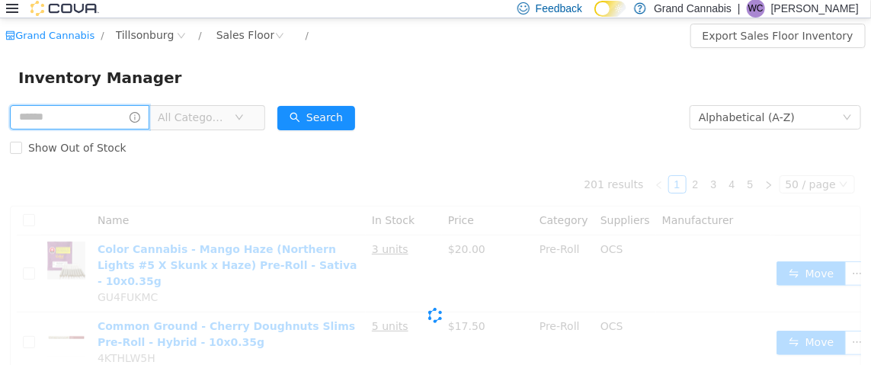
click at [79, 113] on input "text" at bounding box center [79, 116] width 139 height 24
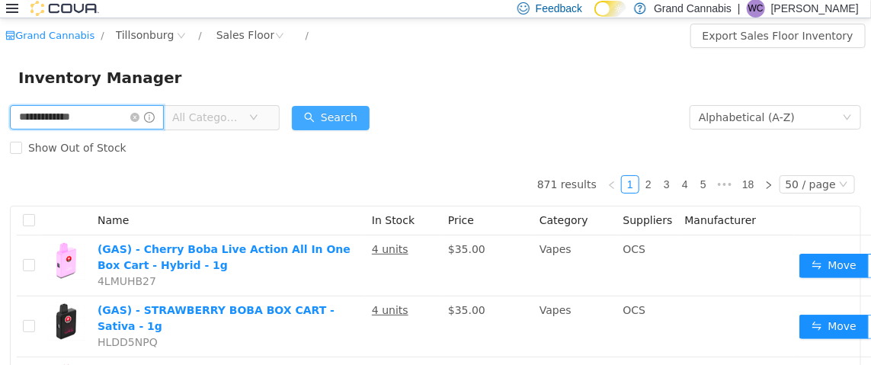
type input "**********"
click at [350, 113] on button "Search" at bounding box center [331, 117] width 78 height 24
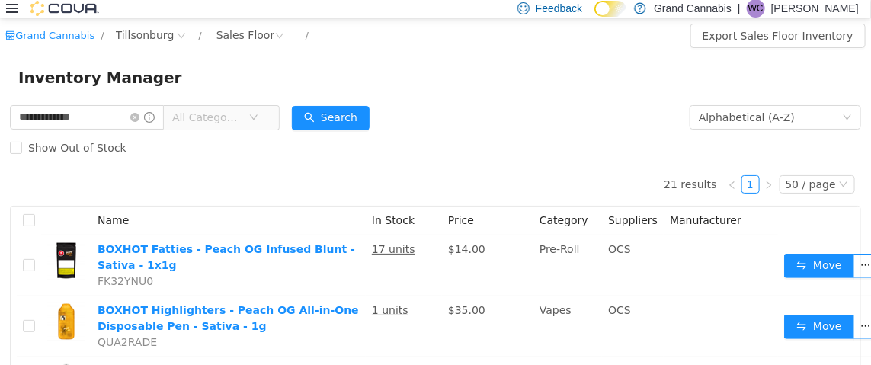
click at [248, 110] on span "All Categories" at bounding box center [210, 116] width 76 height 23
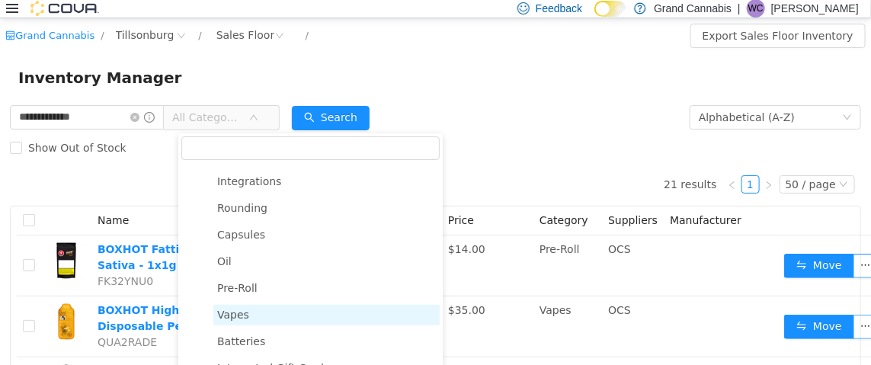
click at [241, 308] on span "Vapes" at bounding box center [233, 314] width 32 height 12
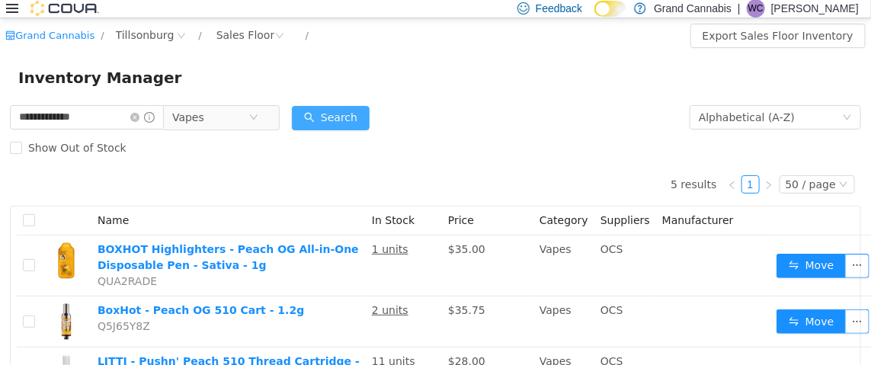
click at [350, 116] on button "Search" at bounding box center [331, 117] width 78 height 24
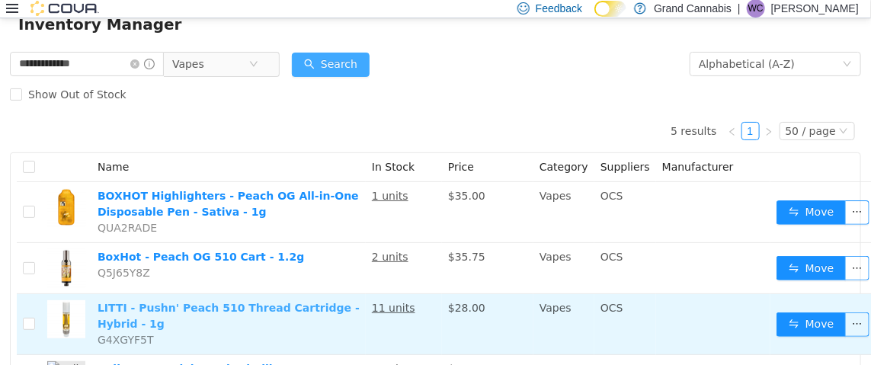
scroll to position [75, 0]
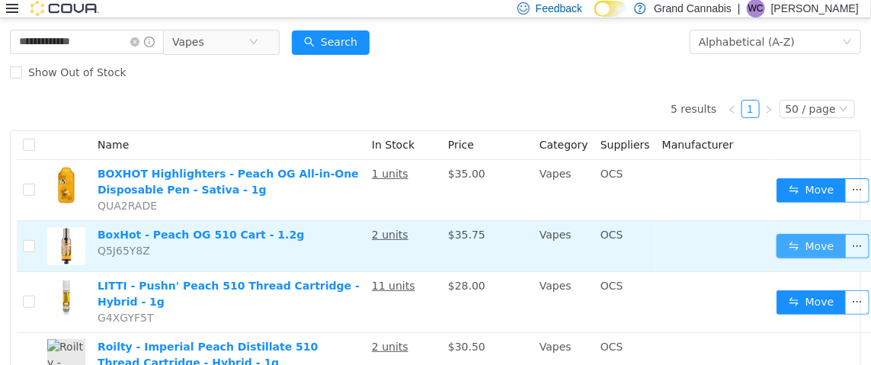
click at [797, 247] on button "Move" at bounding box center [811, 245] width 70 height 24
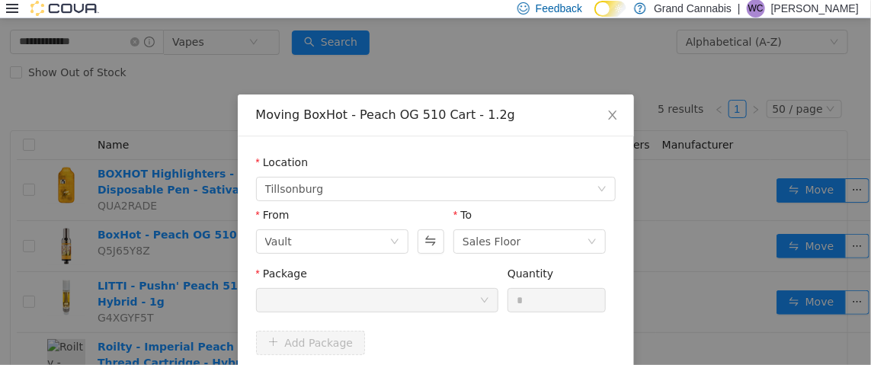
click at [384, 301] on div at bounding box center [372, 299] width 214 height 23
click at [606, 115] on icon "icon: close" at bounding box center [612, 114] width 12 height 12
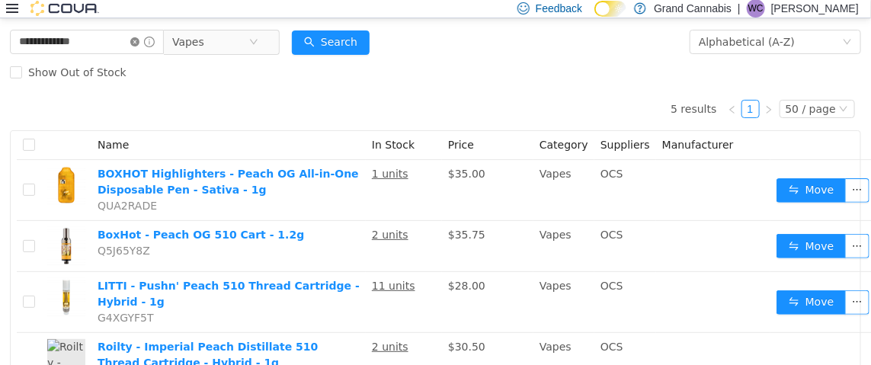
click at [139, 44] on icon "icon: close-circle" at bounding box center [134, 41] width 9 height 9
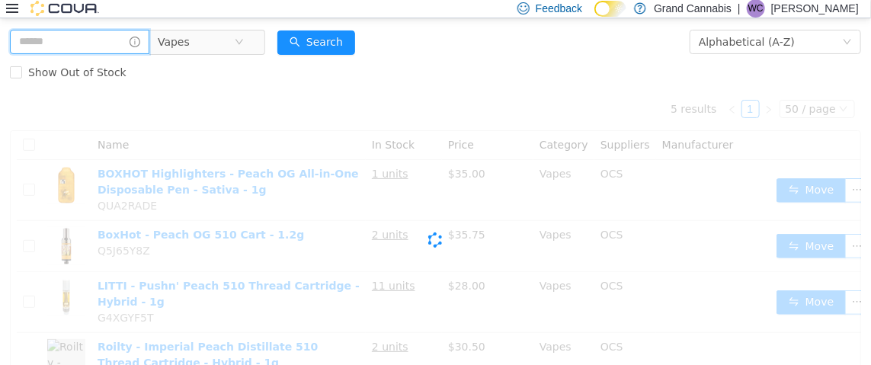
click at [111, 37] on input "text" at bounding box center [79, 41] width 139 height 24
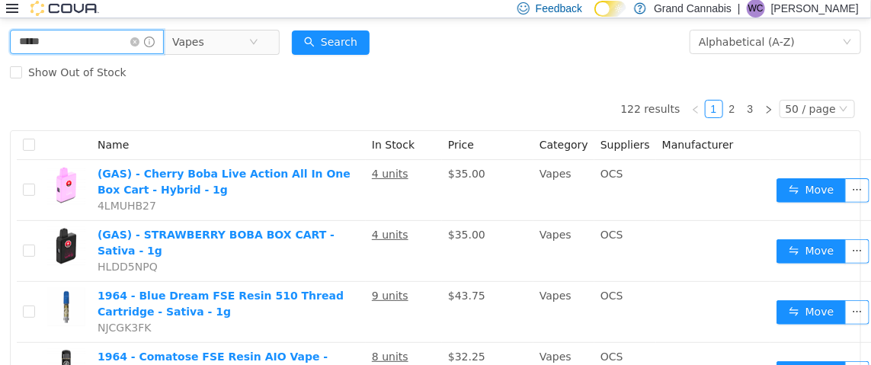
type input "**********"
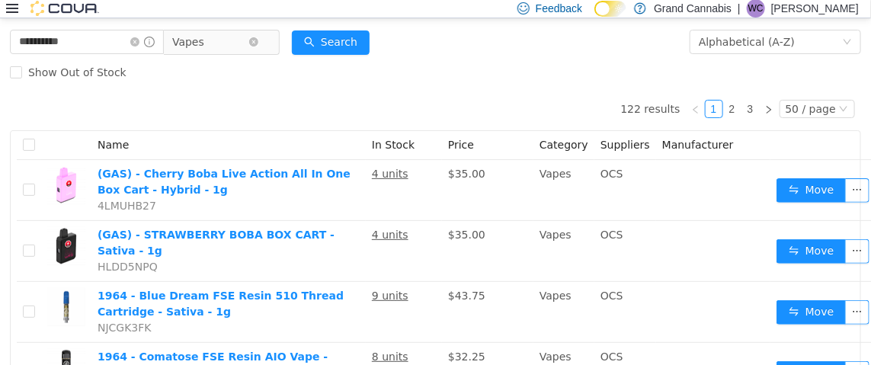
click at [267, 40] on span "Vapes" at bounding box center [215, 41] width 104 height 24
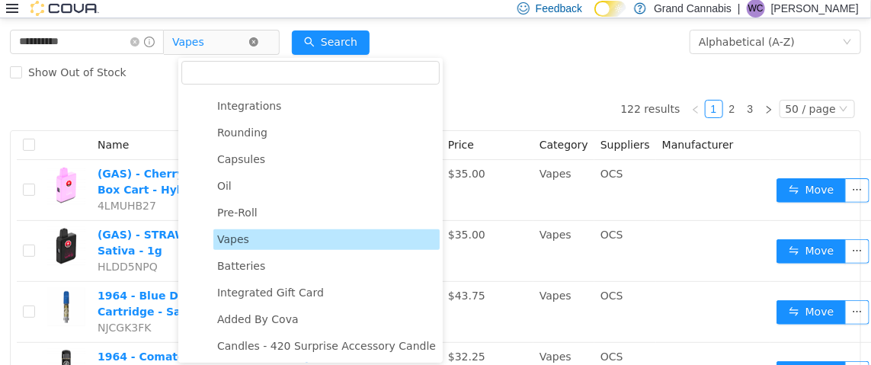
click at [258, 40] on icon "icon: close-circle" at bounding box center [253, 41] width 9 height 9
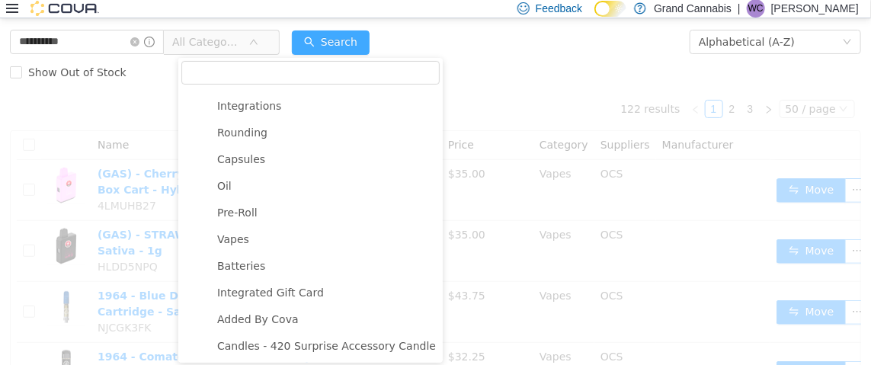
click at [330, 40] on button "Search" at bounding box center [331, 42] width 78 height 24
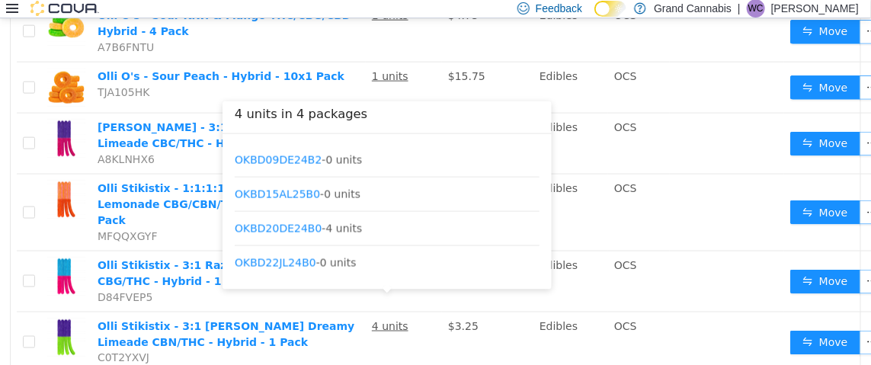
scroll to position [609, 0]
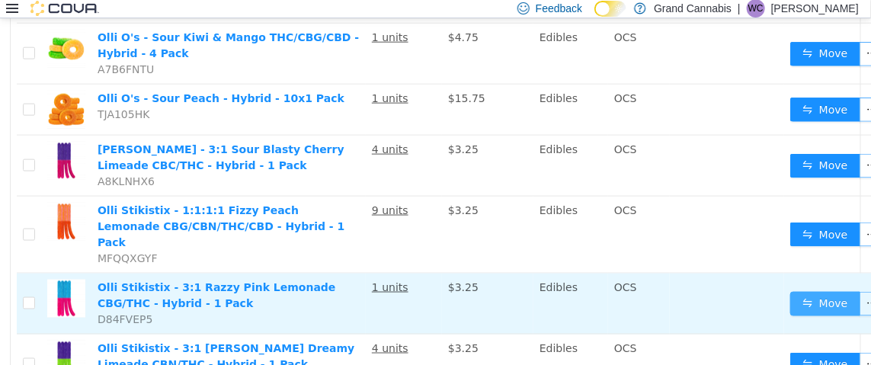
click at [790, 291] on button "Move" at bounding box center [825, 303] width 70 height 24
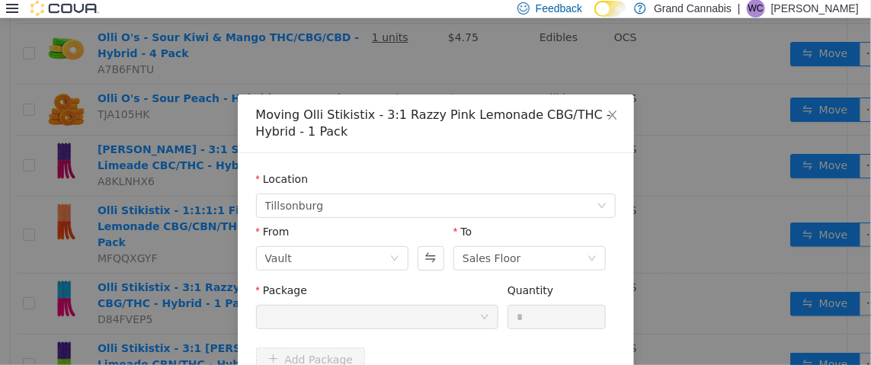
click at [270, 315] on div at bounding box center [372, 316] width 214 height 23
click at [608, 117] on icon "icon: close" at bounding box center [612, 114] width 8 height 9
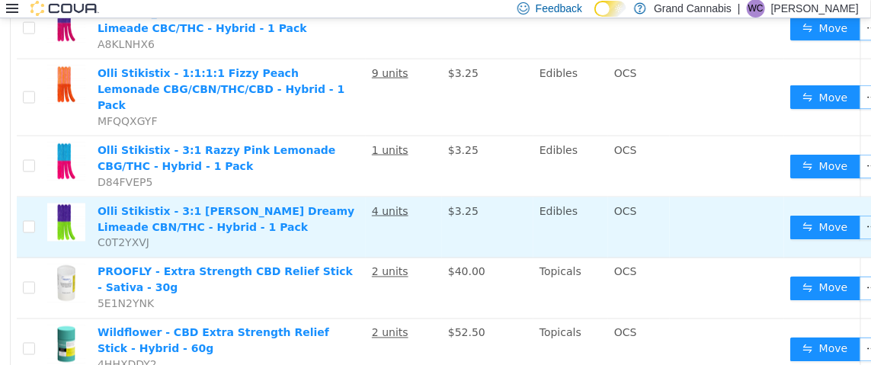
scroll to position [744, 0]
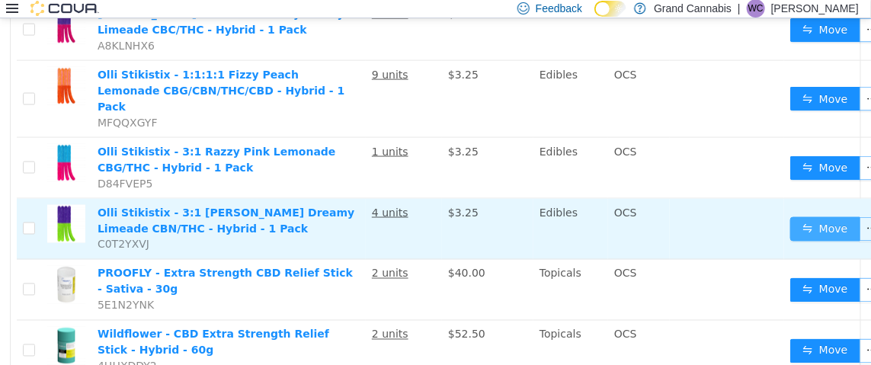
click at [798, 216] on button "Move" at bounding box center [825, 228] width 70 height 24
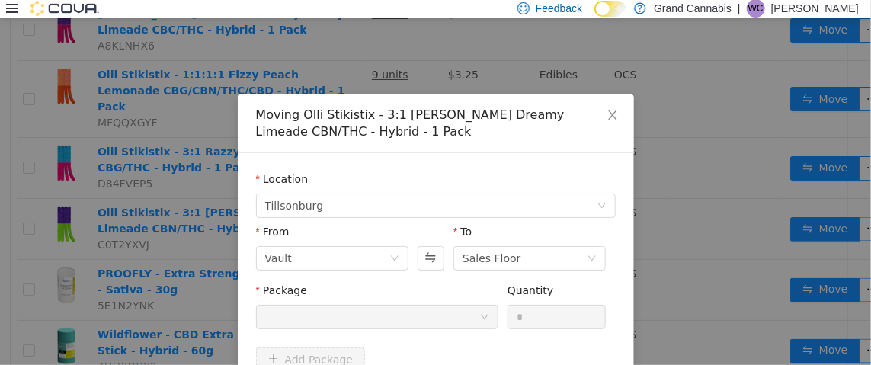
click at [362, 308] on div at bounding box center [372, 316] width 214 height 23
click at [606, 111] on icon "icon: close" at bounding box center [612, 114] width 12 height 12
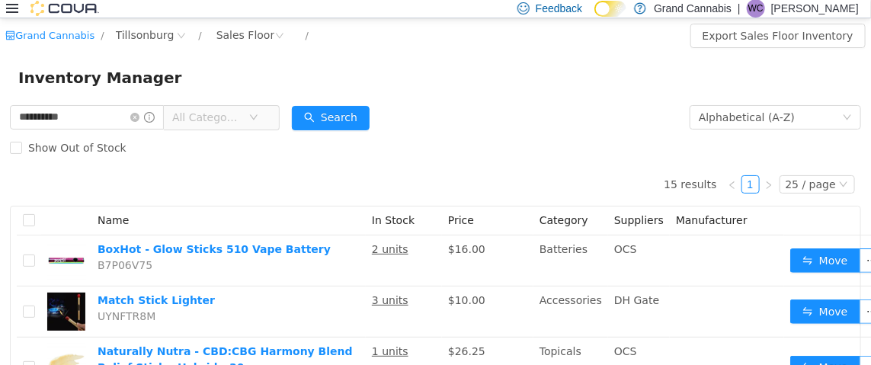
click at [248, 120] on span "All Categories" at bounding box center [210, 116] width 76 height 23
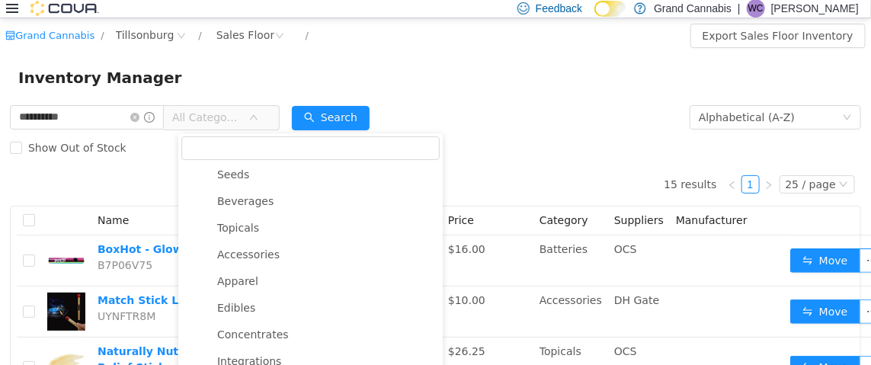
scroll to position [152, 0]
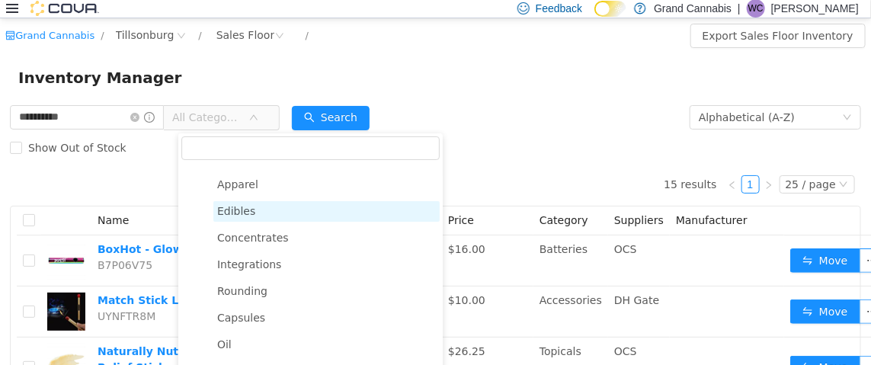
click at [267, 210] on span "Edibles" at bounding box center [326, 210] width 226 height 21
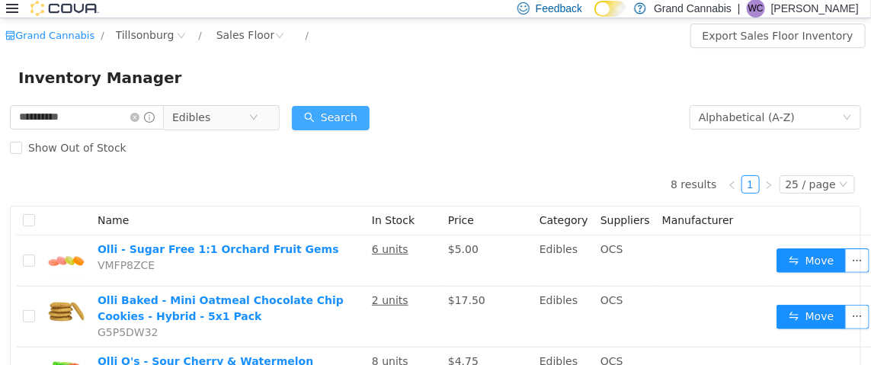
click at [344, 114] on button "Search" at bounding box center [331, 117] width 78 height 24
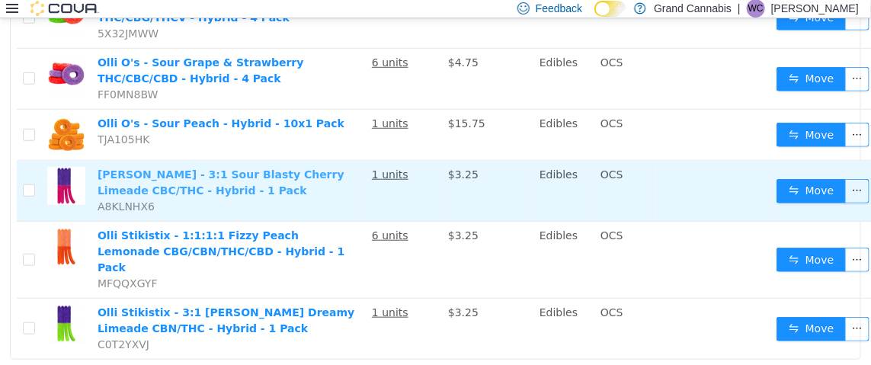
scroll to position [380, 0]
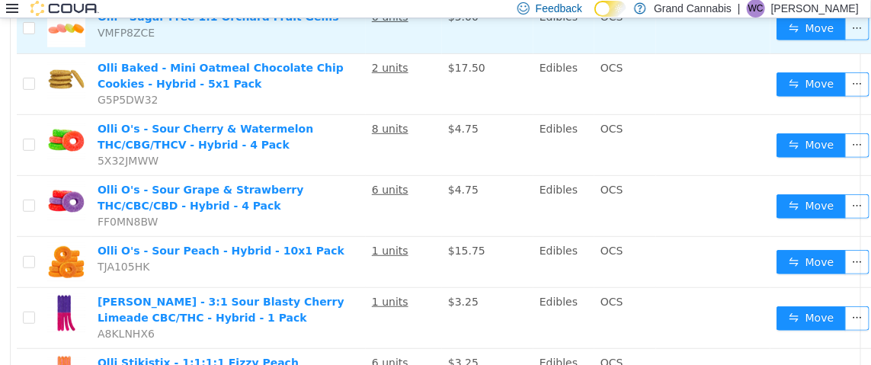
scroll to position [0, 0]
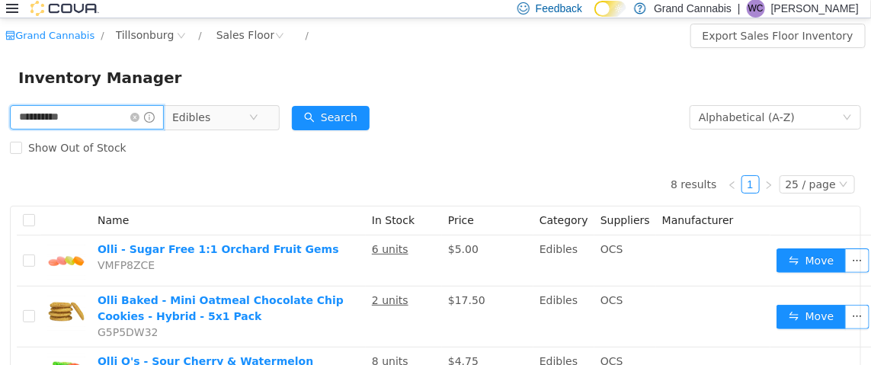
drag, startPoint x: 75, startPoint y: 122, endPoint x: 14, endPoint y: 117, distance: 60.3
click at [14, 117] on input "**********" at bounding box center [87, 116] width 154 height 24
type input "**********"
click at [258, 115] on icon "icon: close-circle" at bounding box center [253, 116] width 9 height 9
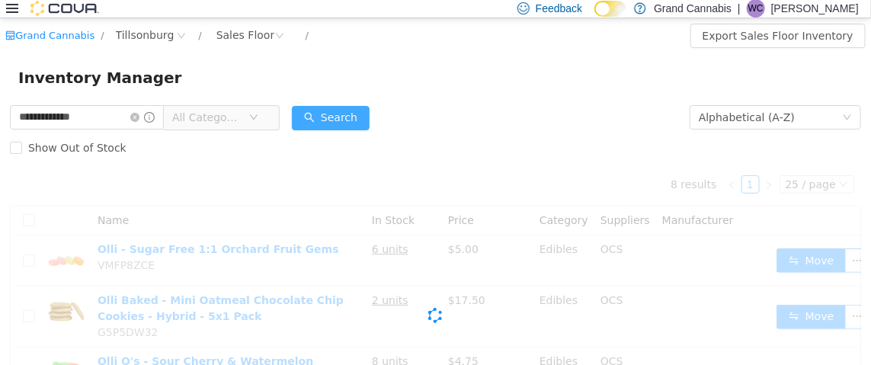
click at [331, 119] on button "Search" at bounding box center [331, 117] width 78 height 24
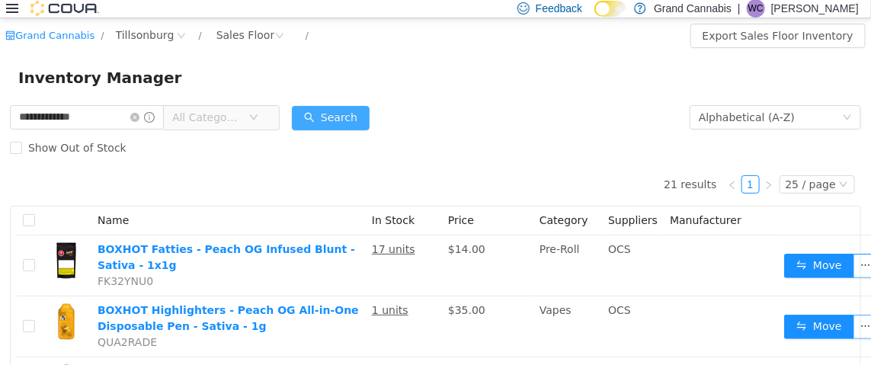
click at [292, 105] on button "Search" at bounding box center [331, 117] width 78 height 24
drag, startPoint x: 152, startPoint y: 118, endPoint x: 139, endPoint y: 115, distance: 12.6
click at [139, 118] on icon "icon: close-circle" at bounding box center [134, 116] width 9 height 9
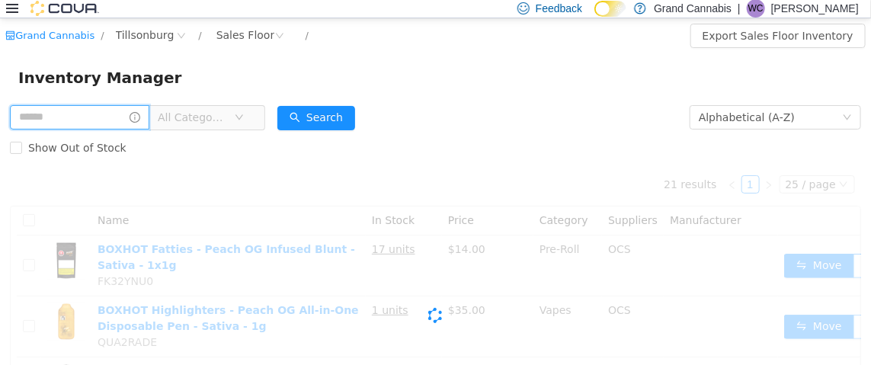
click at [98, 119] on input "text" at bounding box center [79, 116] width 139 height 24
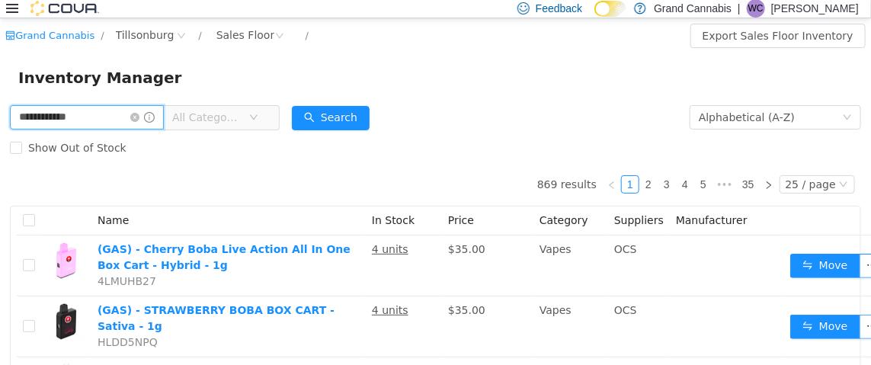
type input "**********"
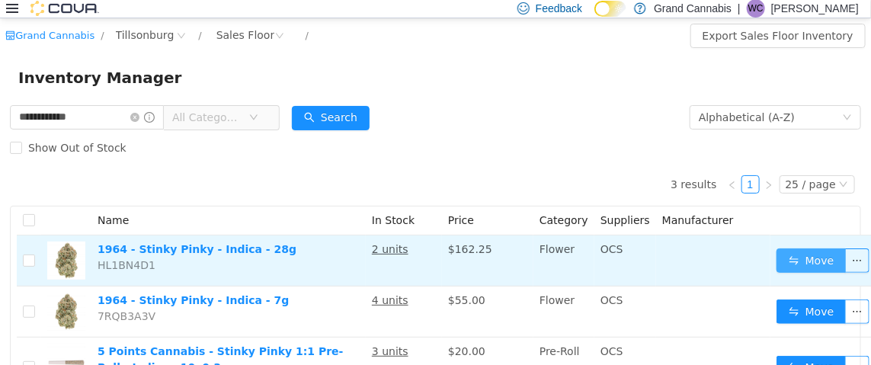
click at [797, 263] on button "Move" at bounding box center [811, 260] width 70 height 24
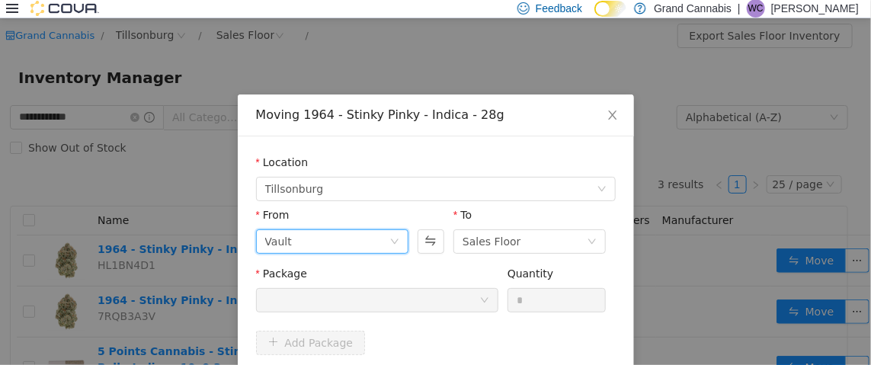
click at [298, 242] on div "Vault" at bounding box center [327, 240] width 124 height 23
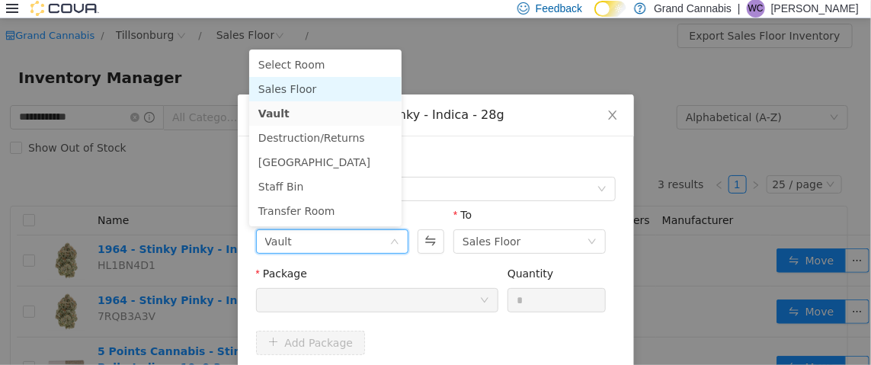
click at [294, 81] on li "Sales Floor" at bounding box center [325, 88] width 152 height 24
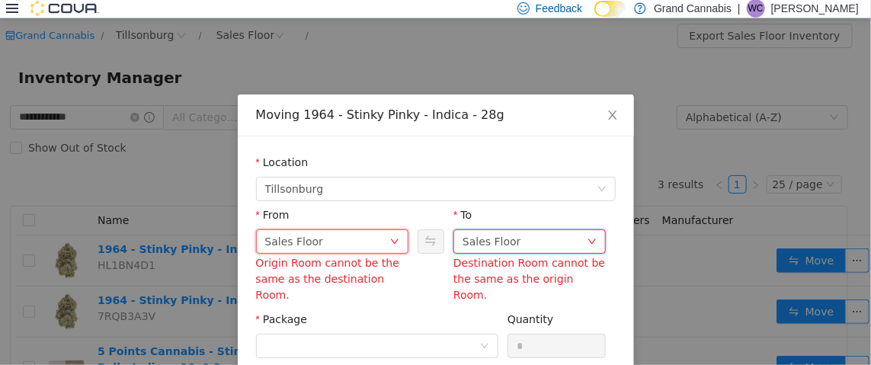
click at [494, 233] on div "Sales Floor" at bounding box center [491, 240] width 59 height 23
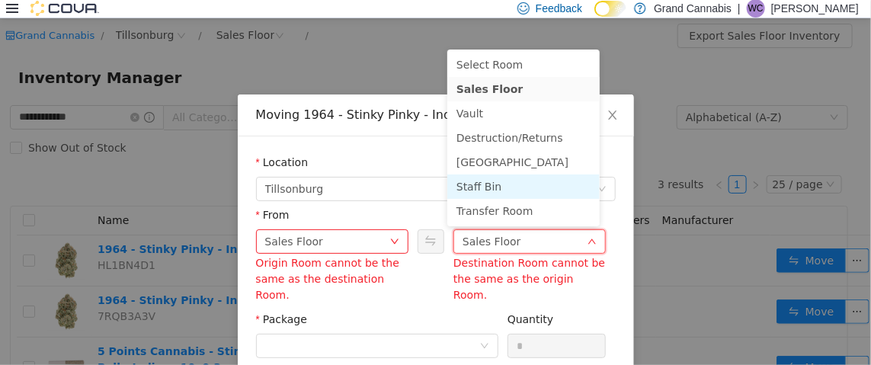
click at [481, 180] on li "Staff Bin" at bounding box center [523, 186] width 152 height 24
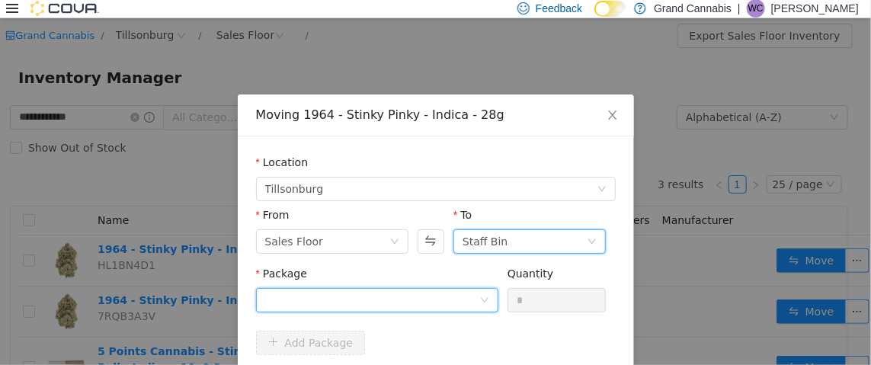
click at [381, 292] on div at bounding box center [372, 299] width 214 height 23
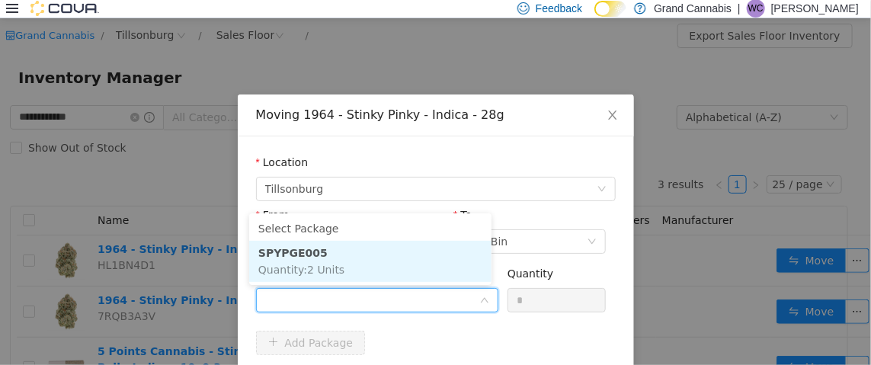
click at [316, 263] on span "Quantity : 2 Units" at bounding box center [301, 269] width 86 height 12
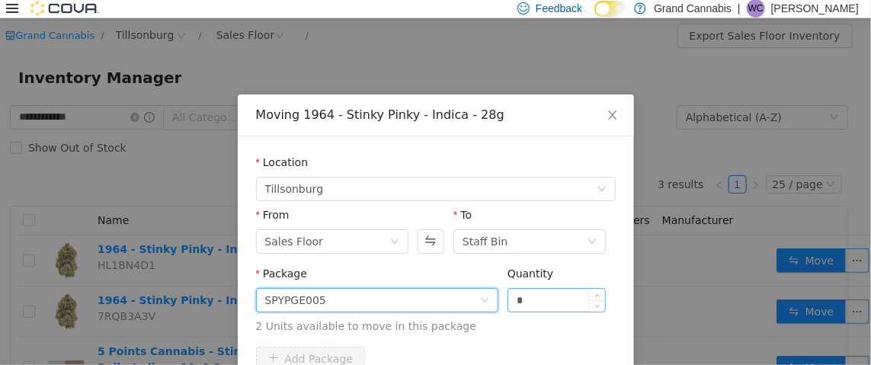
click at [558, 297] on input "*" at bounding box center [556, 299] width 97 height 23
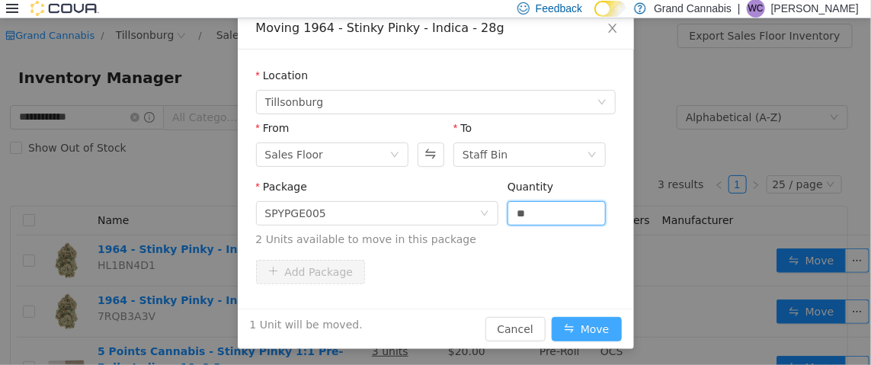
scroll to position [88, 0]
type input "*"
click at [576, 327] on button "Move" at bounding box center [586, 327] width 70 height 24
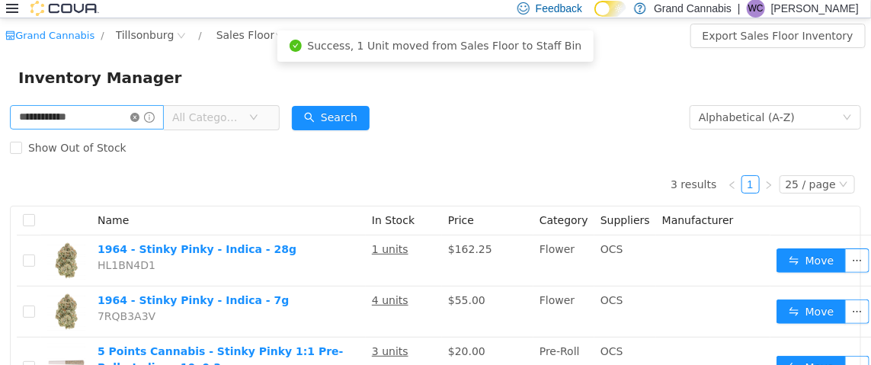
click at [139, 115] on icon "icon: close-circle" at bounding box center [134, 116] width 9 height 9
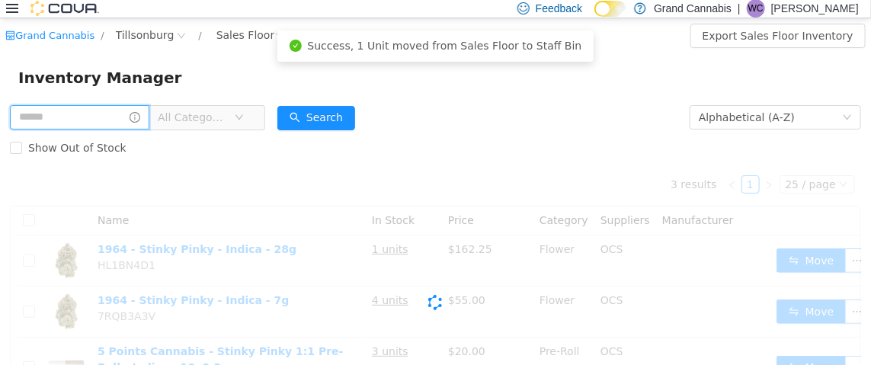
click at [118, 114] on input "text" at bounding box center [79, 116] width 139 height 24
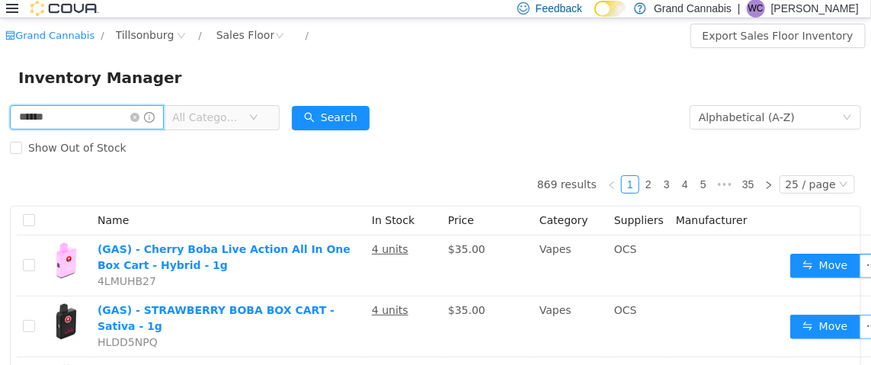
type input "**********"
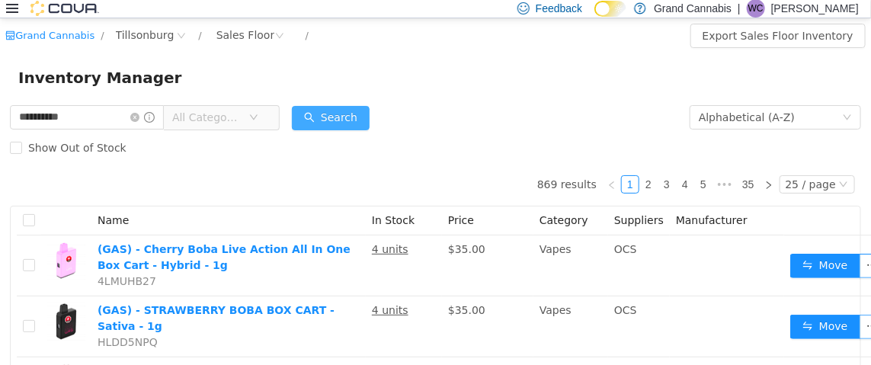
click at [334, 121] on button "Search" at bounding box center [331, 117] width 78 height 24
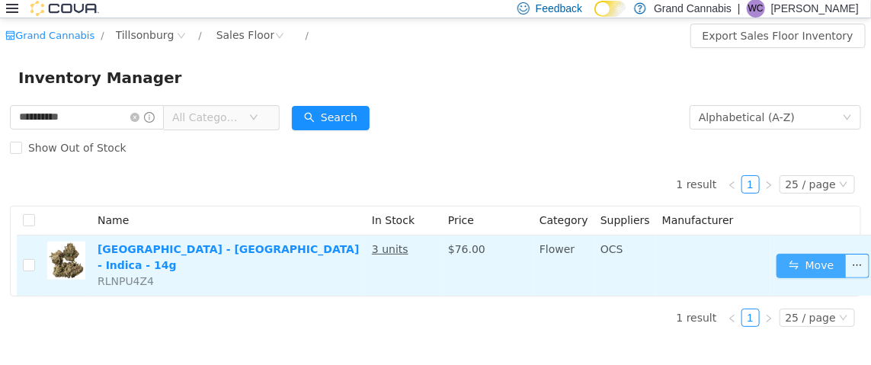
click at [808, 253] on button "Move" at bounding box center [811, 265] width 70 height 24
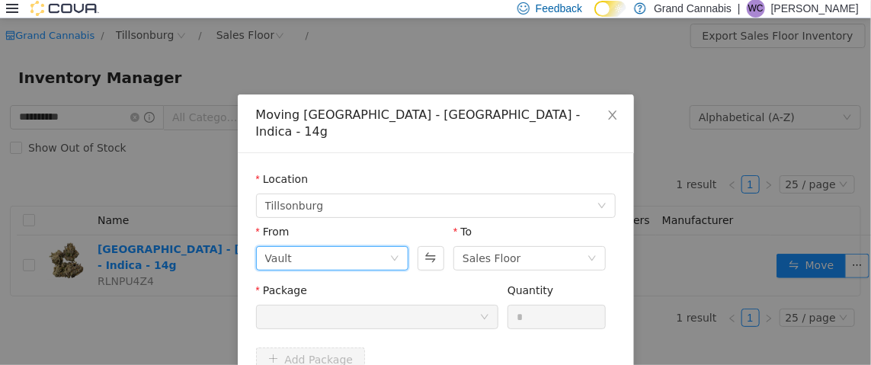
click at [343, 246] on div "Vault" at bounding box center [327, 257] width 124 height 23
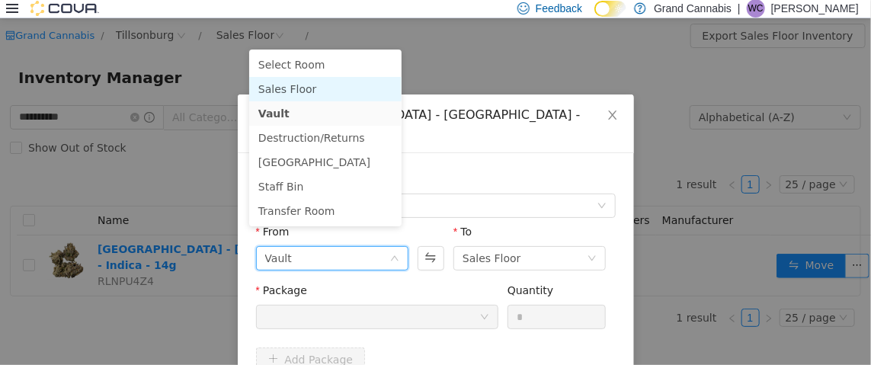
click at [303, 86] on li "Sales Floor" at bounding box center [325, 88] width 152 height 24
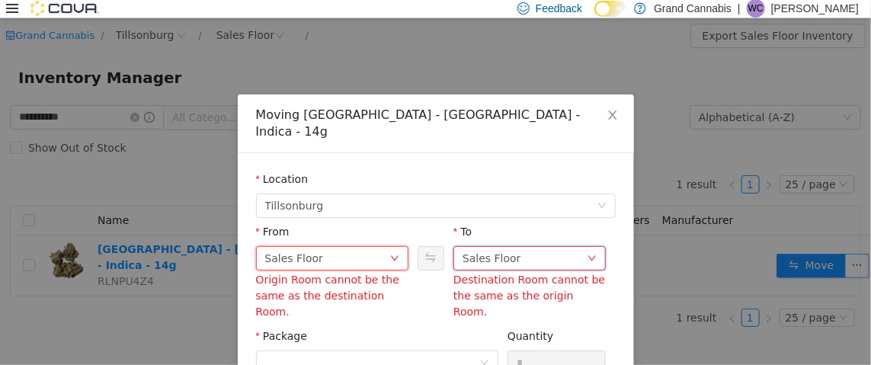
click at [507, 246] on div "Sales Floor" at bounding box center [524, 257] width 124 height 23
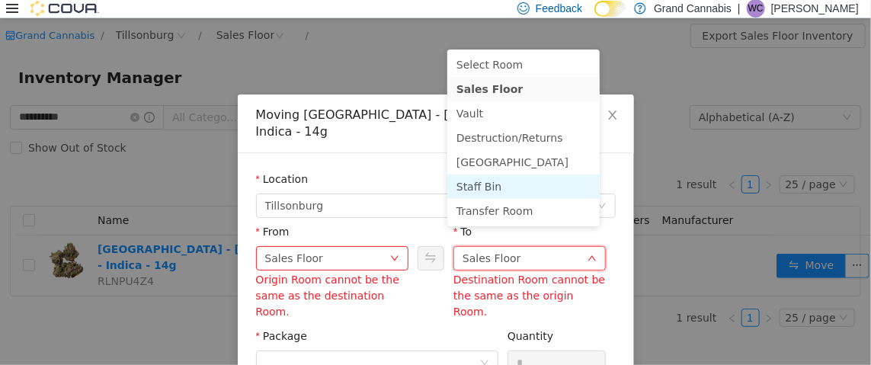
click at [499, 184] on li "Staff Bin" at bounding box center [523, 186] width 152 height 24
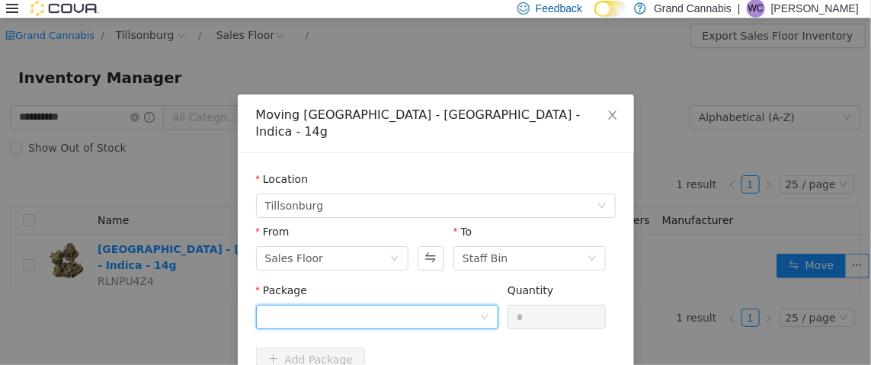
drag, startPoint x: 339, startPoint y: 302, endPoint x: 341, endPoint y: 289, distance: 13.1
click at [339, 305] on div at bounding box center [372, 316] width 214 height 23
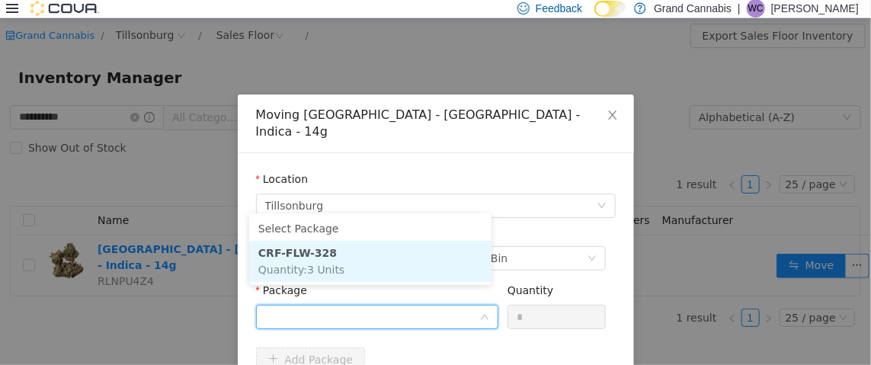
type input "*"
click at [403, 265] on li "CRF-FLW-328 Quantity : 3 Units" at bounding box center [370, 260] width 242 height 41
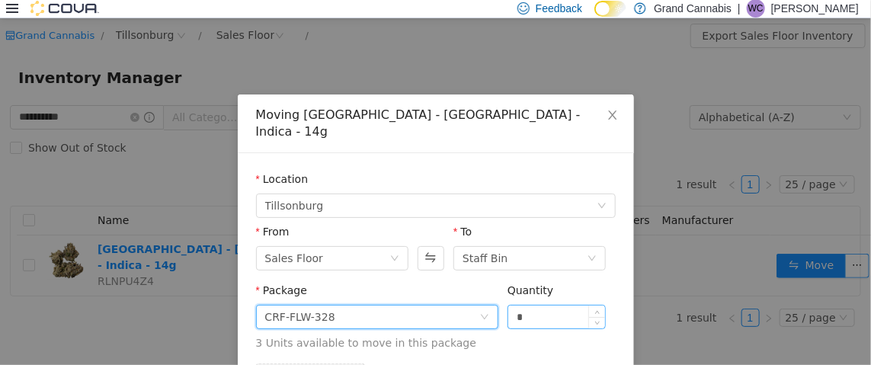
click at [557, 305] on input "*" at bounding box center [556, 316] width 97 height 23
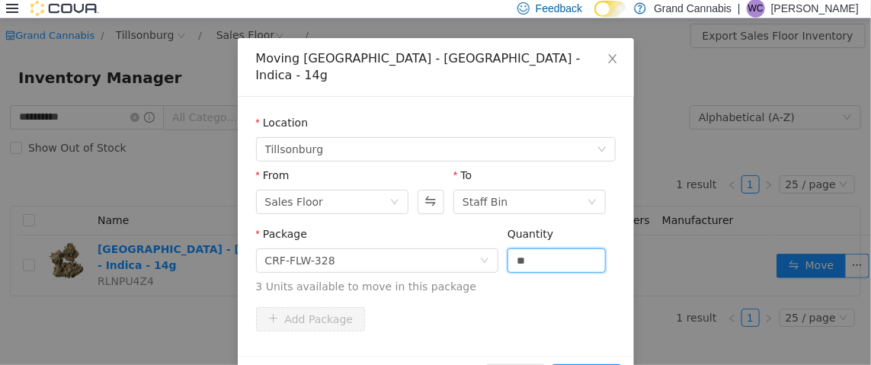
scroll to position [88, 0]
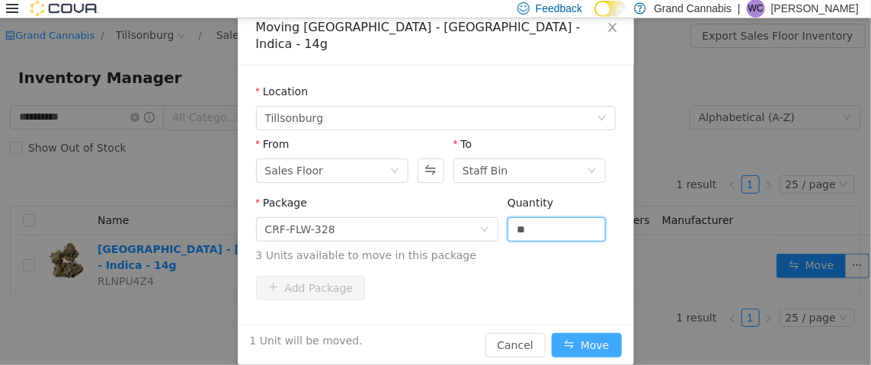
type input "*"
click at [580, 332] on button "Move" at bounding box center [586, 344] width 70 height 24
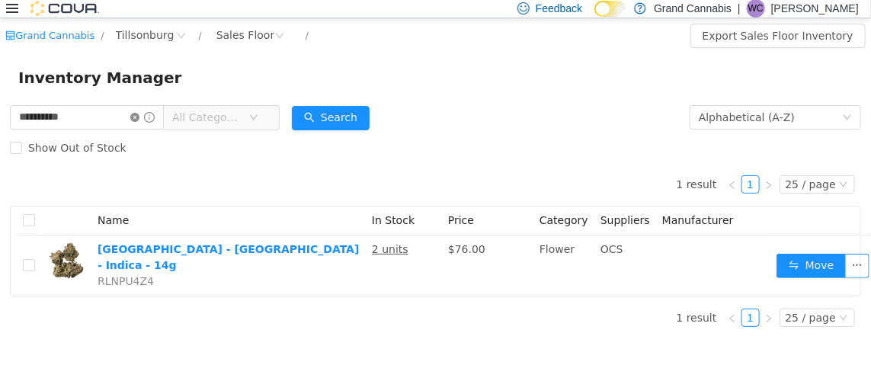
click at [139, 120] on icon "icon: close-circle" at bounding box center [134, 116] width 9 height 9
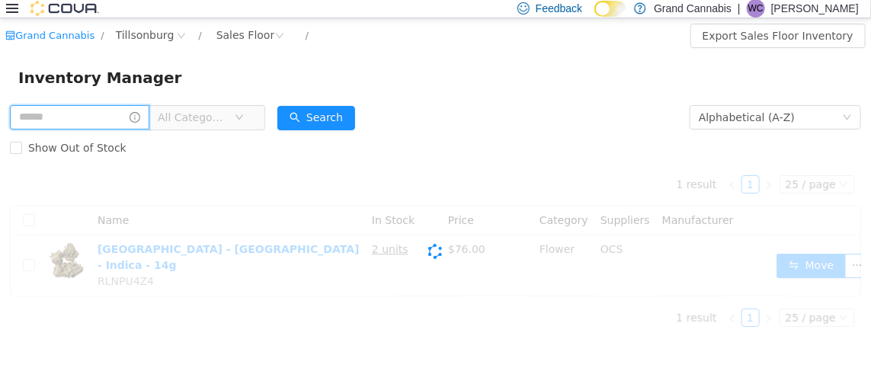
click at [115, 117] on input "text" at bounding box center [79, 116] width 139 height 24
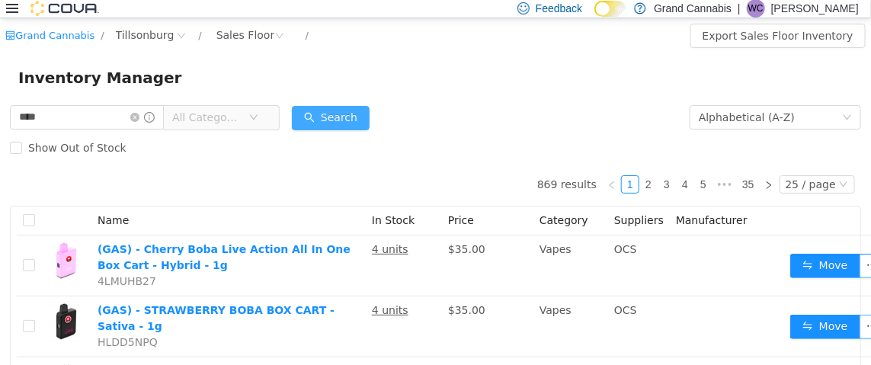
click at [347, 110] on button "Search" at bounding box center [331, 117] width 78 height 24
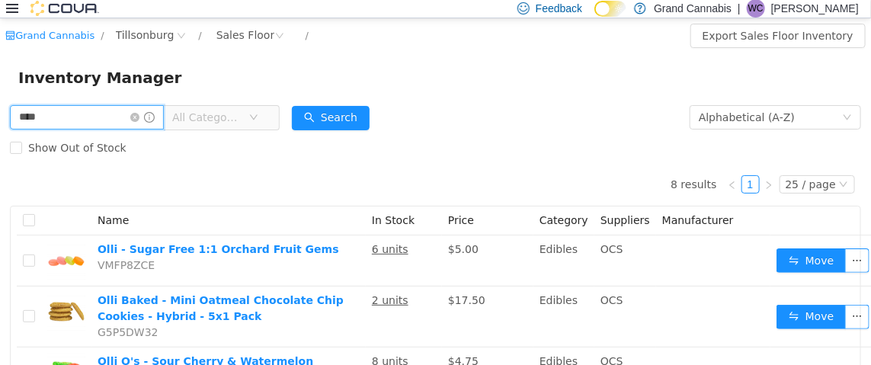
drag, startPoint x: 87, startPoint y: 114, endPoint x: 20, endPoint y: 114, distance: 67.0
click at [20, 114] on input "****" at bounding box center [87, 116] width 154 height 24
type input "****"
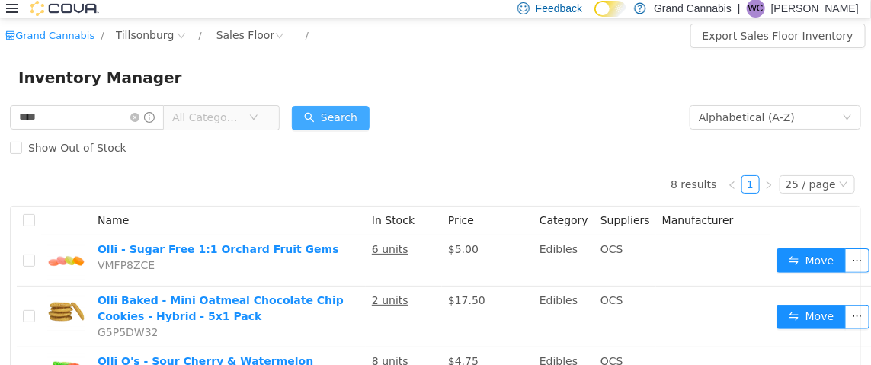
click at [340, 121] on button "Search" at bounding box center [331, 117] width 78 height 24
